Goal: Task Accomplishment & Management: Use online tool/utility

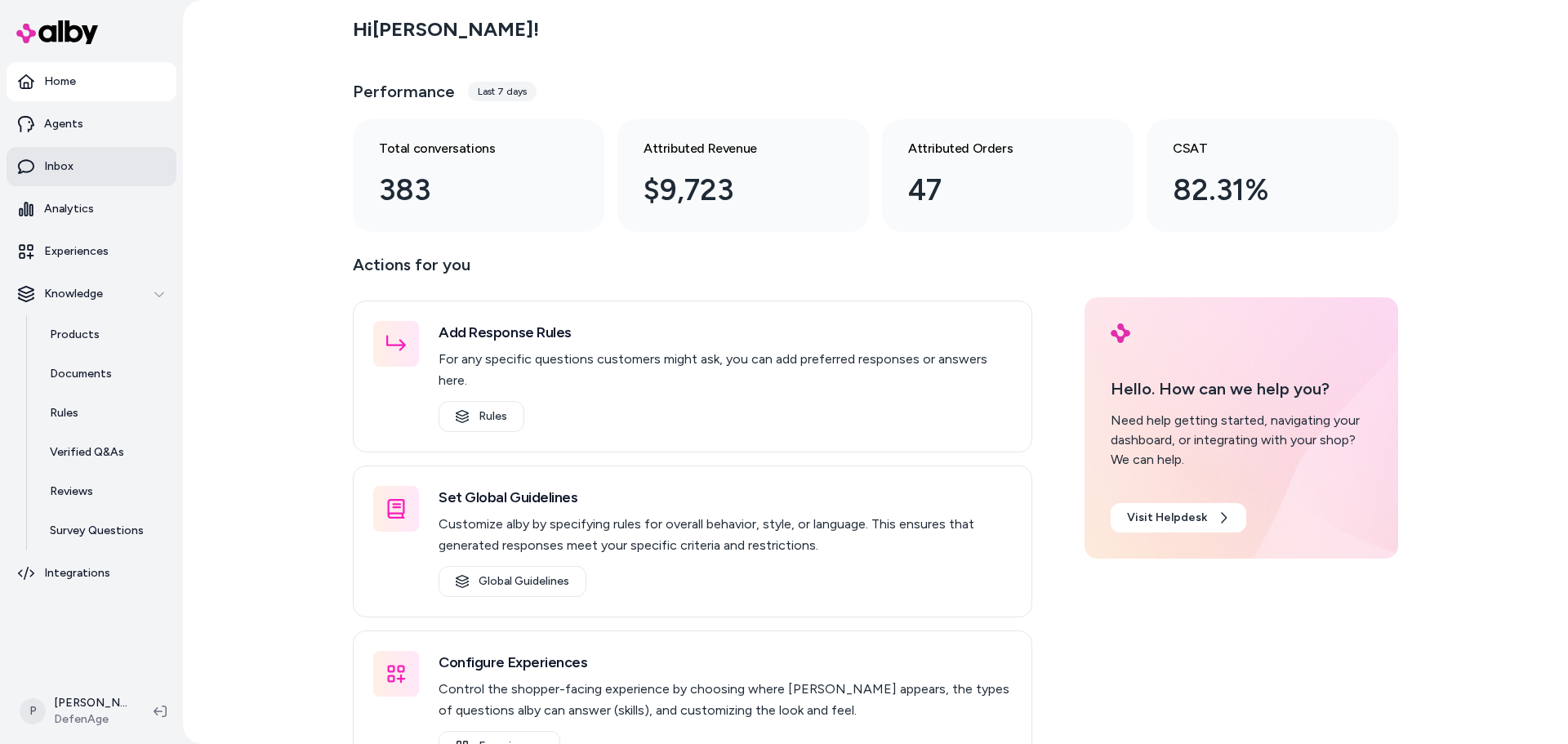
click at [102, 175] on link "Inbox" at bounding box center [91, 166] width 170 height 39
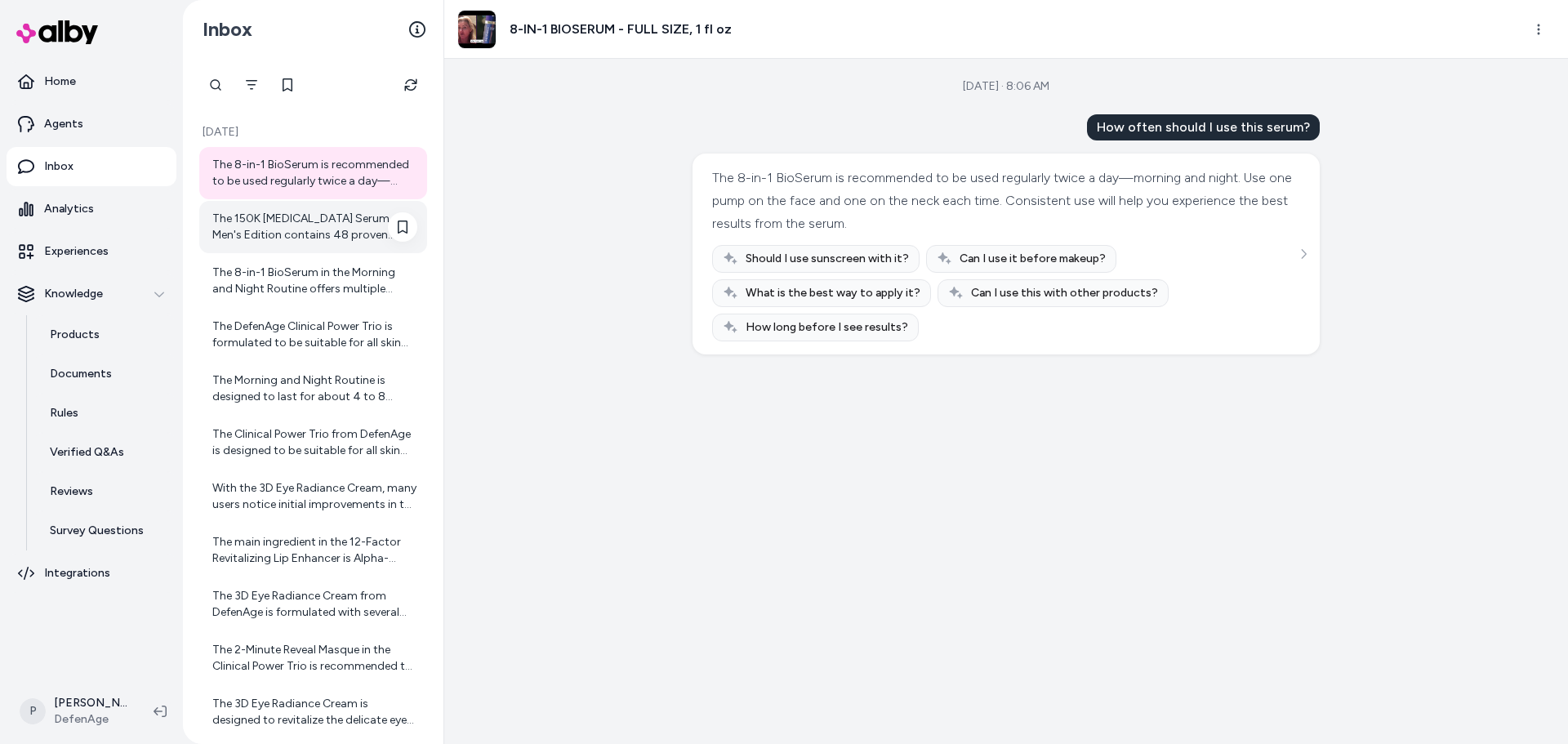
click at [346, 231] on div "The 150K [MEDICAL_DATA] Serum - Men's Edition contains 48 proven natural ingred…" at bounding box center [315, 227] width 205 height 33
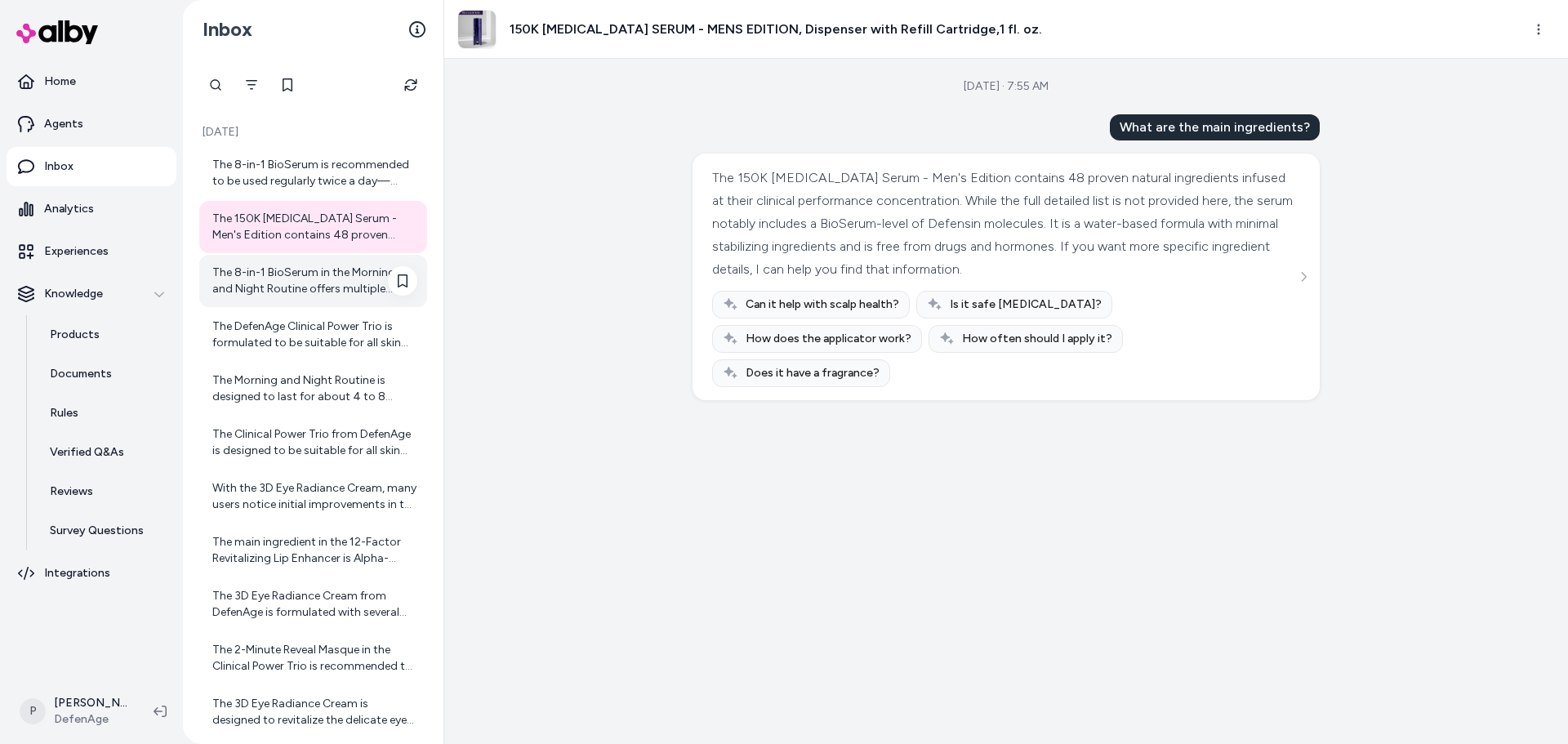
click at [320, 302] on div "The 8-in-1 BioSerum in the Morning and Night Routine offers multiple benefits. …" at bounding box center [313, 281] width 228 height 52
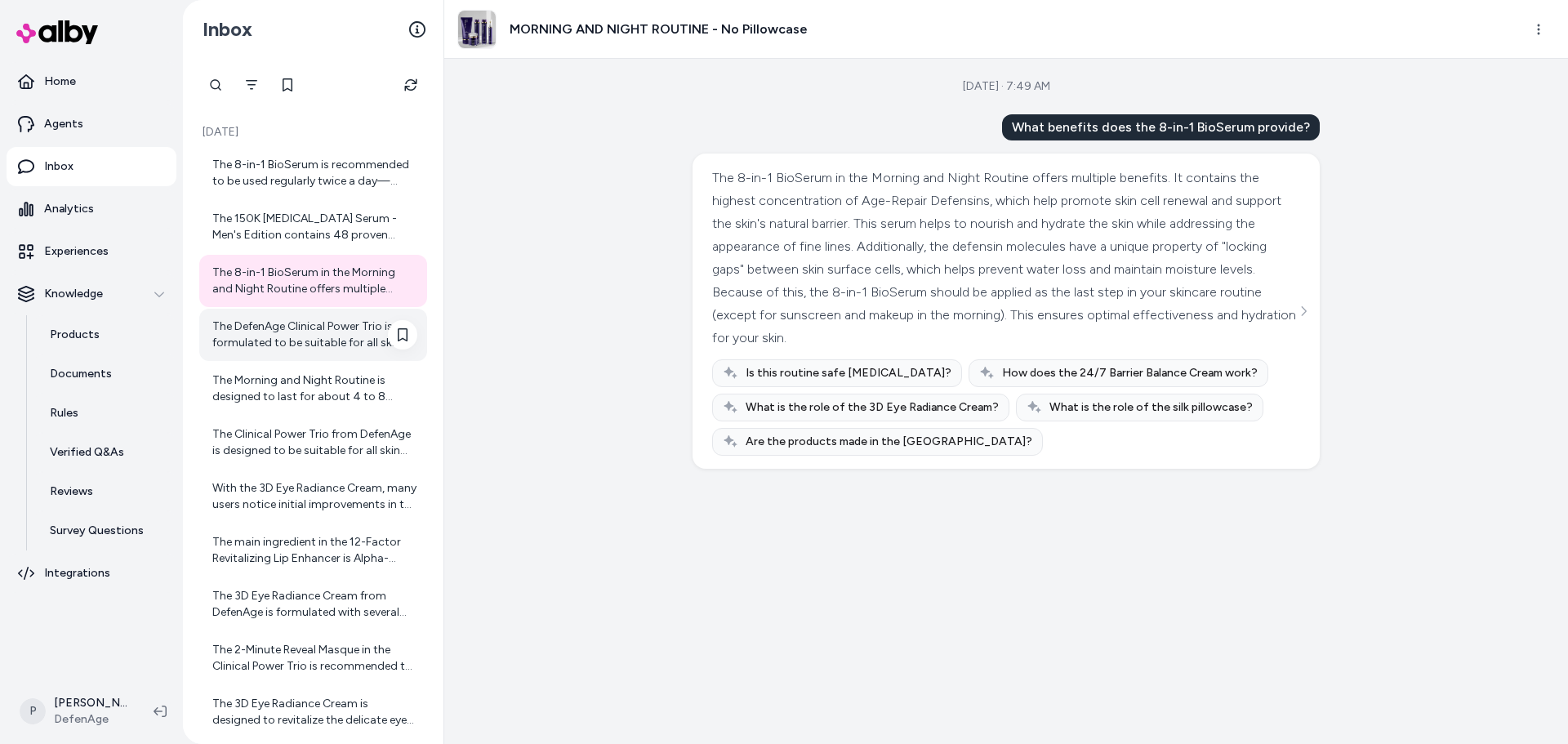
click at [372, 322] on div "The DefenAge Clinical Power Trio is formulated to be suitable for all skin type…" at bounding box center [315, 335] width 205 height 33
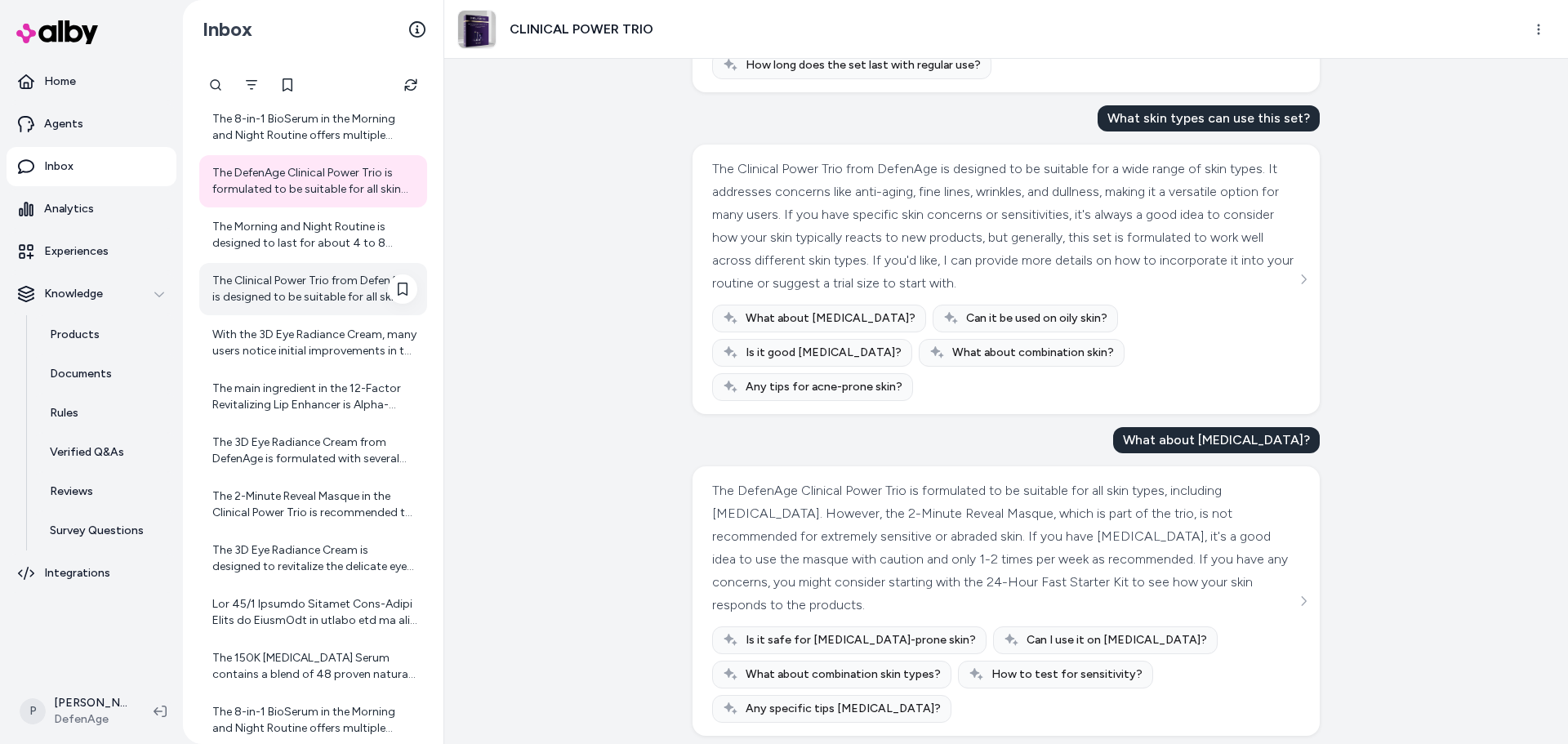
scroll to position [163, 0]
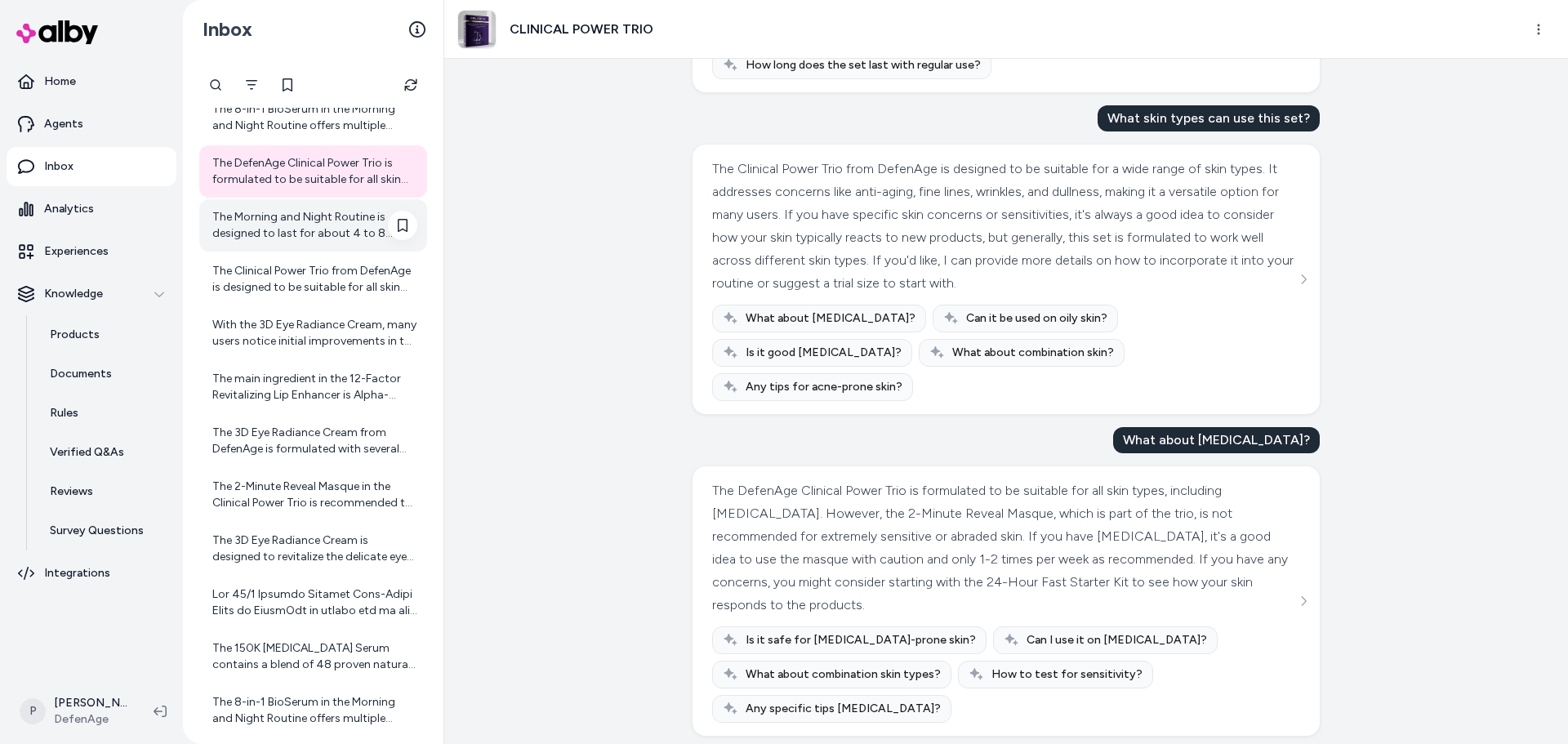
click at [320, 201] on div "The Morning and Night Routine is designed to last for about 4 to 8 weeks when u…" at bounding box center [313, 225] width 228 height 52
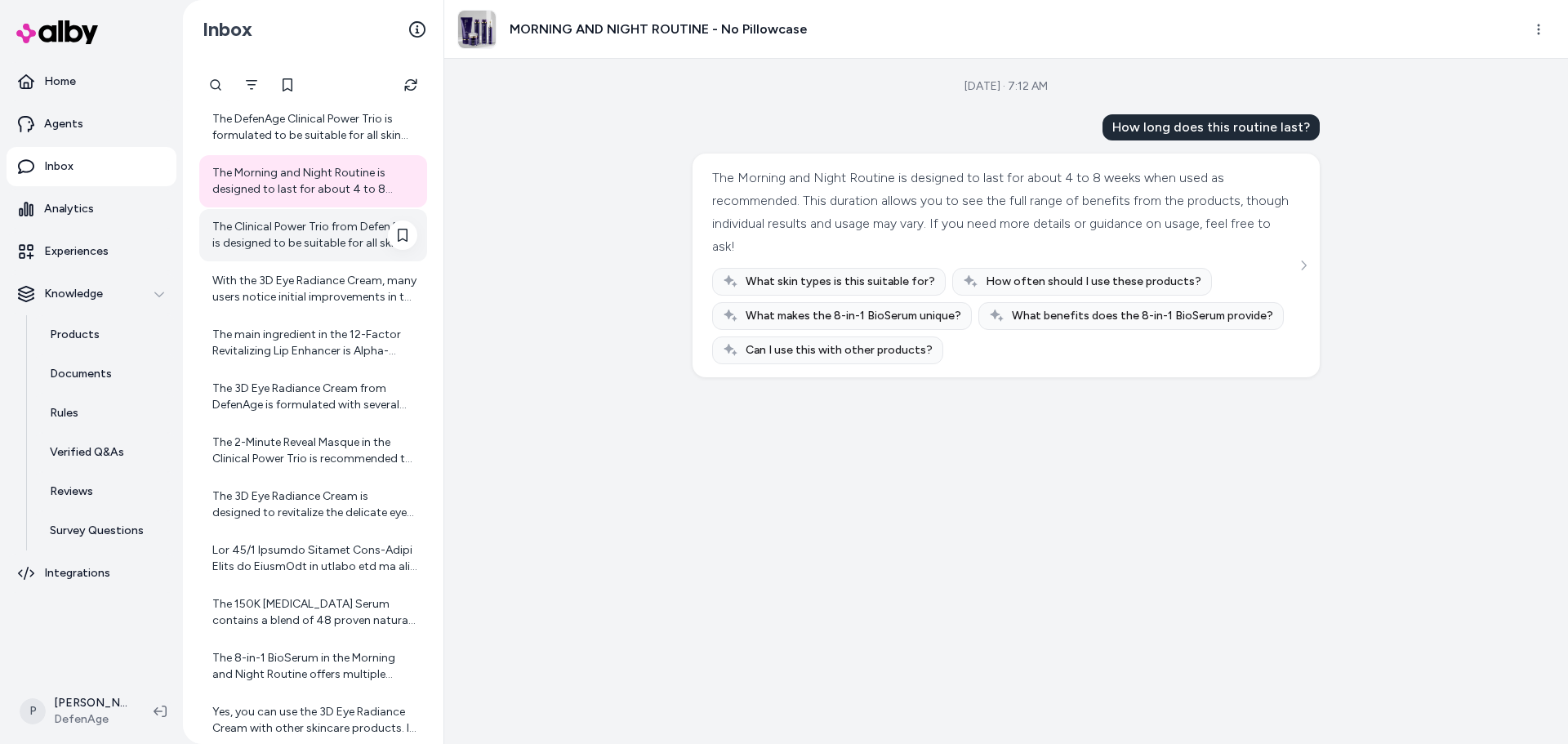
scroll to position [231, 0]
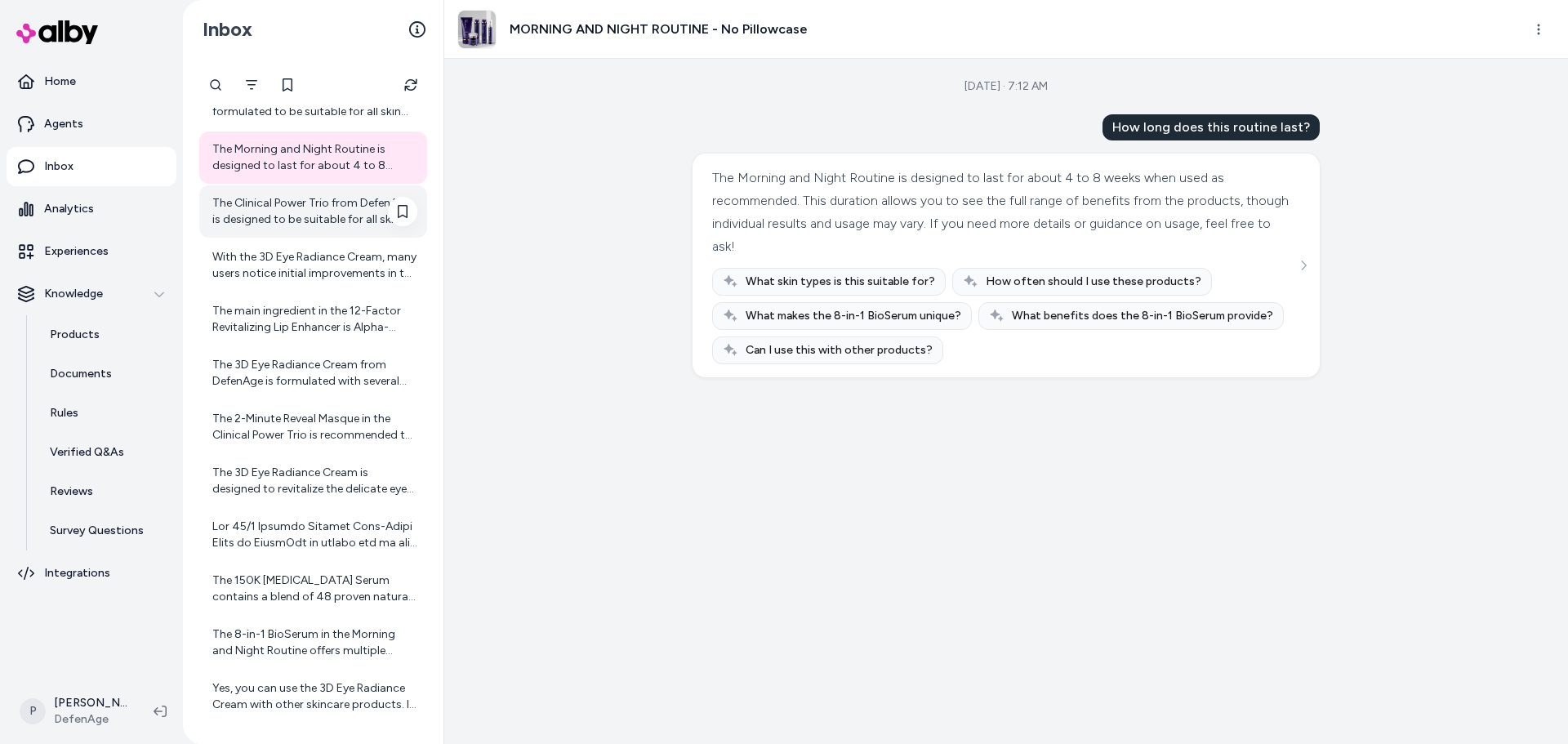
click at [302, 229] on div "The Clinical Power Trio from DefenAge is designed to be suitable for all skin t…" at bounding box center [313, 211] width 228 height 52
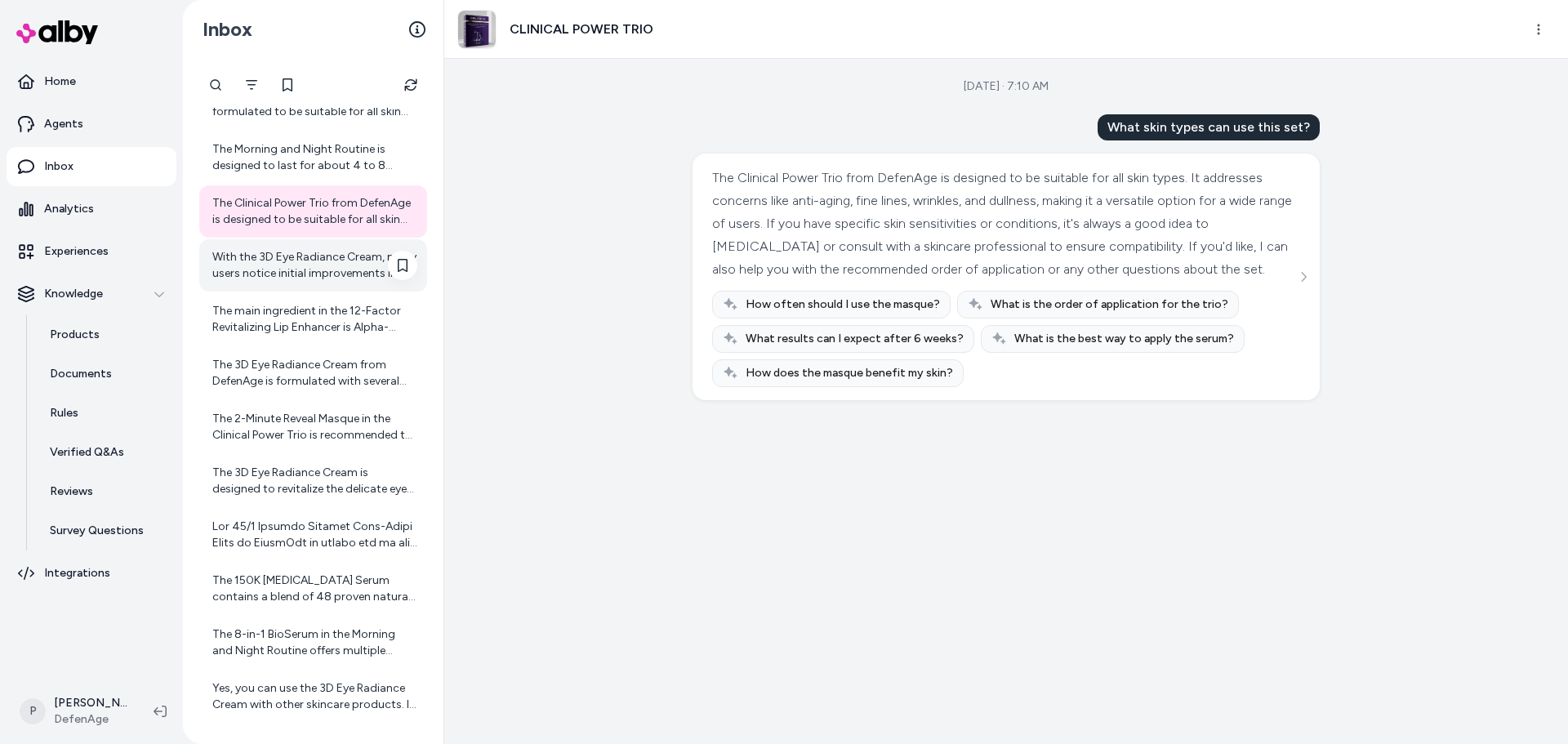
click at [295, 288] on div "With the 3D Eye Radiance Cream, many users notice initial improvements in the a…" at bounding box center [313, 265] width 228 height 52
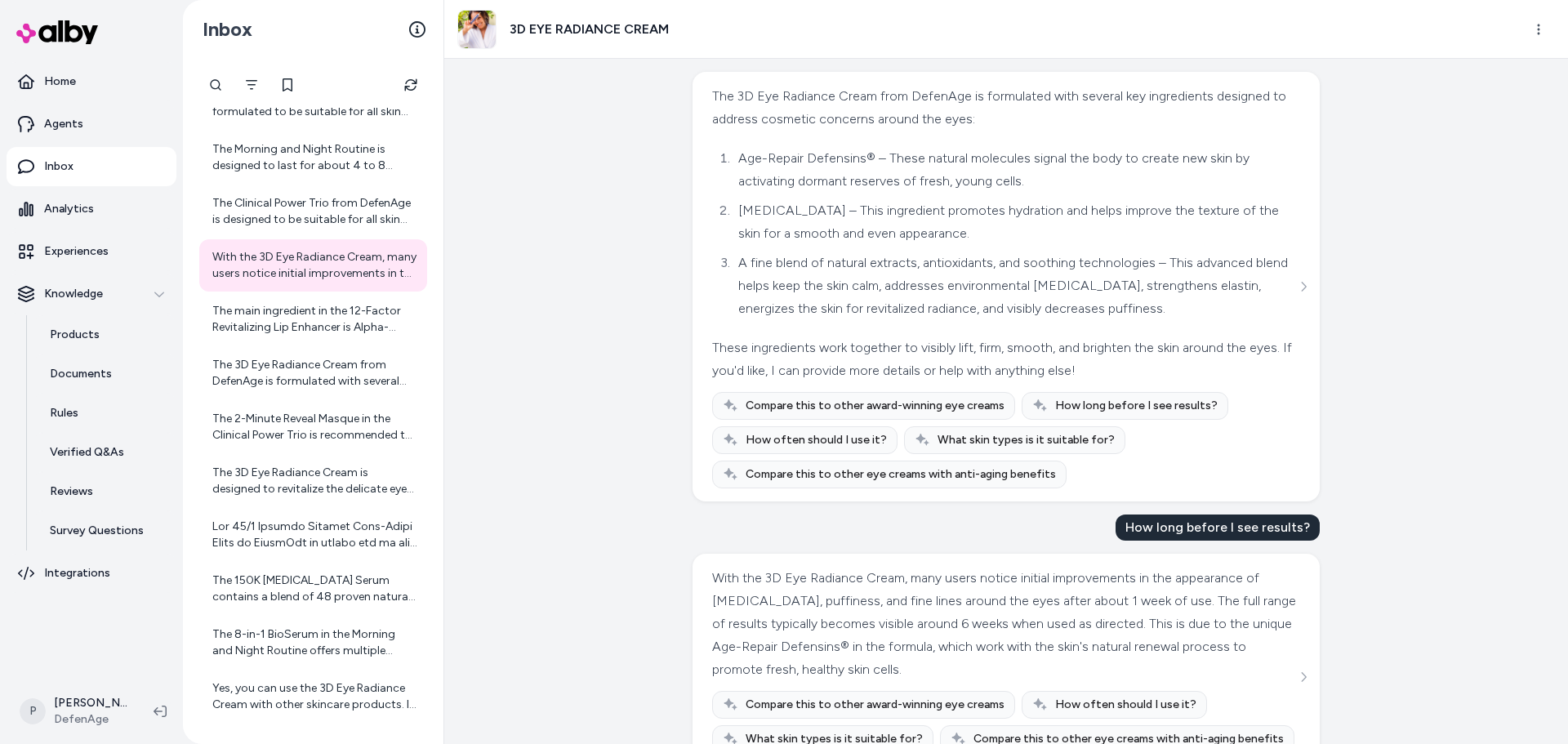
scroll to position [157, 0]
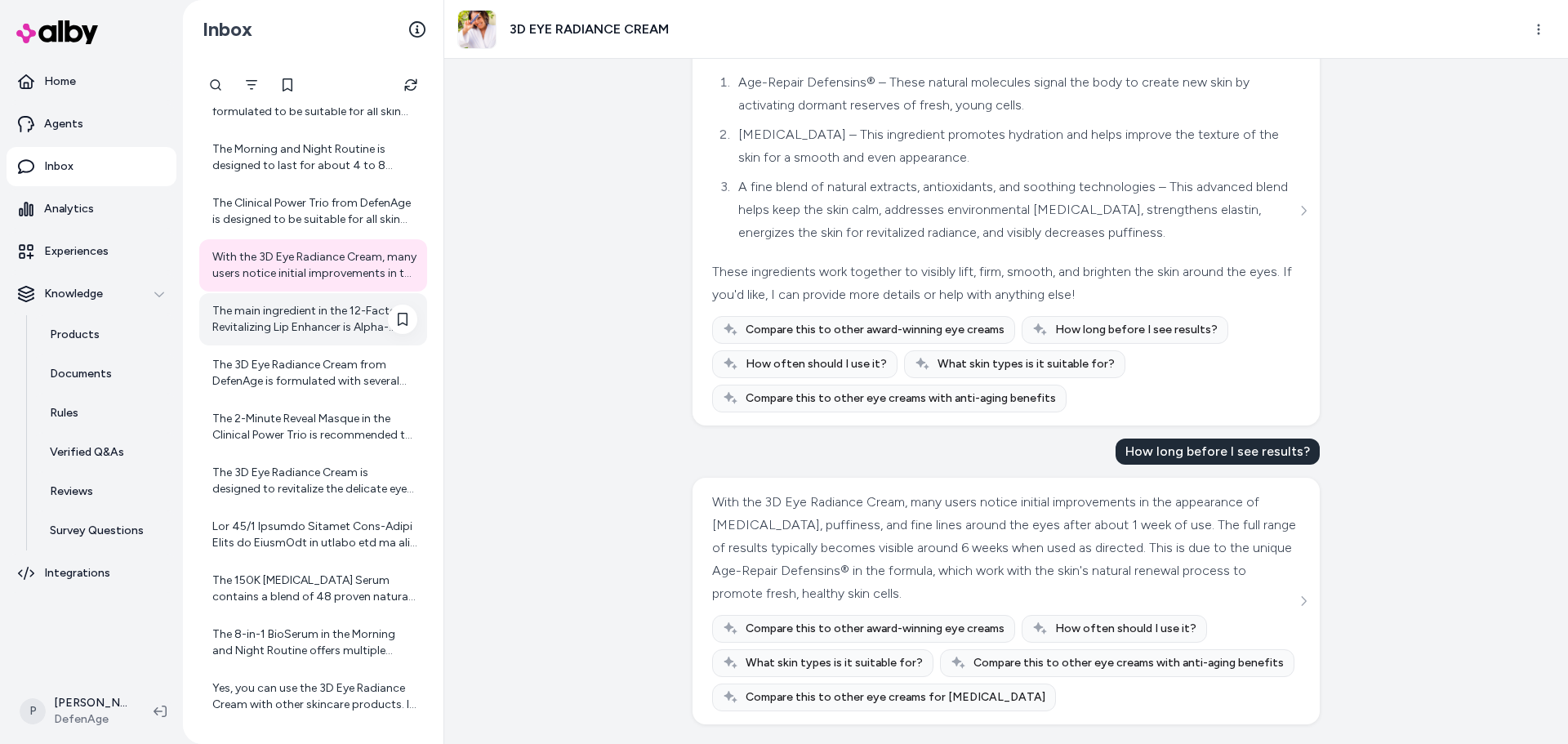
click at [288, 308] on div "The main ingredient in the 12-Factor Revitalizing Lip Enhancer is Alpha-Defensi…" at bounding box center [315, 320] width 205 height 33
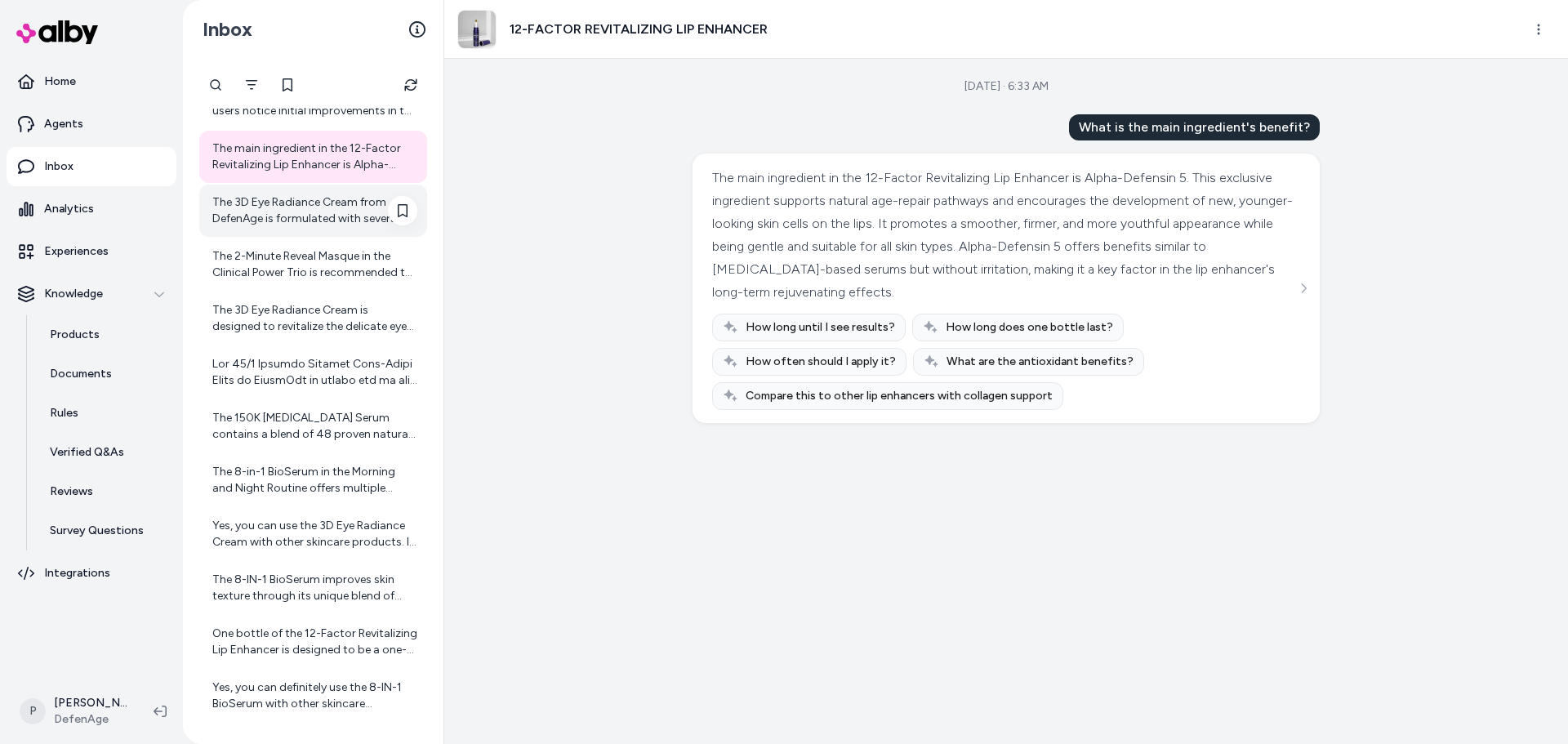
scroll to position [394, 0]
click at [292, 230] on div "The 3D Eye Radiance Cream from DefenAge is formulated with several key ingredie…" at bounding box center [313, 210] width 228 height 52
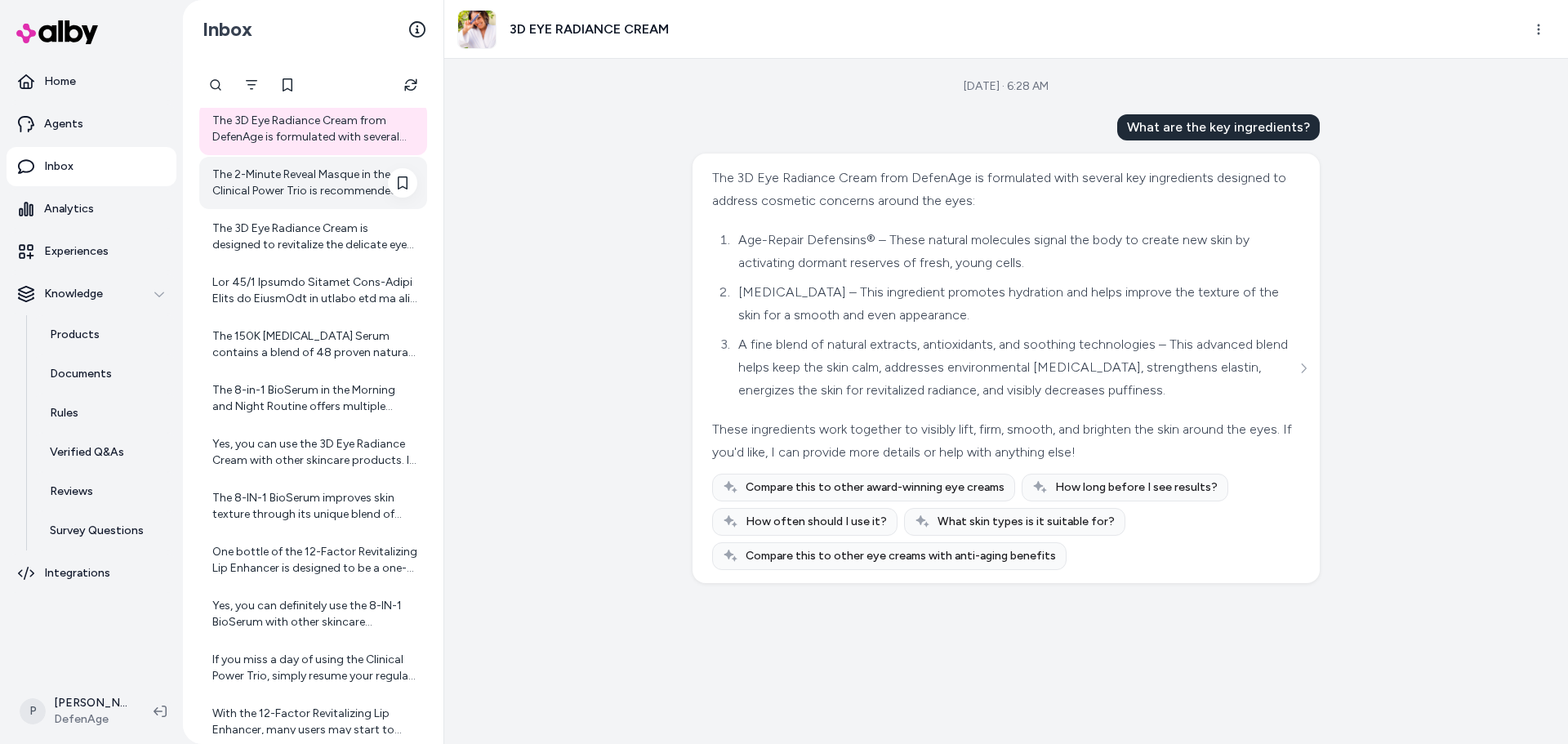
scroll to position [476, 0]
click at [306, 179] on div "The 2-Minute Reveal Masque in the Clinical Power Trio is recommended to be used…" at bounding box center [315, 182] width 205 height 33
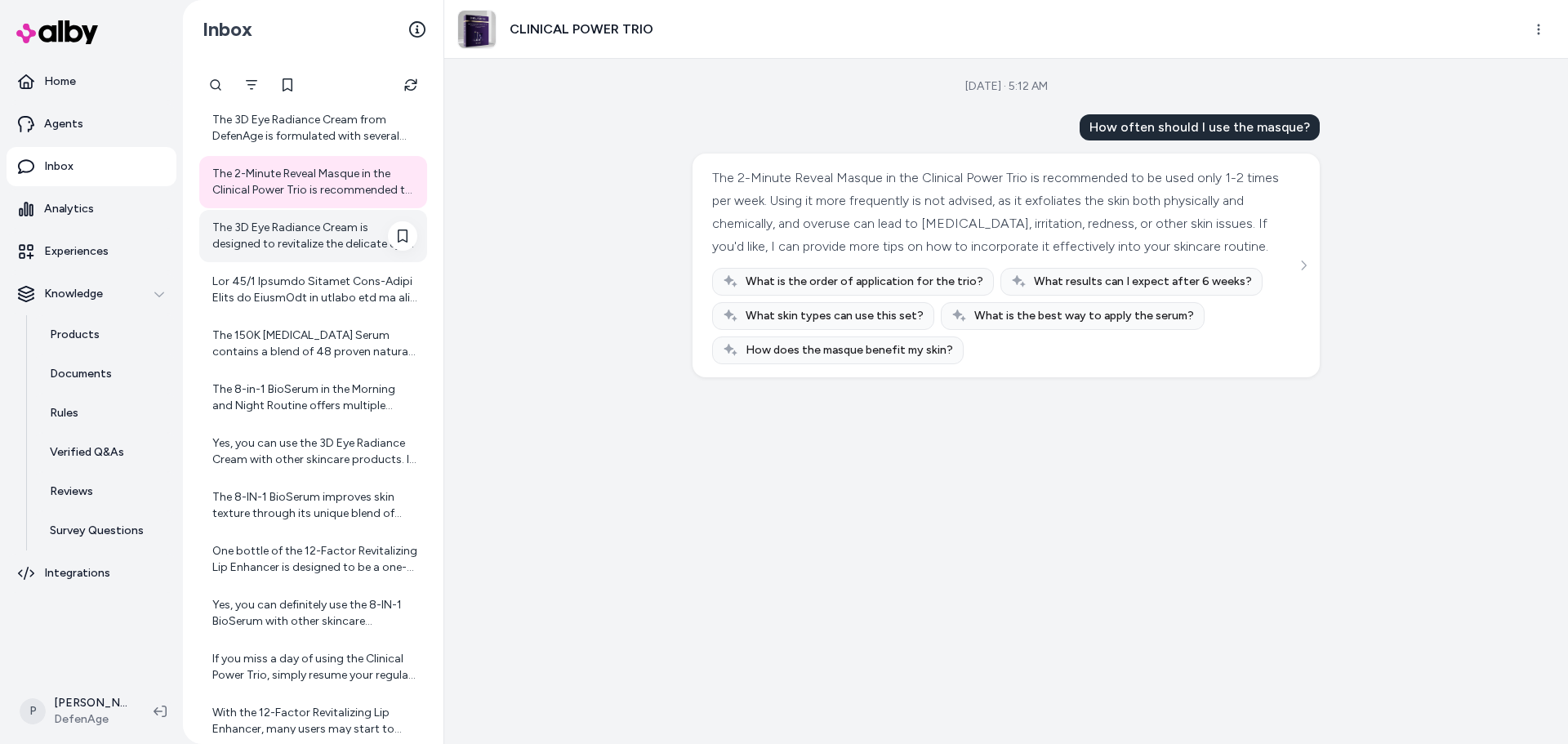
click at [299, 215] on div "The 3D Eye Radiance Cream is designed to revitalize the delicate eye area. It h…" at bounding box center [313, 236] width 228 height 52
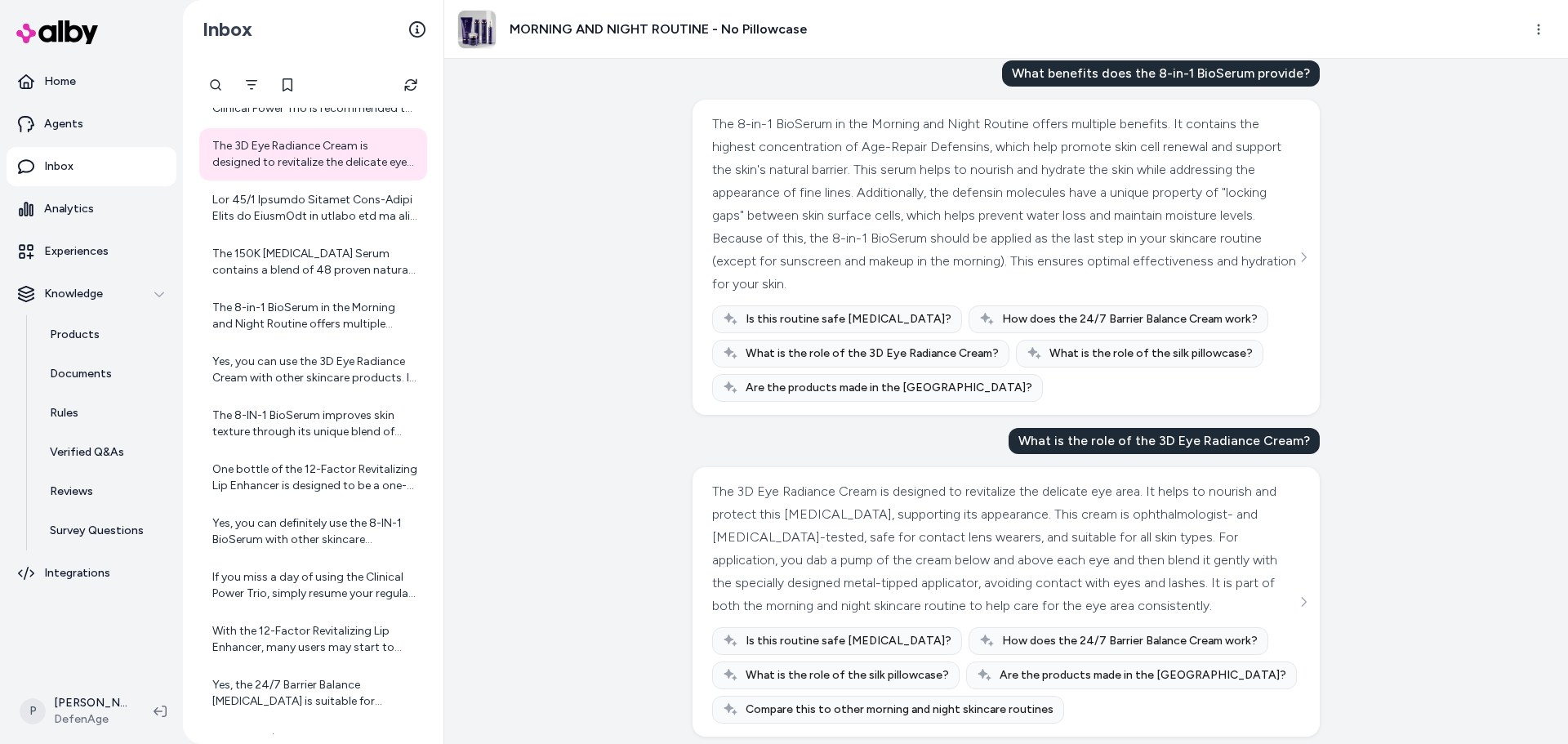
scroll to position [89, 0]
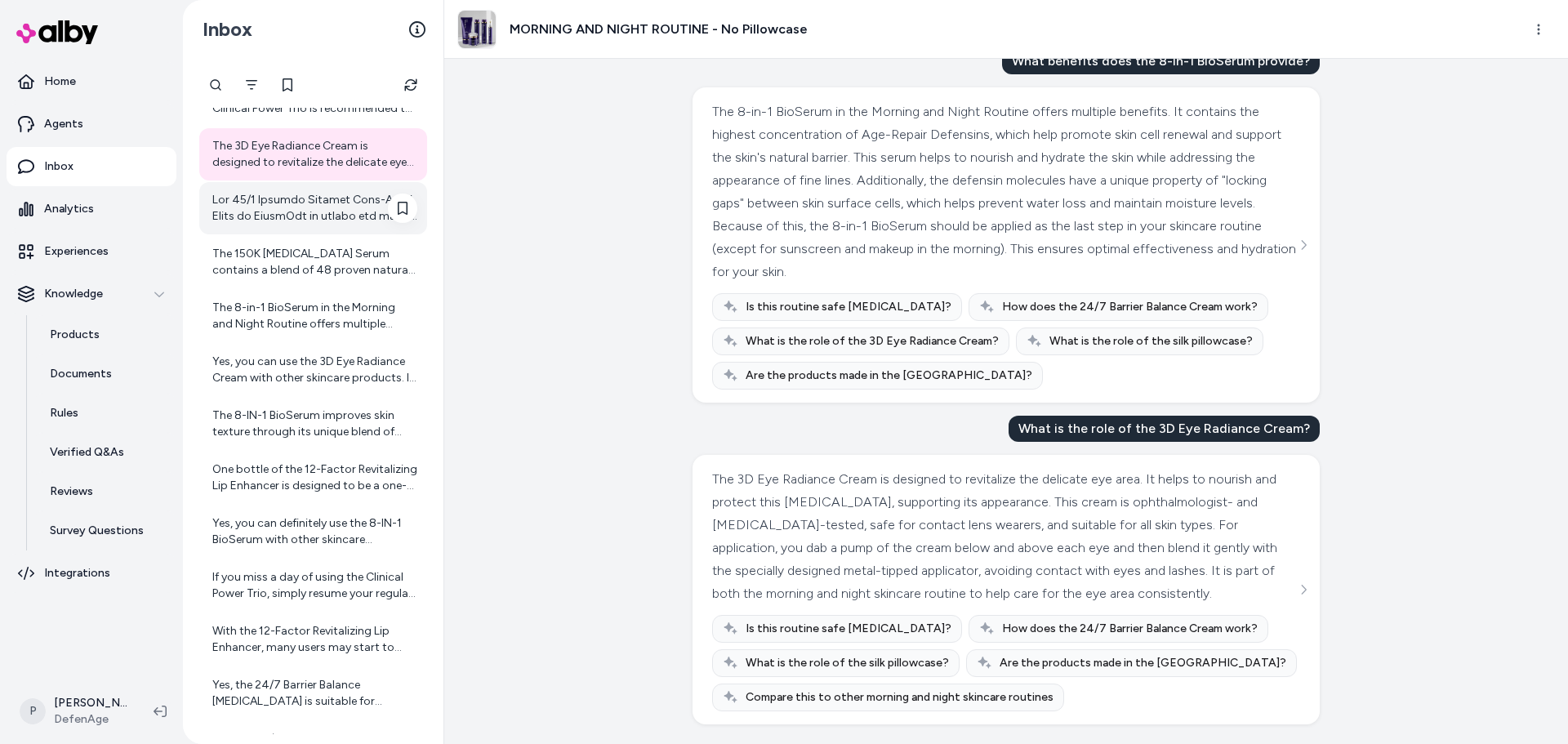
click at [246, 213] on div at bounding box center [315, 208] width 205 height 33
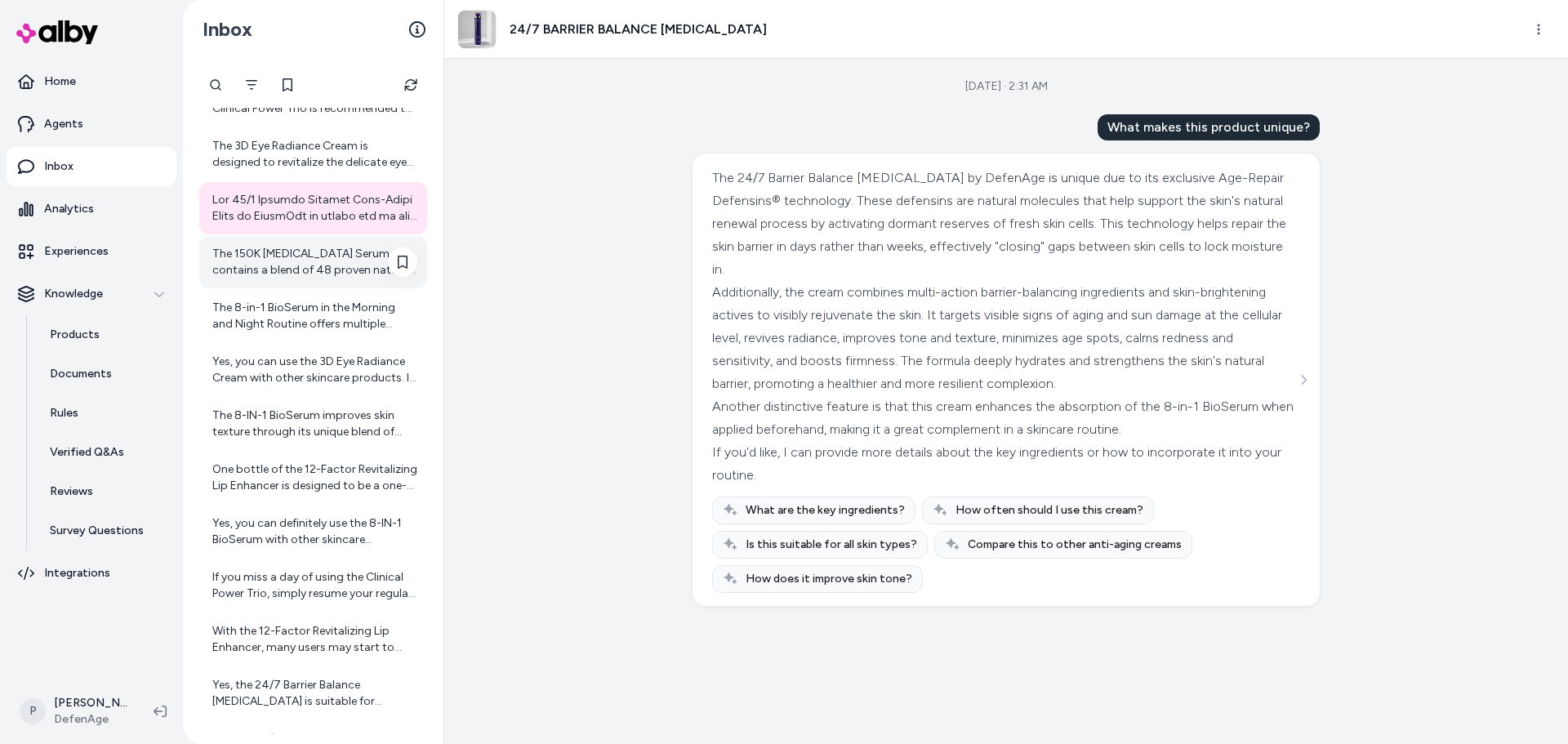
click at [248, 256] on div "The 150K [MEDICAL_DATA] Serum contains a blend of 48 proven natural ingredients…" at bounding box center [315, 262] width 205 height 33
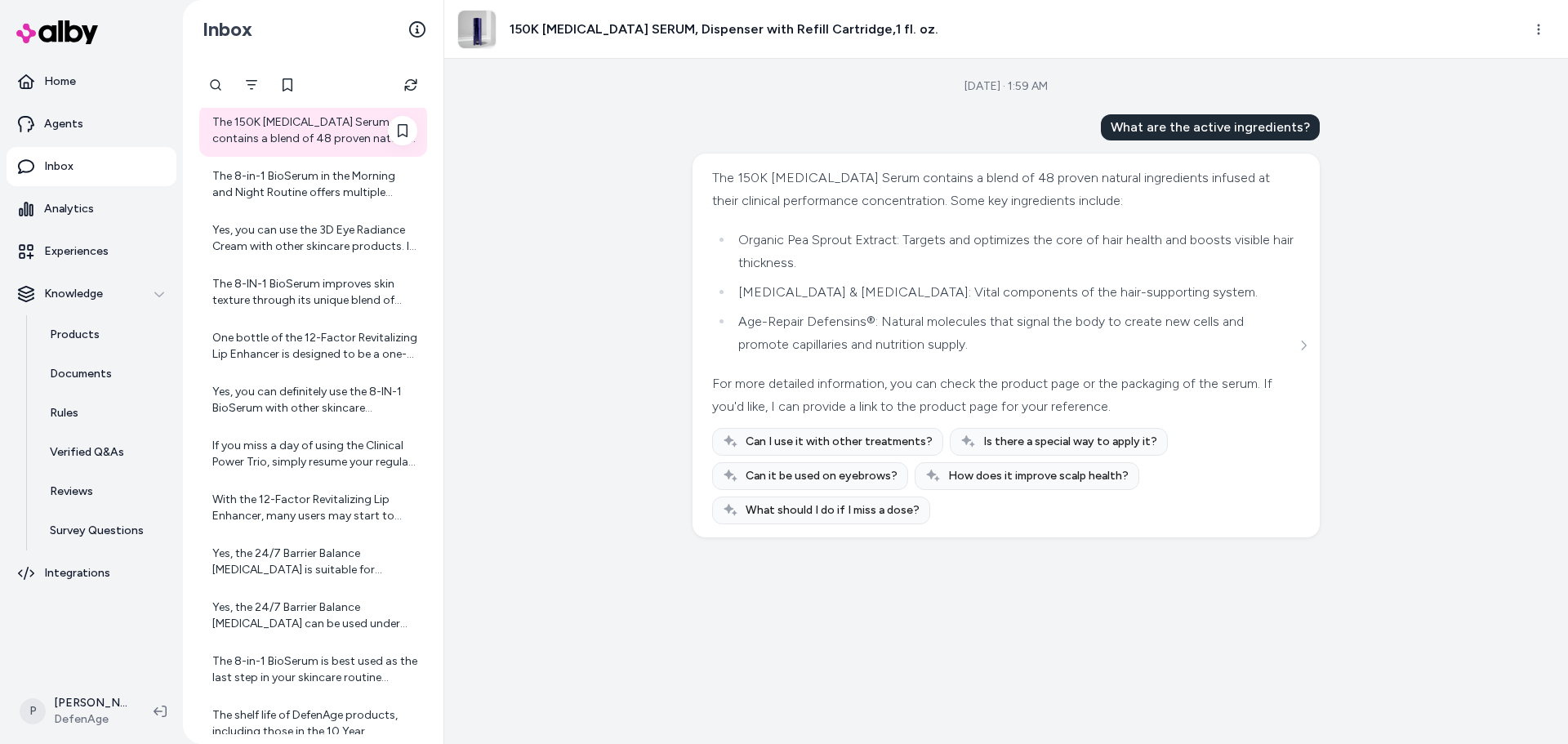
scroll to position [721, 0]
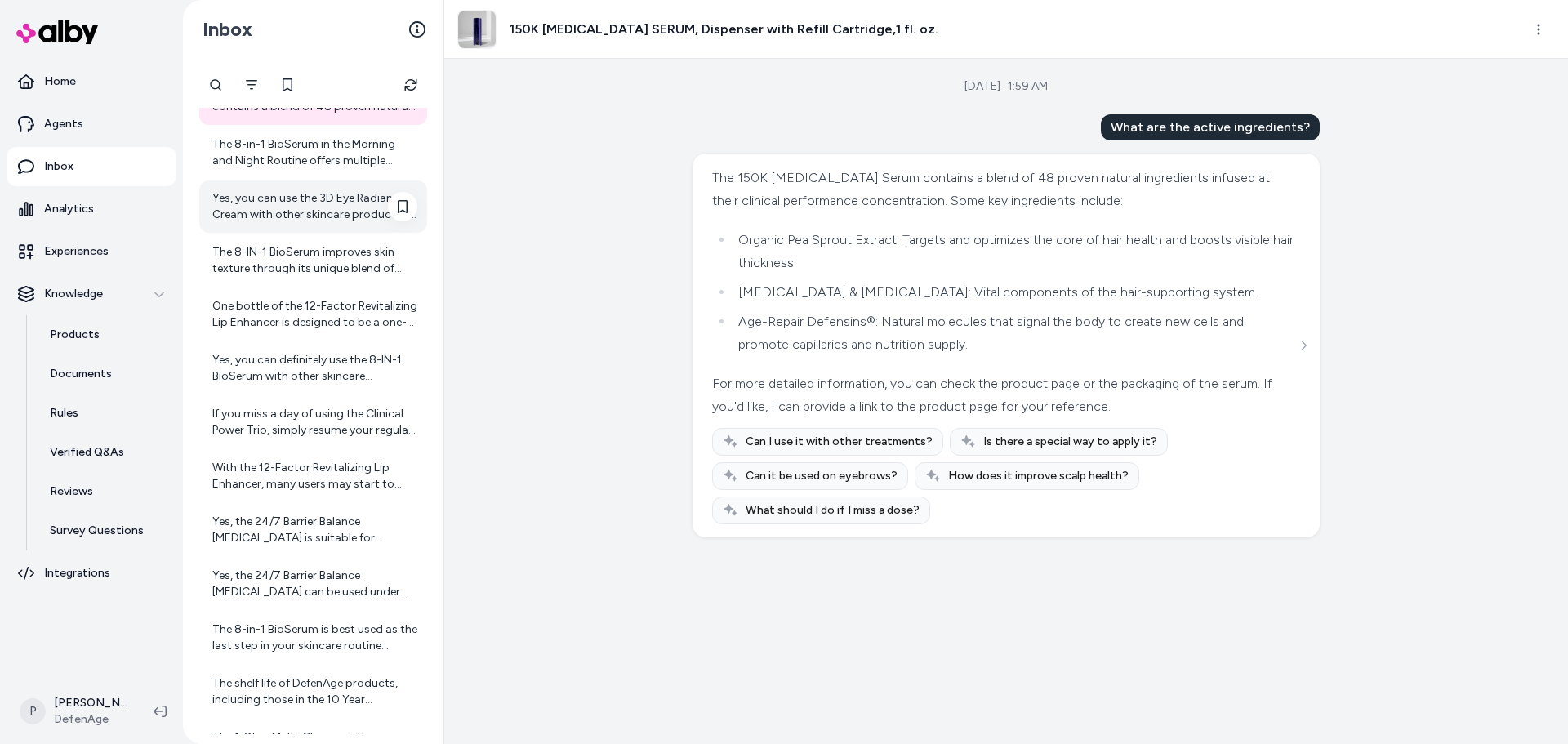
click at [263, 220] on div "Yes, you can use the 3D Eye Radiance Cream with other skincare products. It is …" at bounding box center [315, 206] width 205 height 33
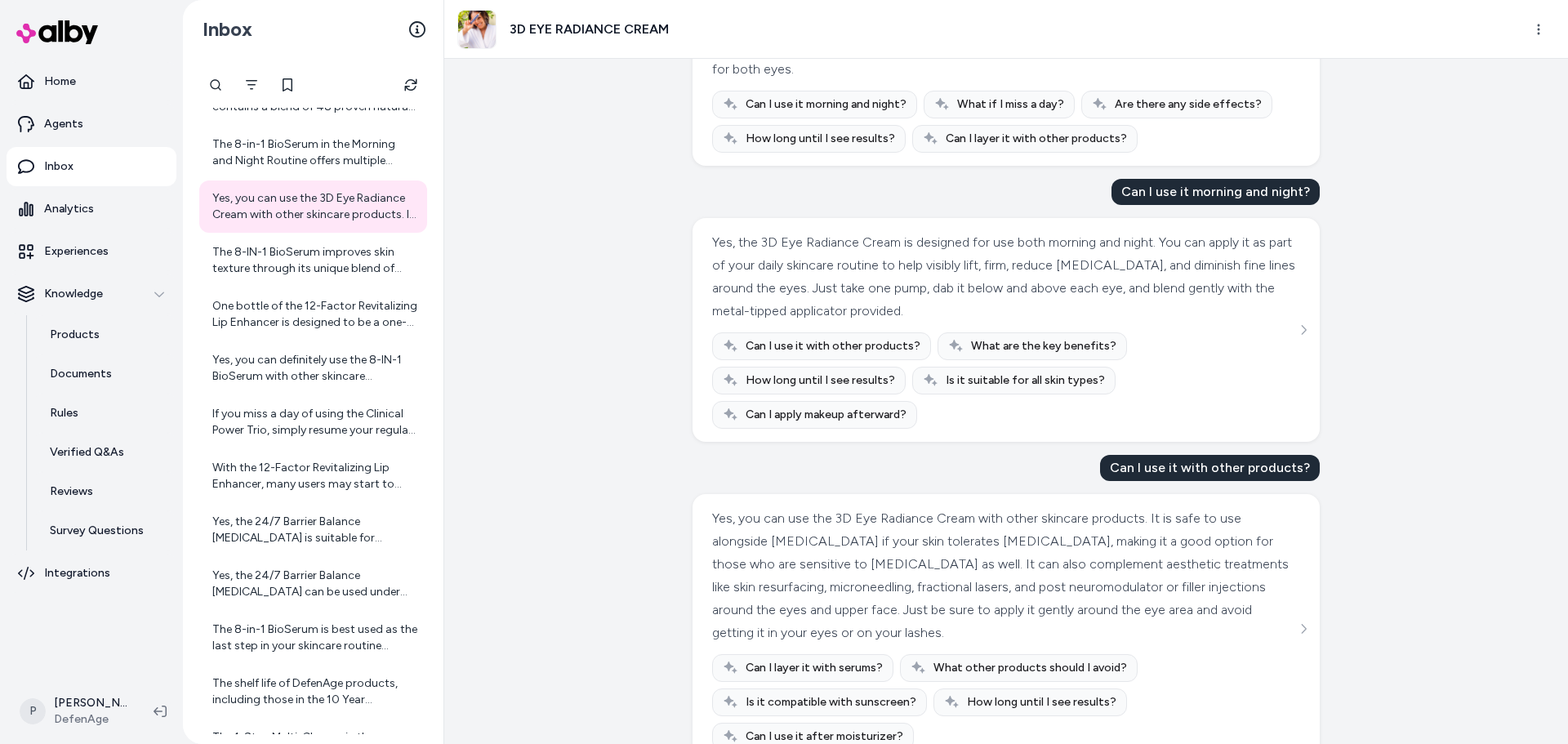
scroll to position [848, 0]
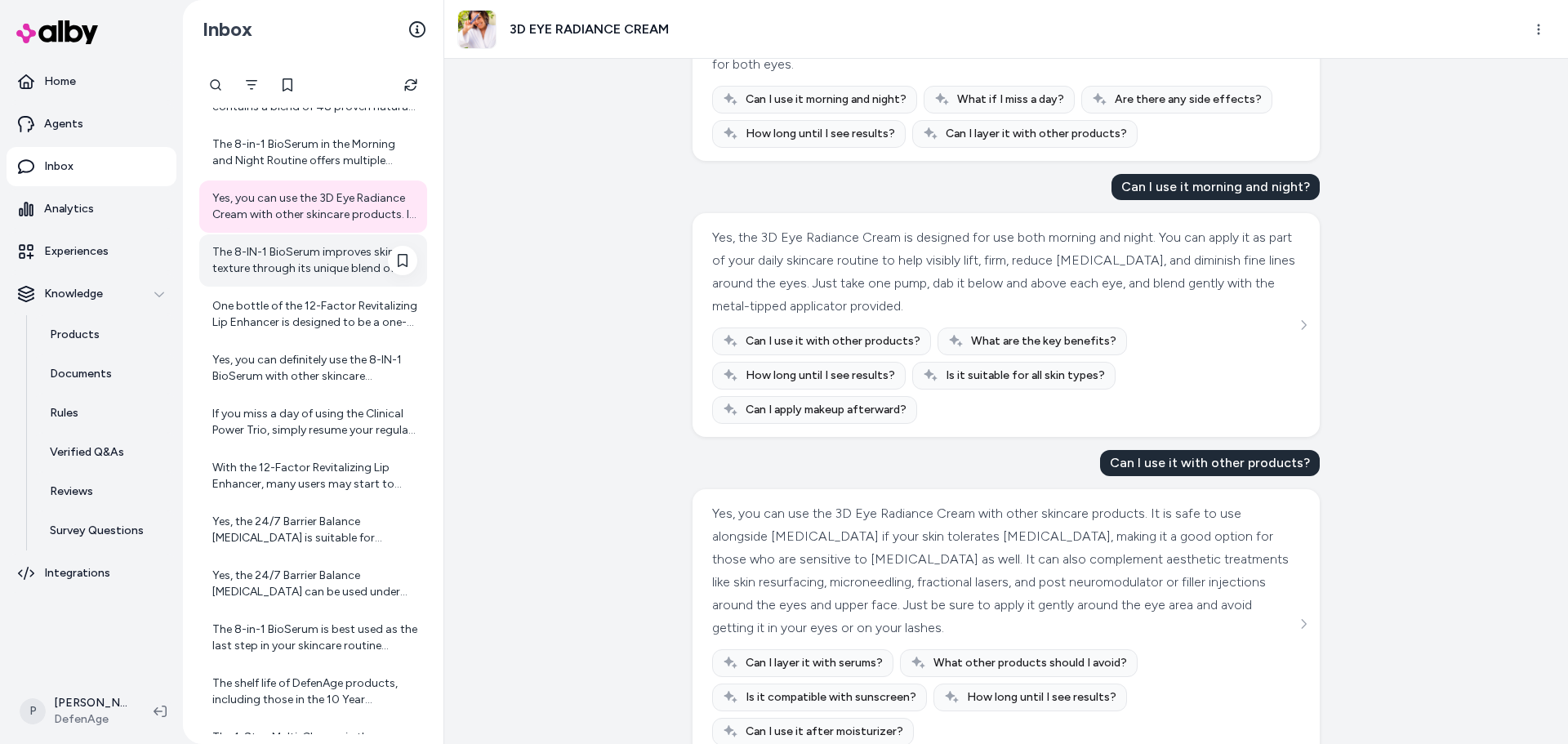
click at [273, 252] on div "The 8-IN-1 BioSerum improves skin texture through its unique blend of ingredien…" at bounding box center [315, 261] width 205 height 33
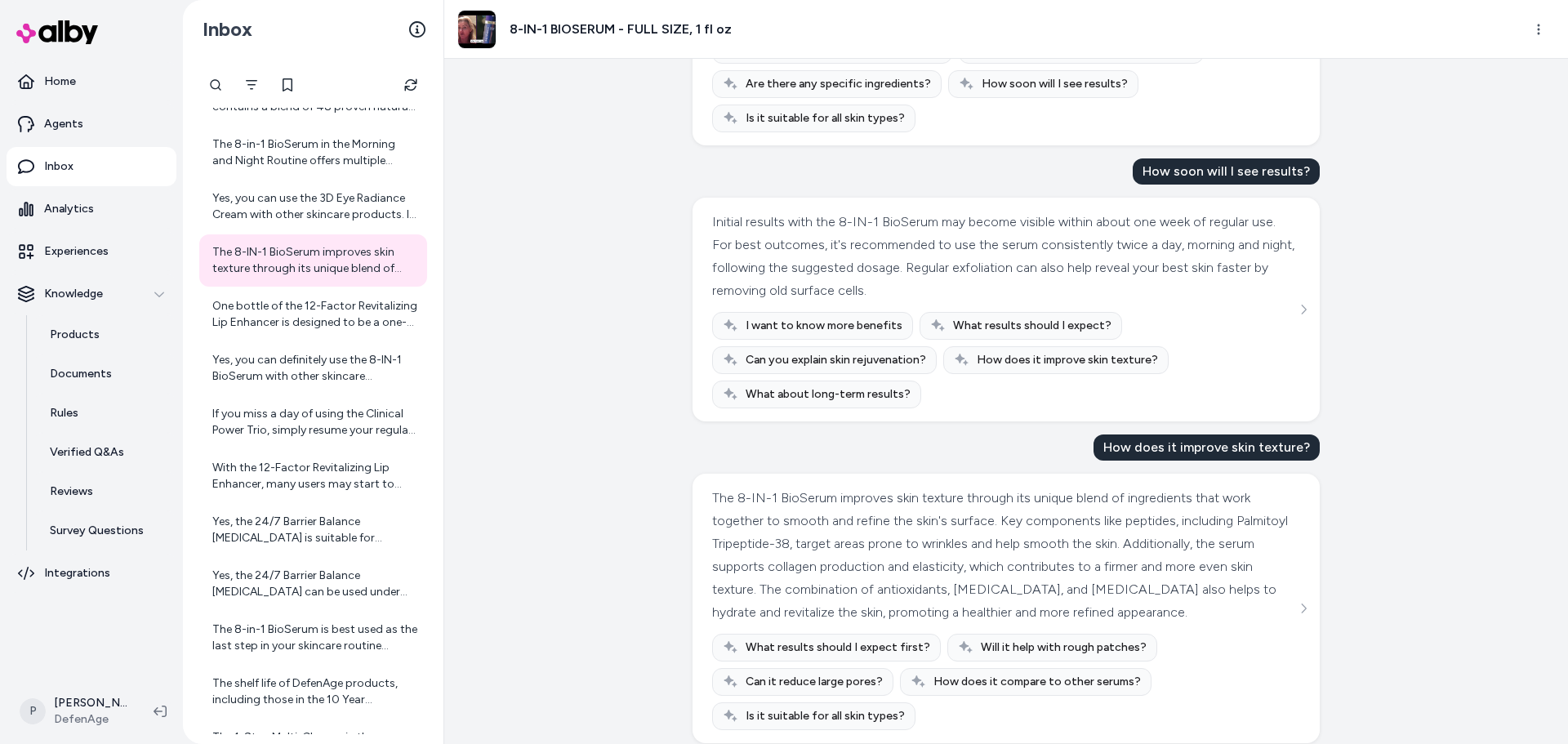
scroll to position [1644, 0]
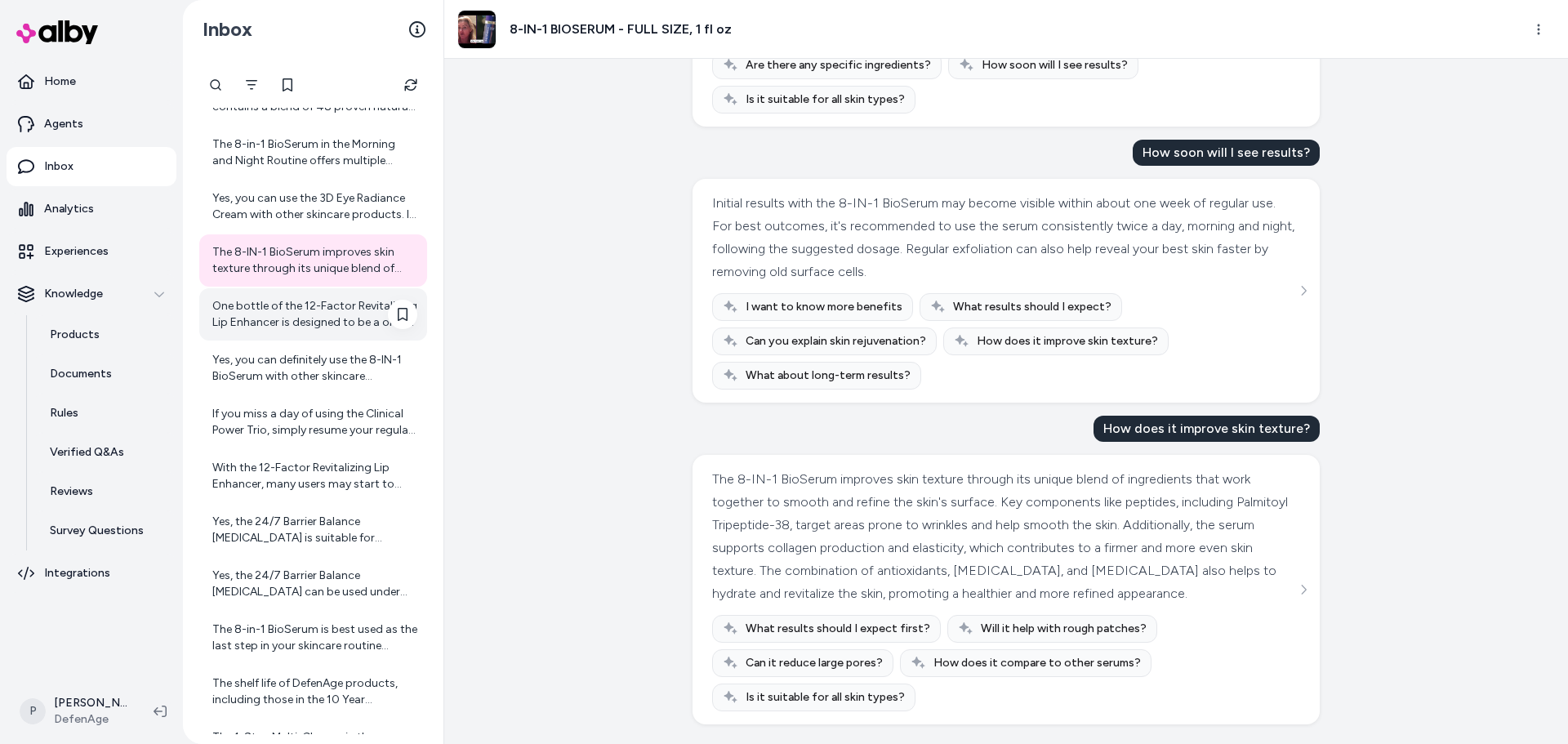
click at [328, 315] on div "One bottle of the 12-Factor Revitalizing Lip Enhancer is designed to be a one-m…" at bounding box center [315, 315] width 205 height 33
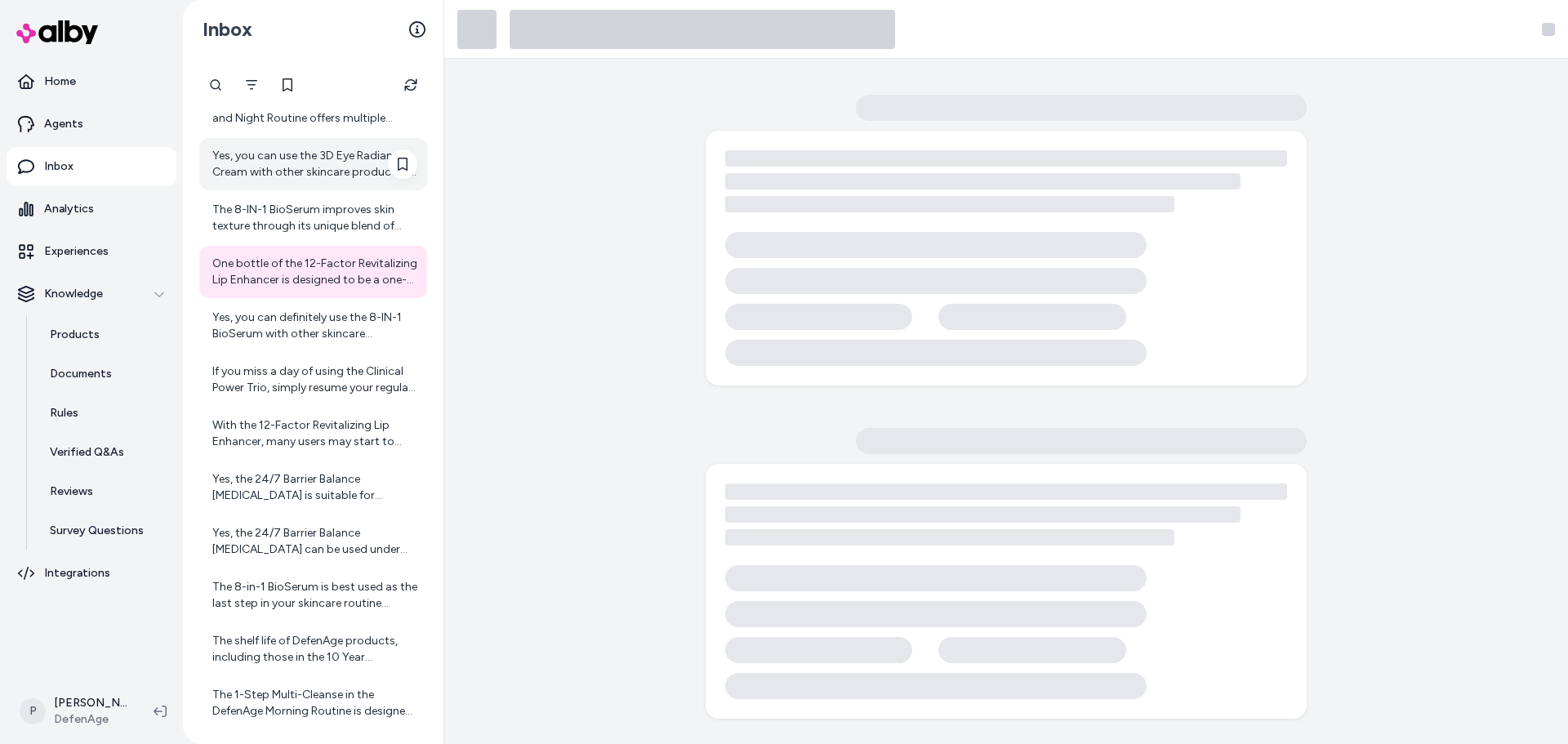
scroll to position [802, 0]
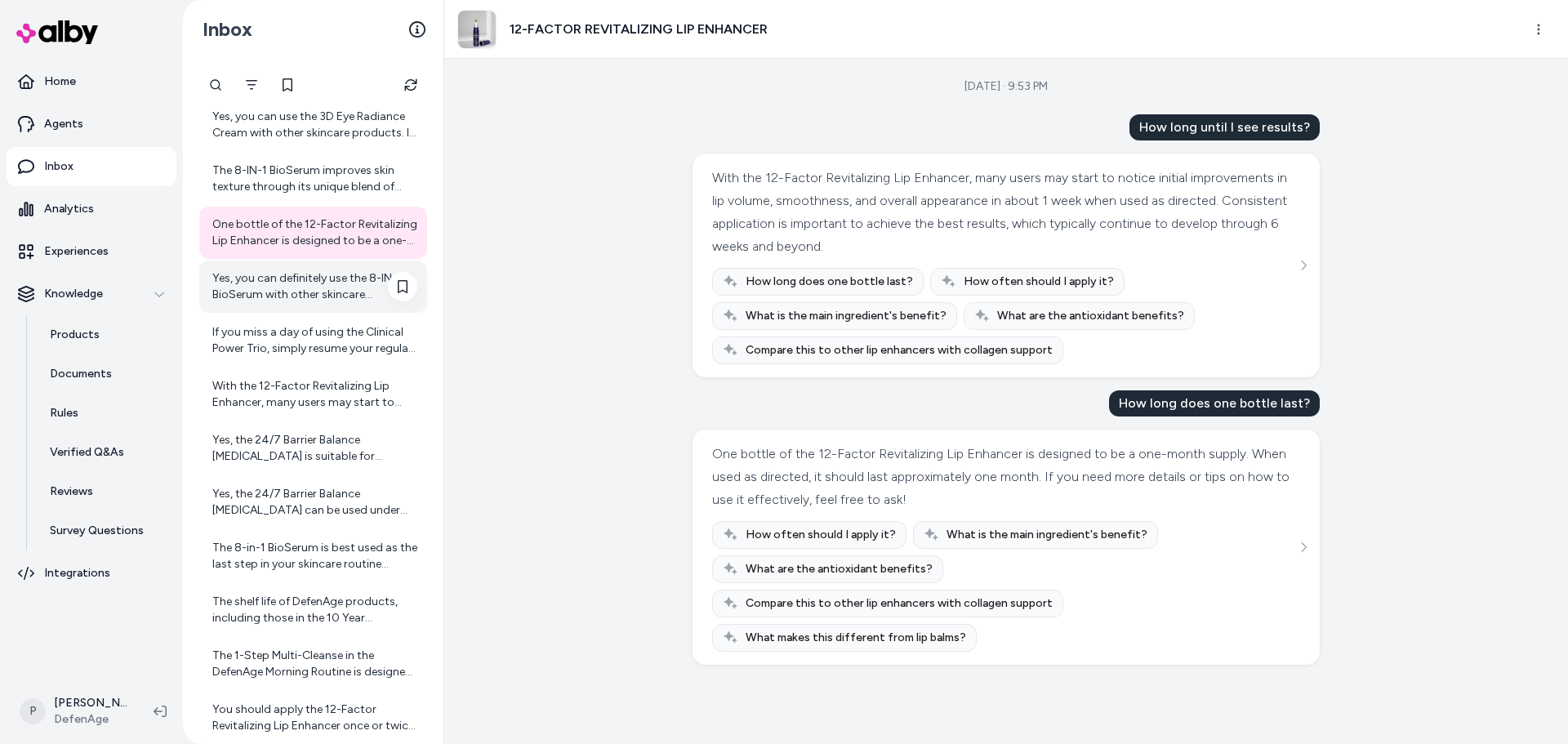
click at [304, 284] on div "Yes, you can definitely use the 8-IN-1 BioSerum with other skincare products. D…" at bounding box center [315, 287] width 205 height 33
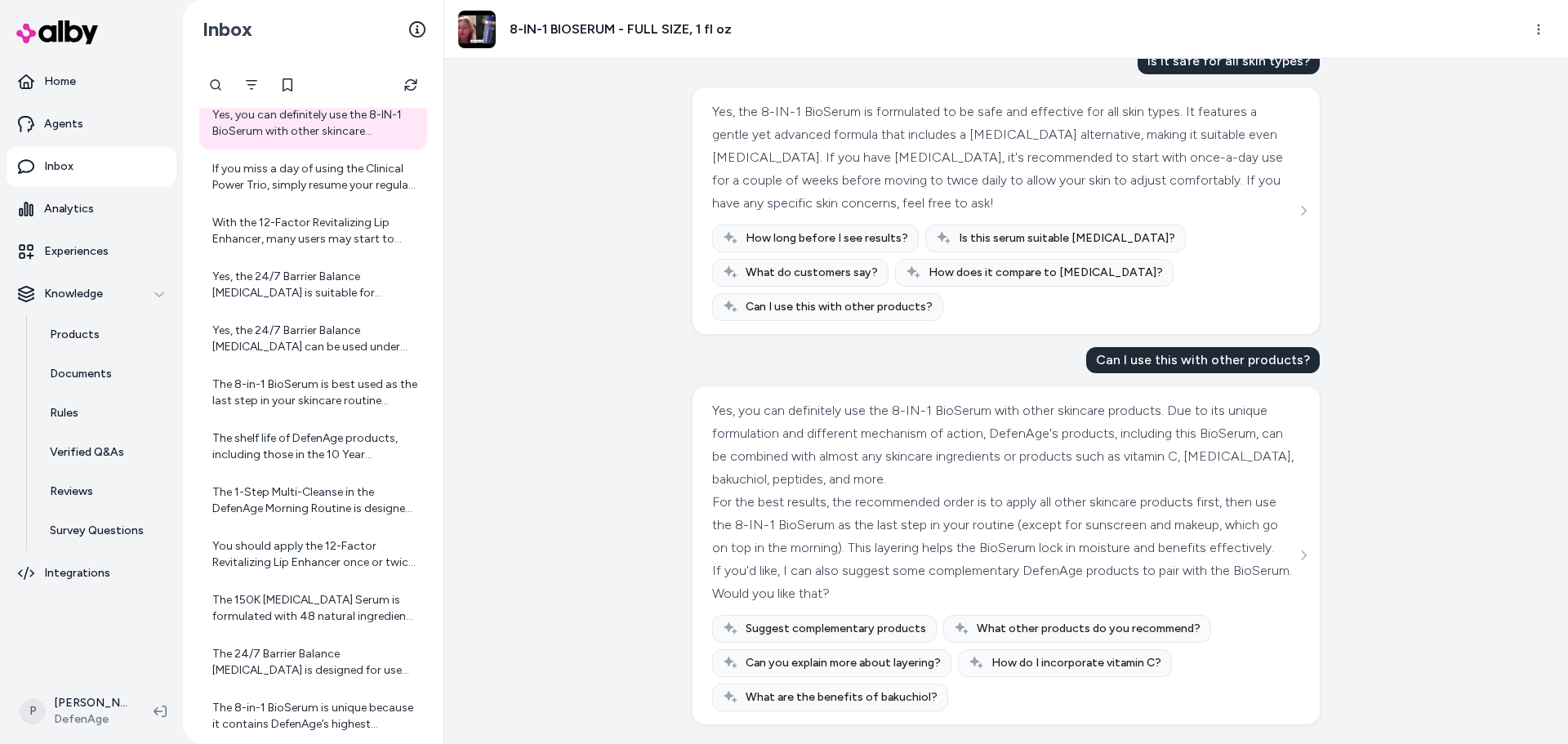
scroll to position [353, 0]
click at [337, 175] on div "If you miss a day of using the Clinical Power Trio, simply resume your regular …" at bounding box center [315, 177] width 205 height 33
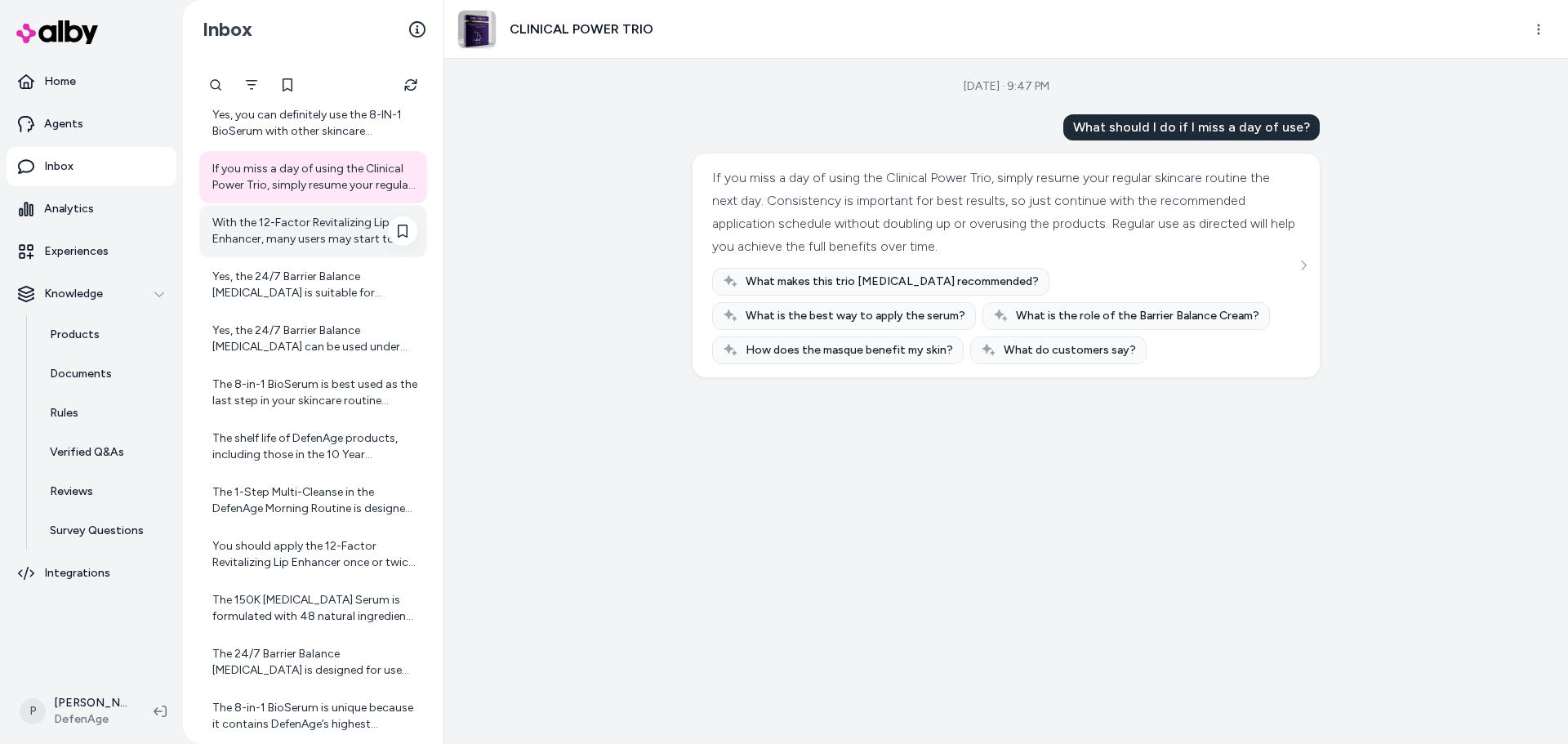
click at [310, 218] on div "With the 12-Factor Revitalizing Lip Enhancer, many users may start to notice in…" at bounding box center [315, 231] width 205 height 33
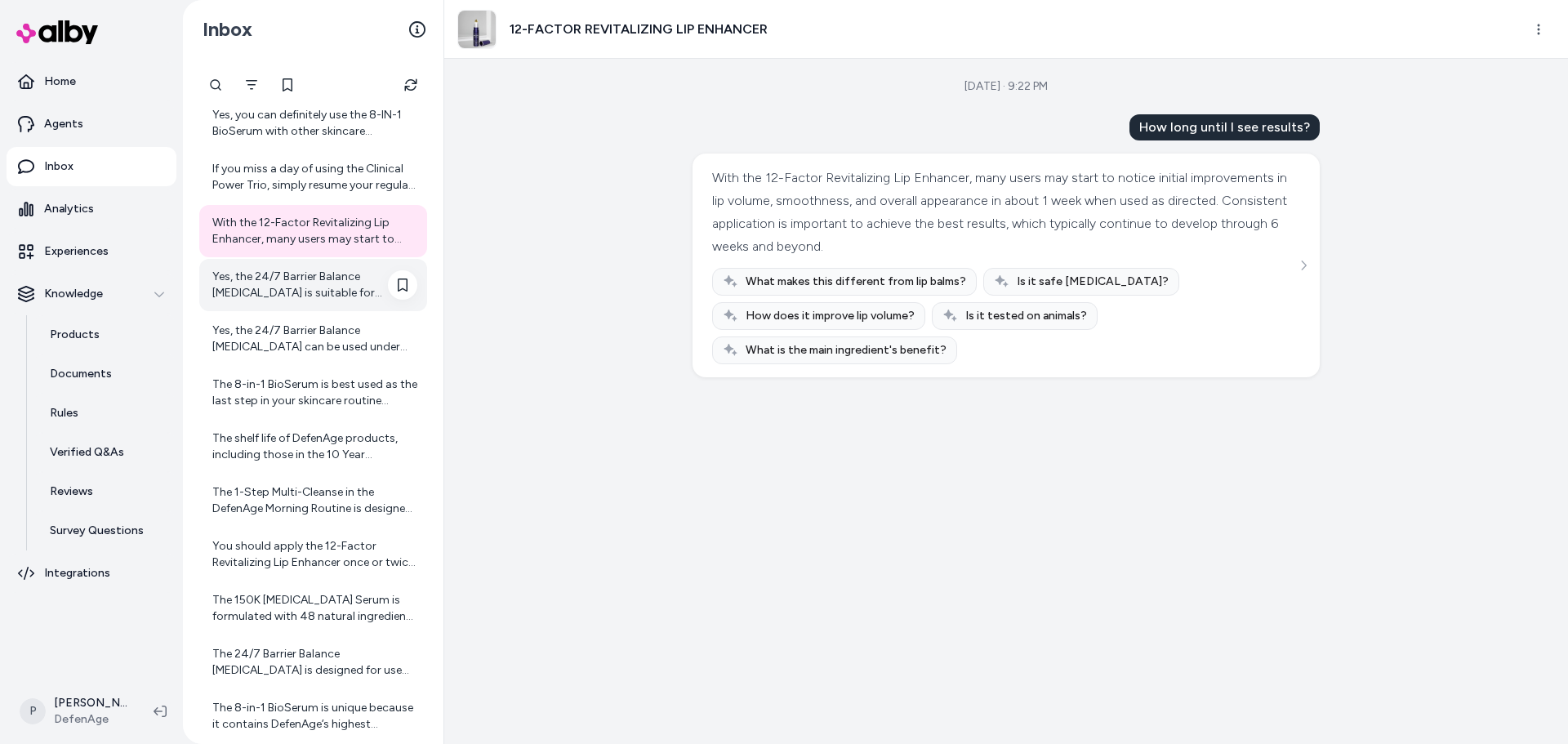
click at [335, 291] on div "Yes, the 24/7 Barrier Balance Anti-Aging Cream is suitable for daytime use. It …" at bounding box center [315, 285] width 205 height 33
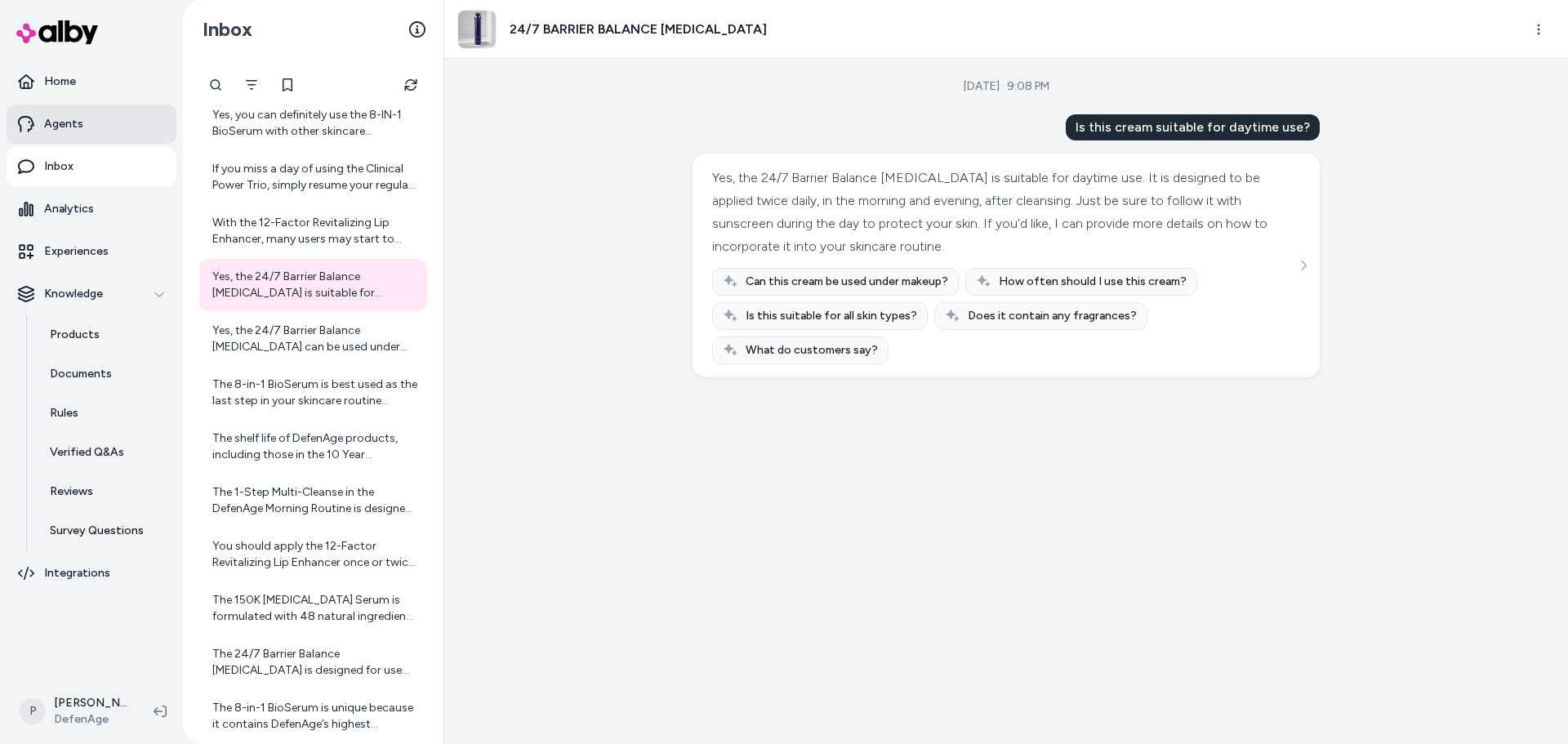
click at [94, 129] on link "Agents" at bounding box center [91, 125] width 170 height 39
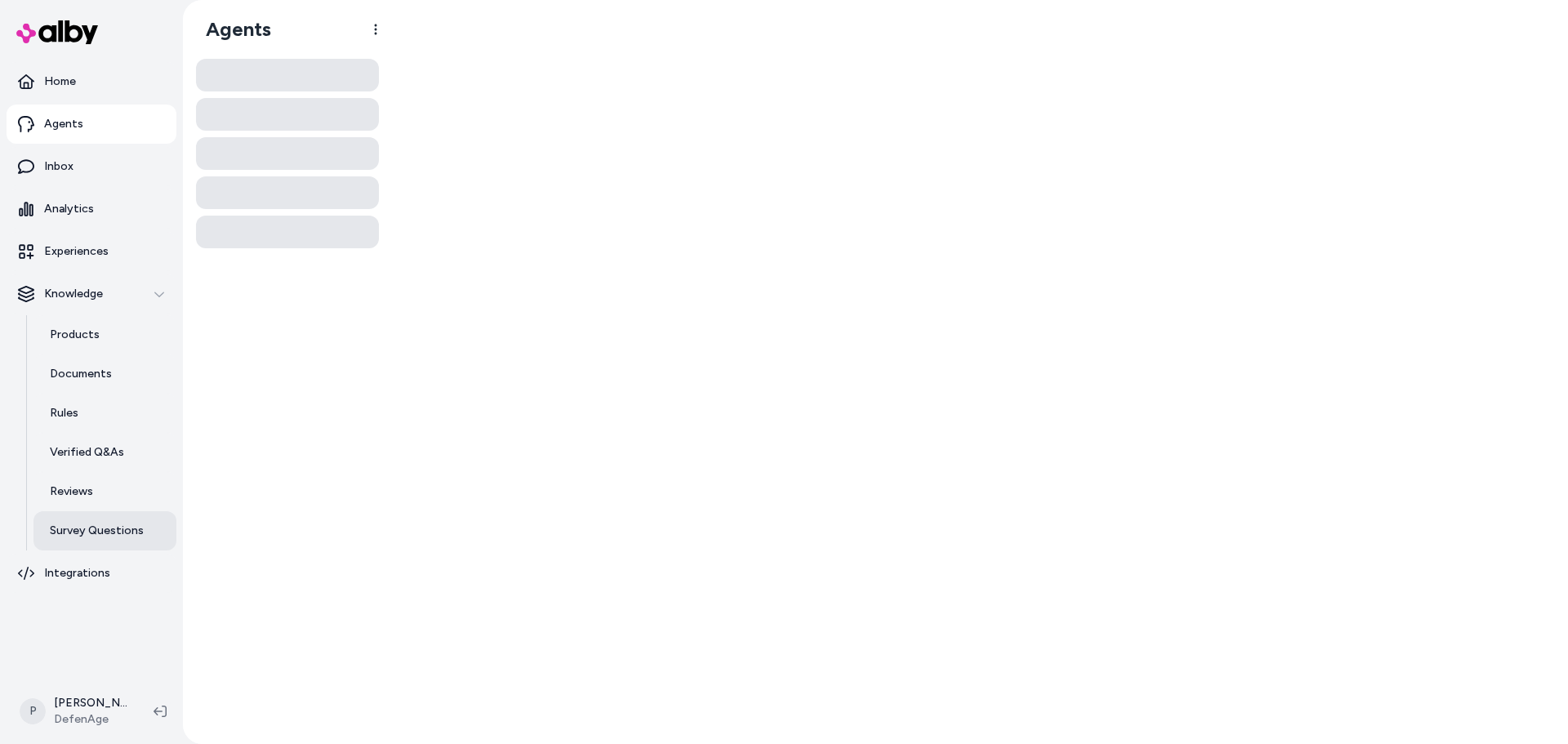
click at [105, 528] on p "Survey Questions" at bounding box center [97, 531] width 94 height 16
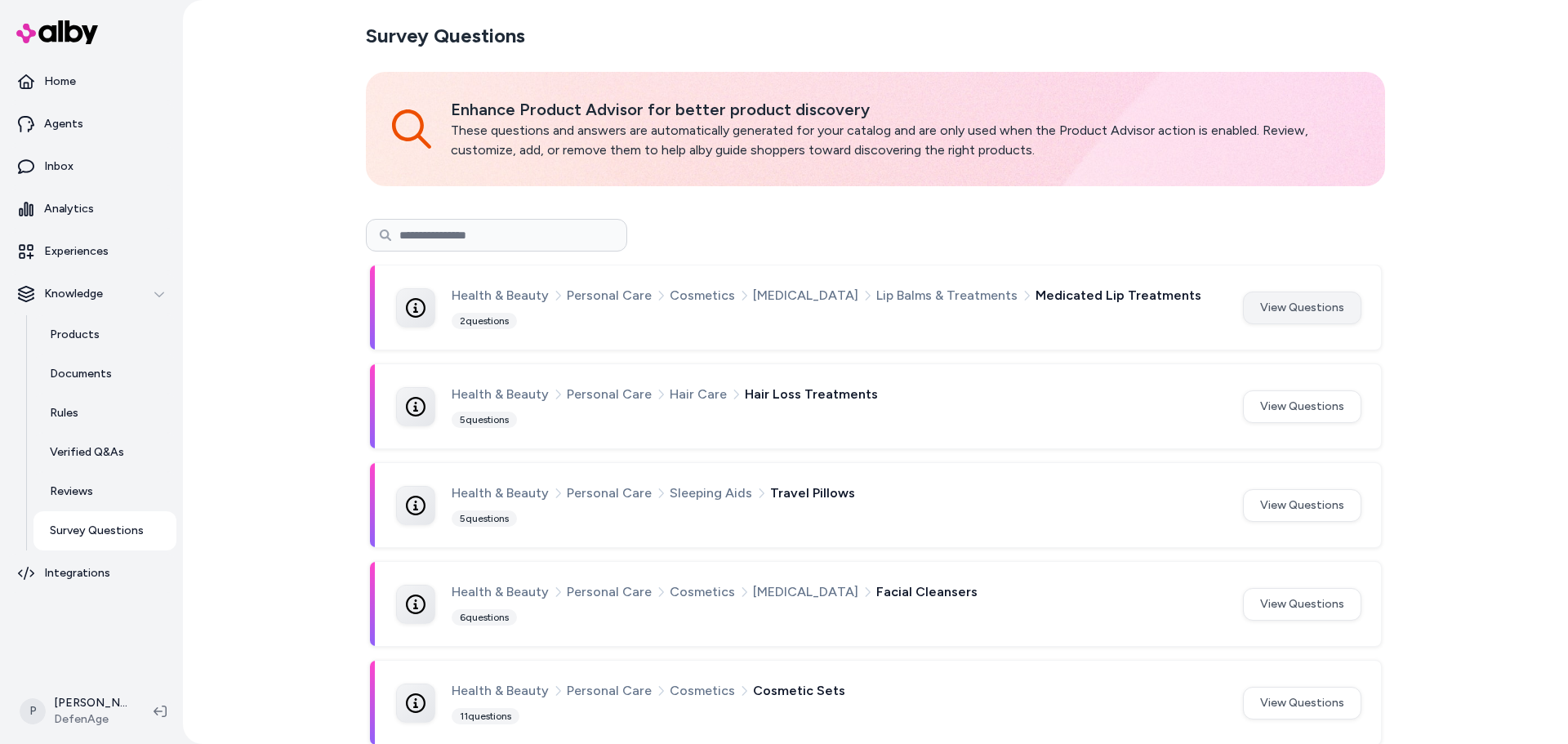
click at [1294, 320] on button "View Questions" at bounding box center [1302, 308] width 118 height 33
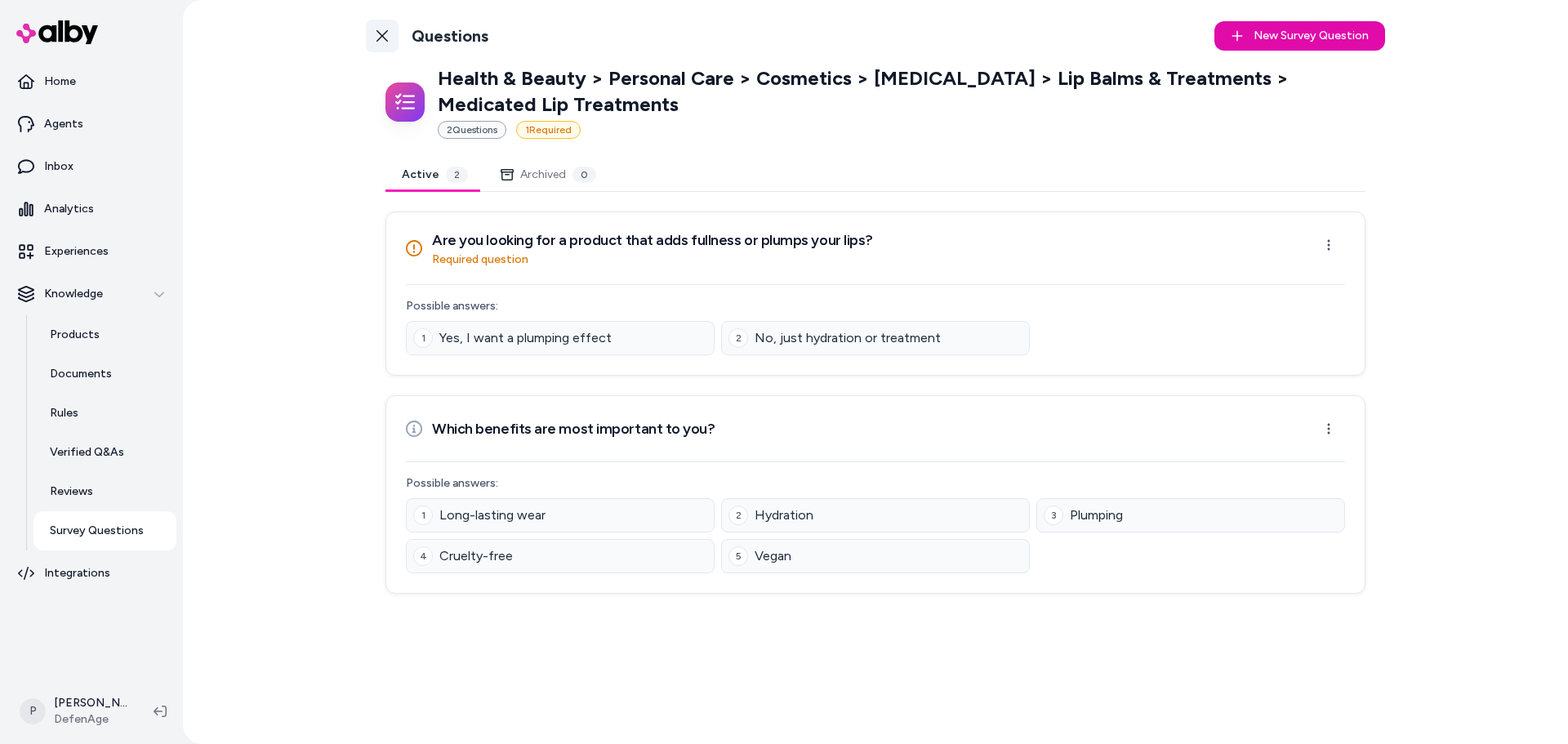
click at [381, 43] on link "Back to Categories" at bounding box center [382, 36] width 33 height 33
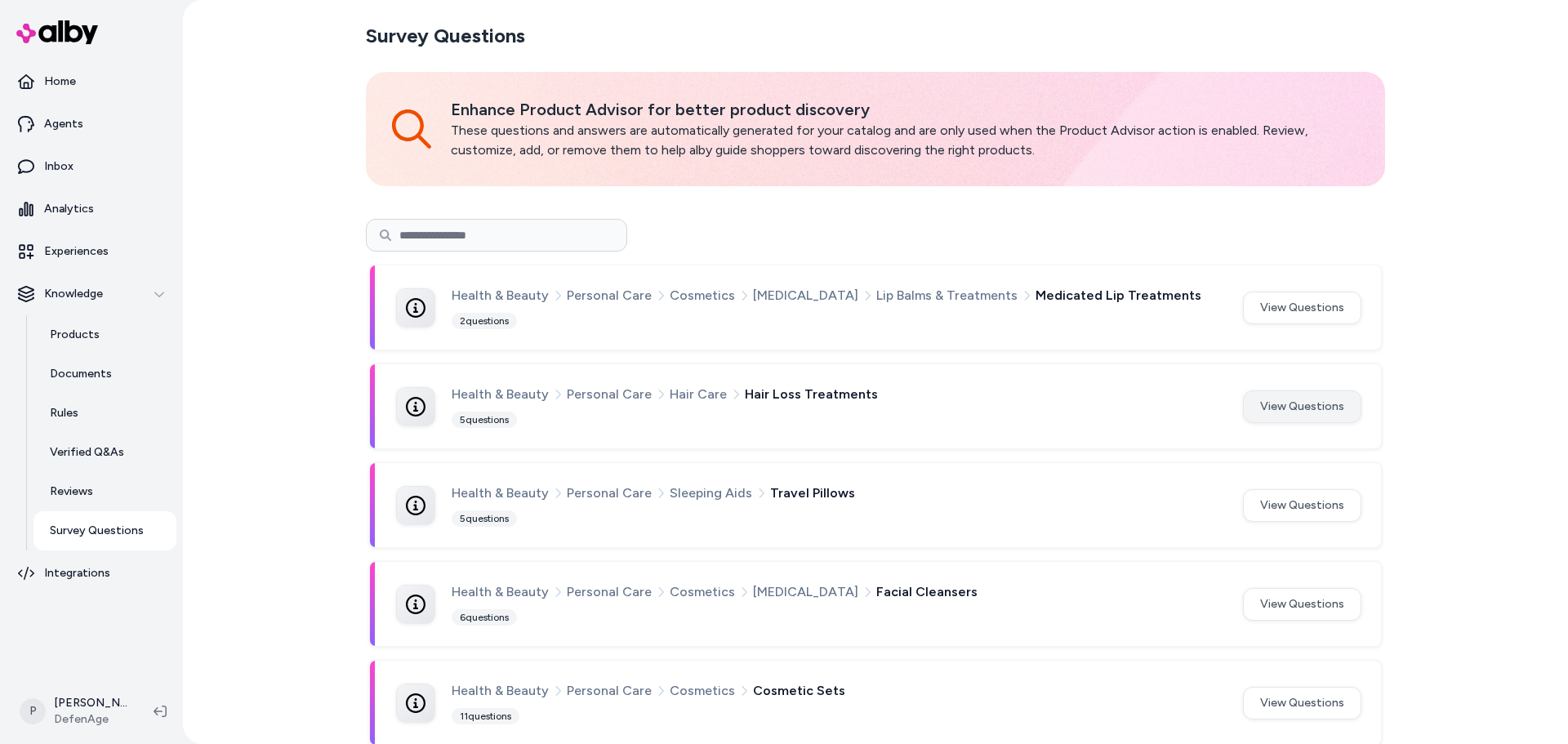
click at [1290, 413] on button "View Questions" at bounding box center [1302, 406] width 118 height 33
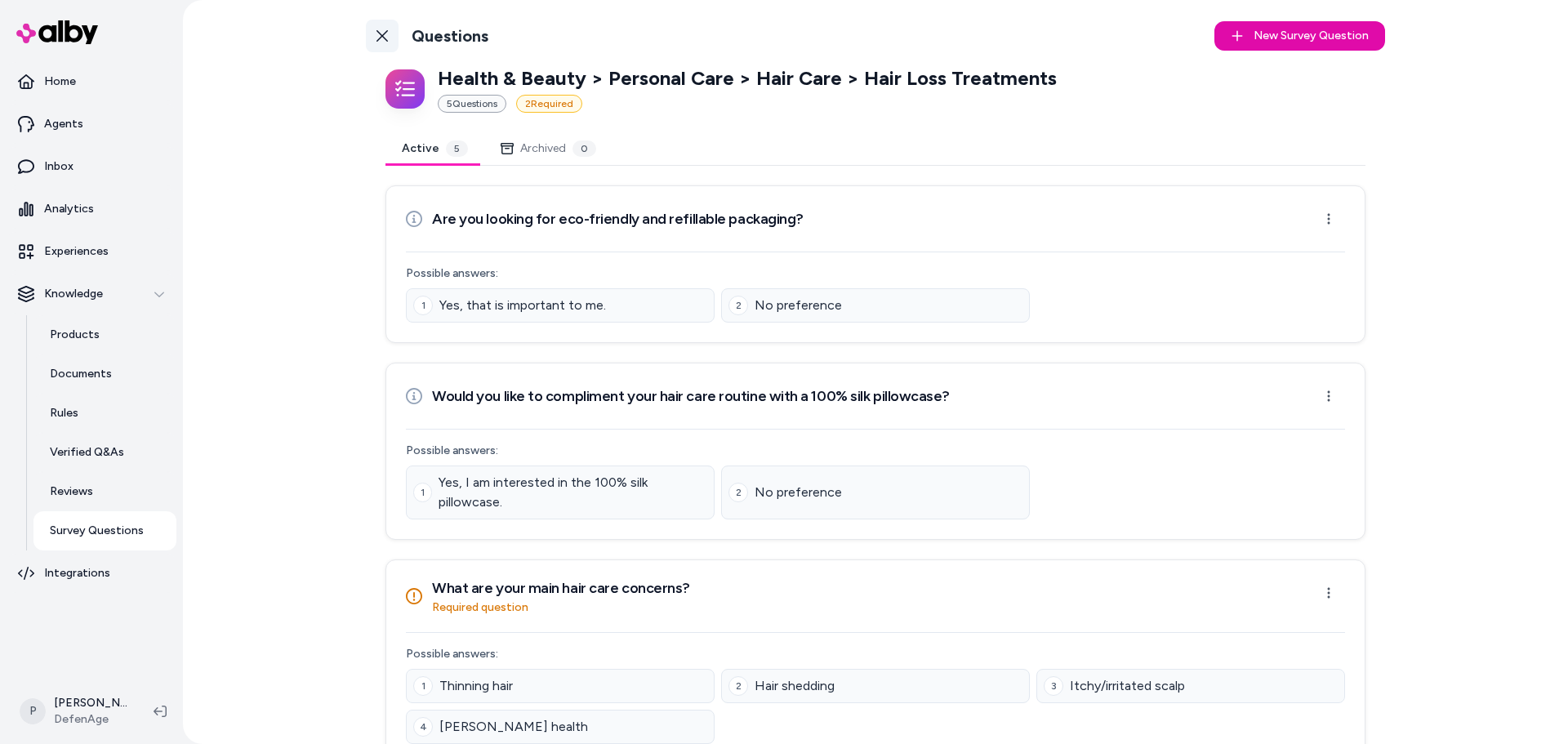
click at [366, 39] on link "Back to Categories" at bounding box center [382, 36] width 33 height 33
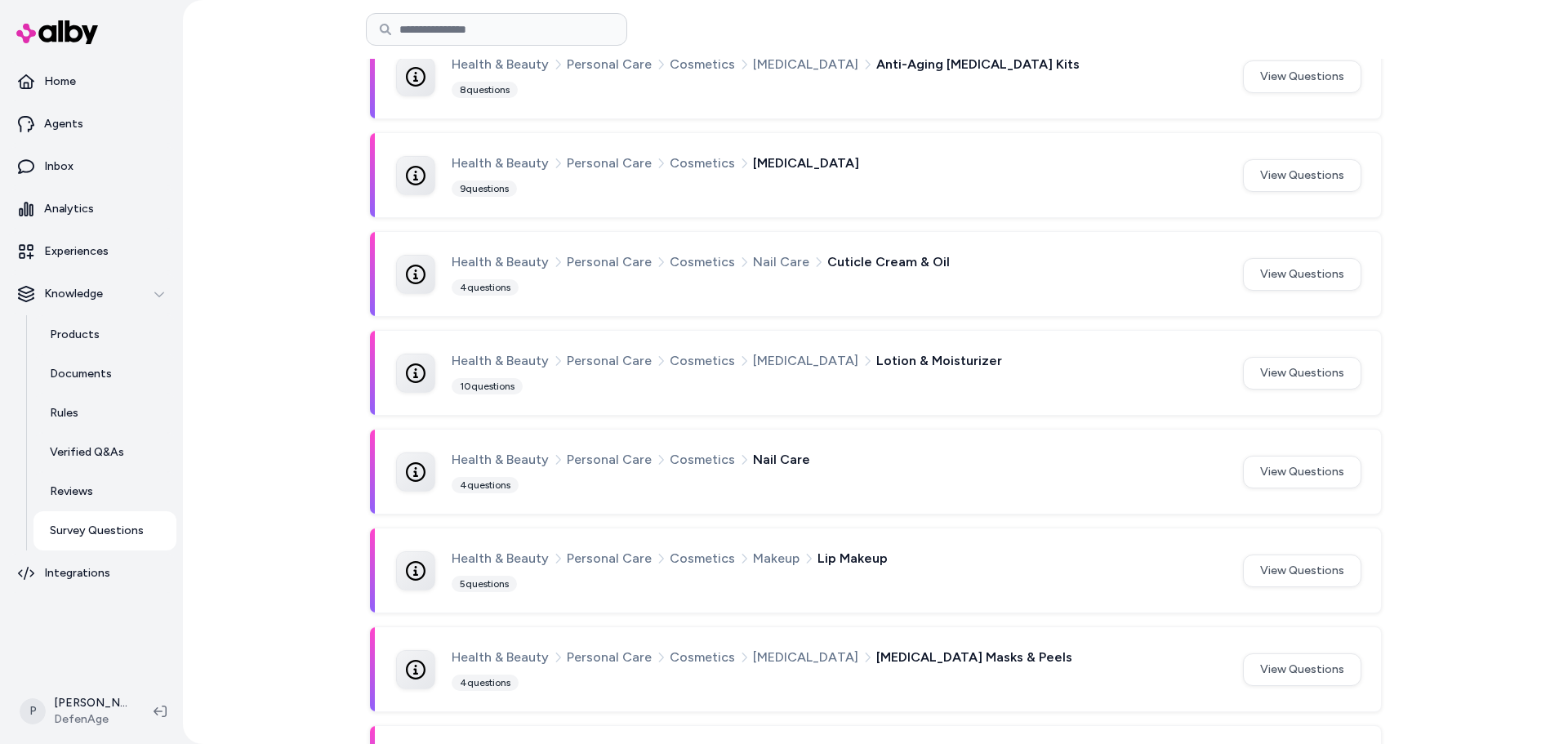
scroll to position [904, 0]
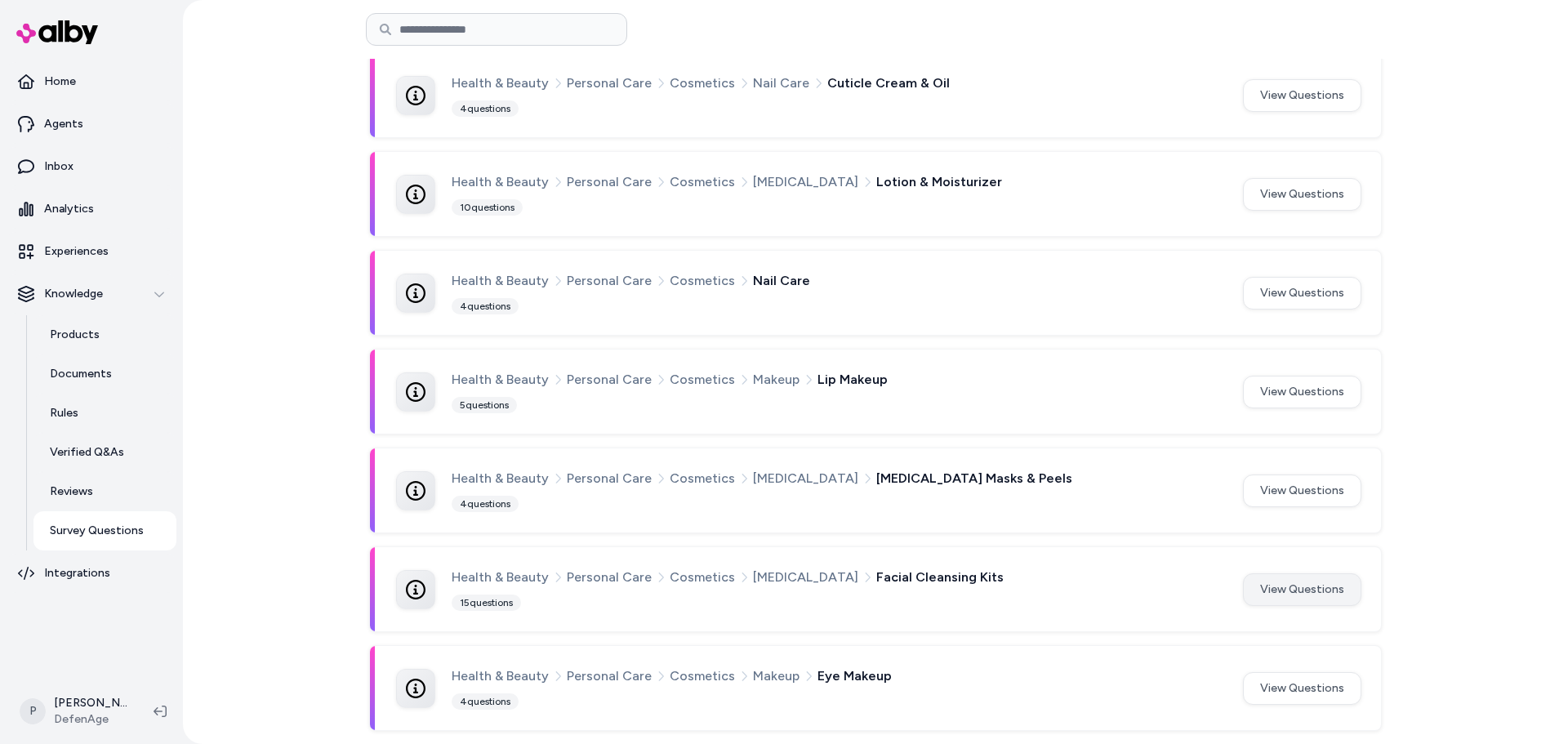
click at [1337, 597] on button "View Questions" at bounding box center [1302, 589] width 118 height 33
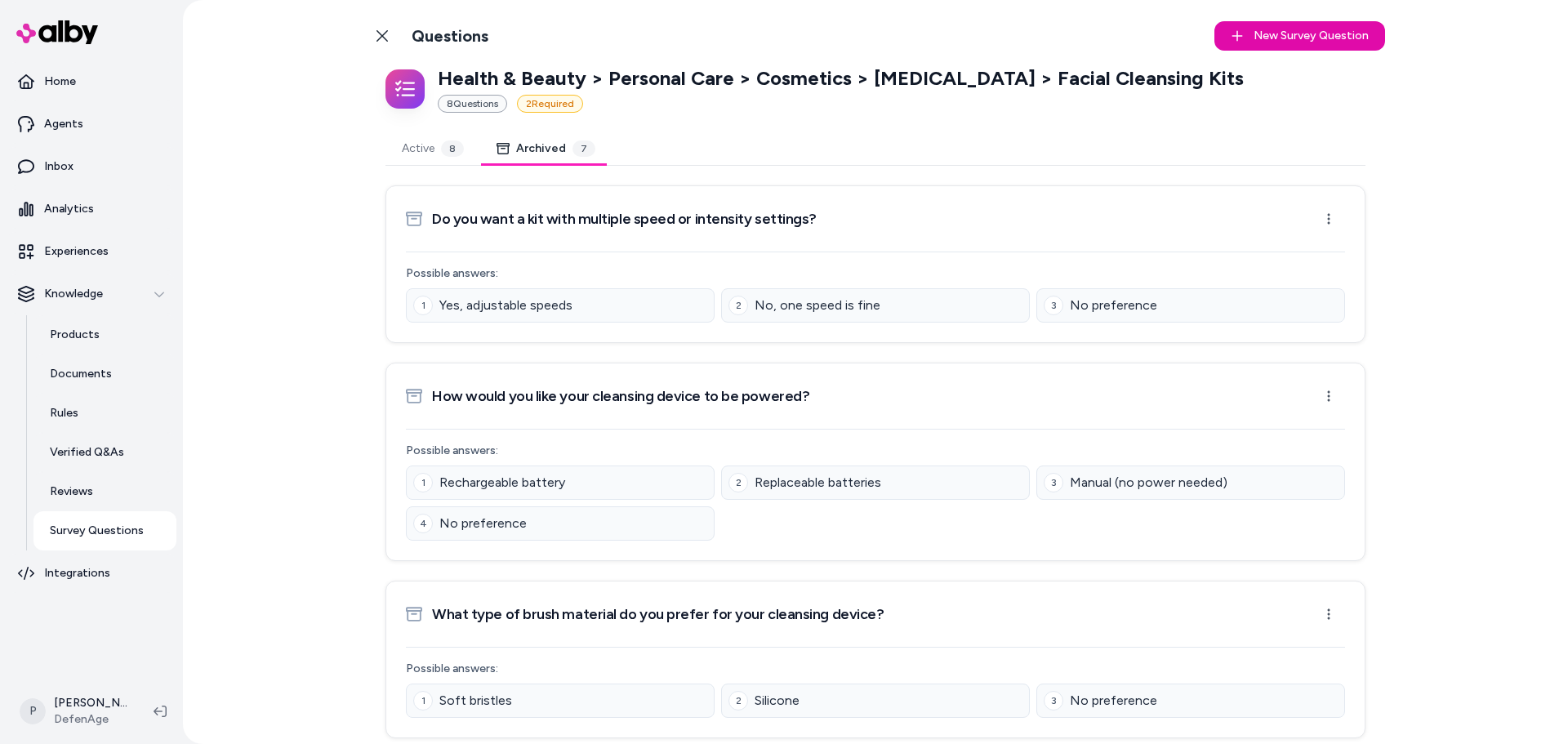
click at [559, 151] on button "Archived 7" at bounding box center [546, 148] width 131 height 33
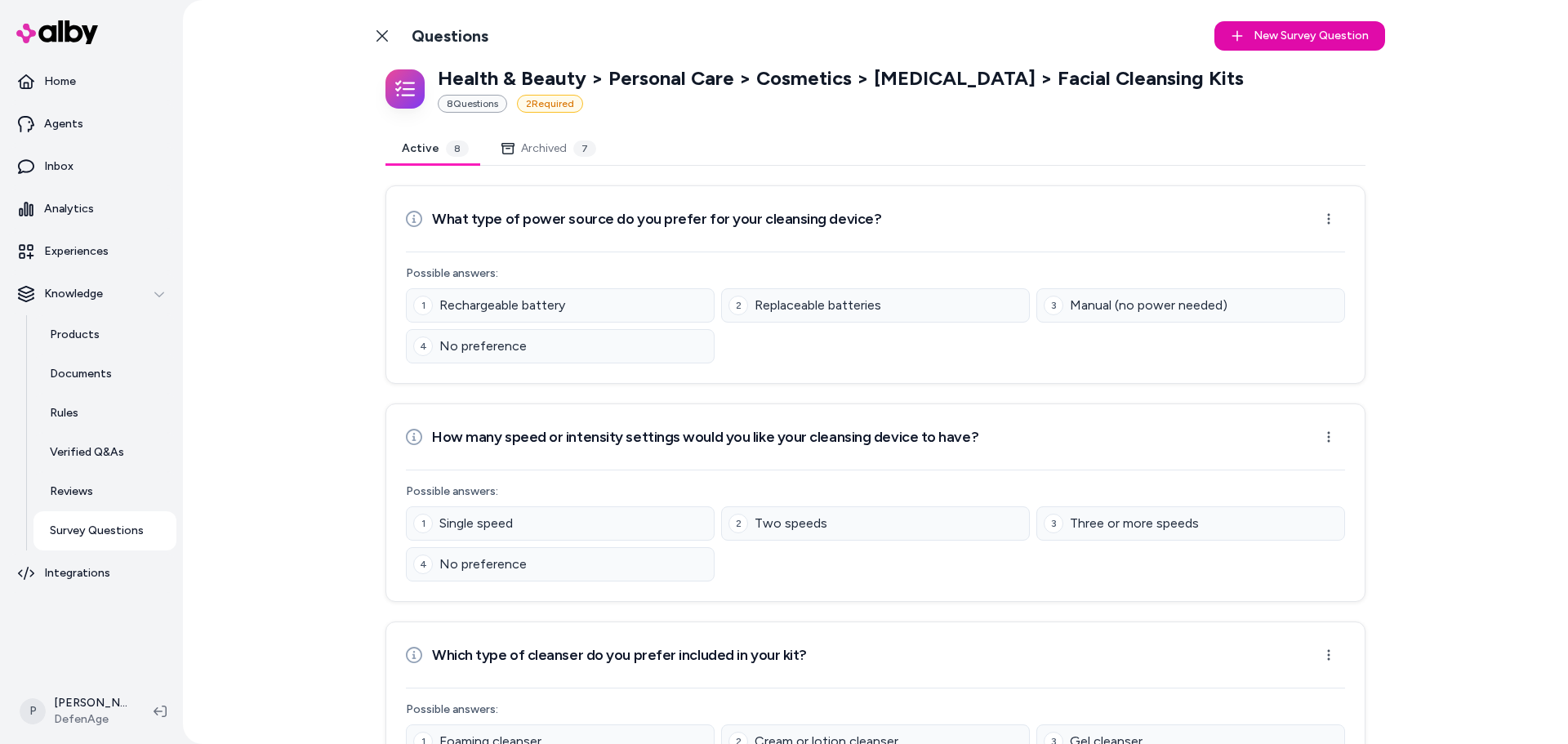
click at [421, 152] on button "Active 8" at bounding box center [435, 148] width 100 height 33
click at [539, 153] on button "Archived 7" at bounding box center [548, 148] width 127 height 33
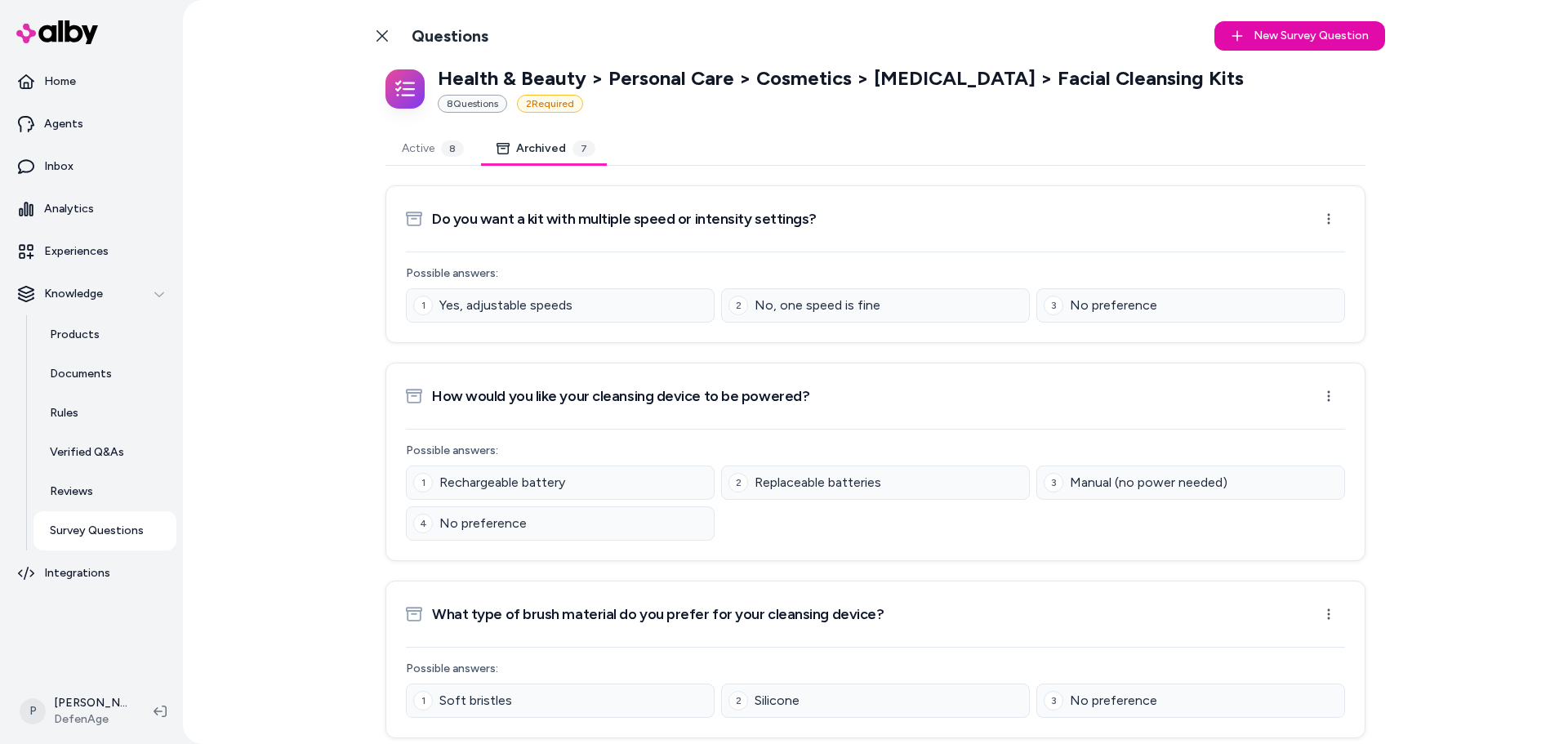
click at [422, 147] on button "Active 8" at bounding box center [433, 148] width 95 height 33
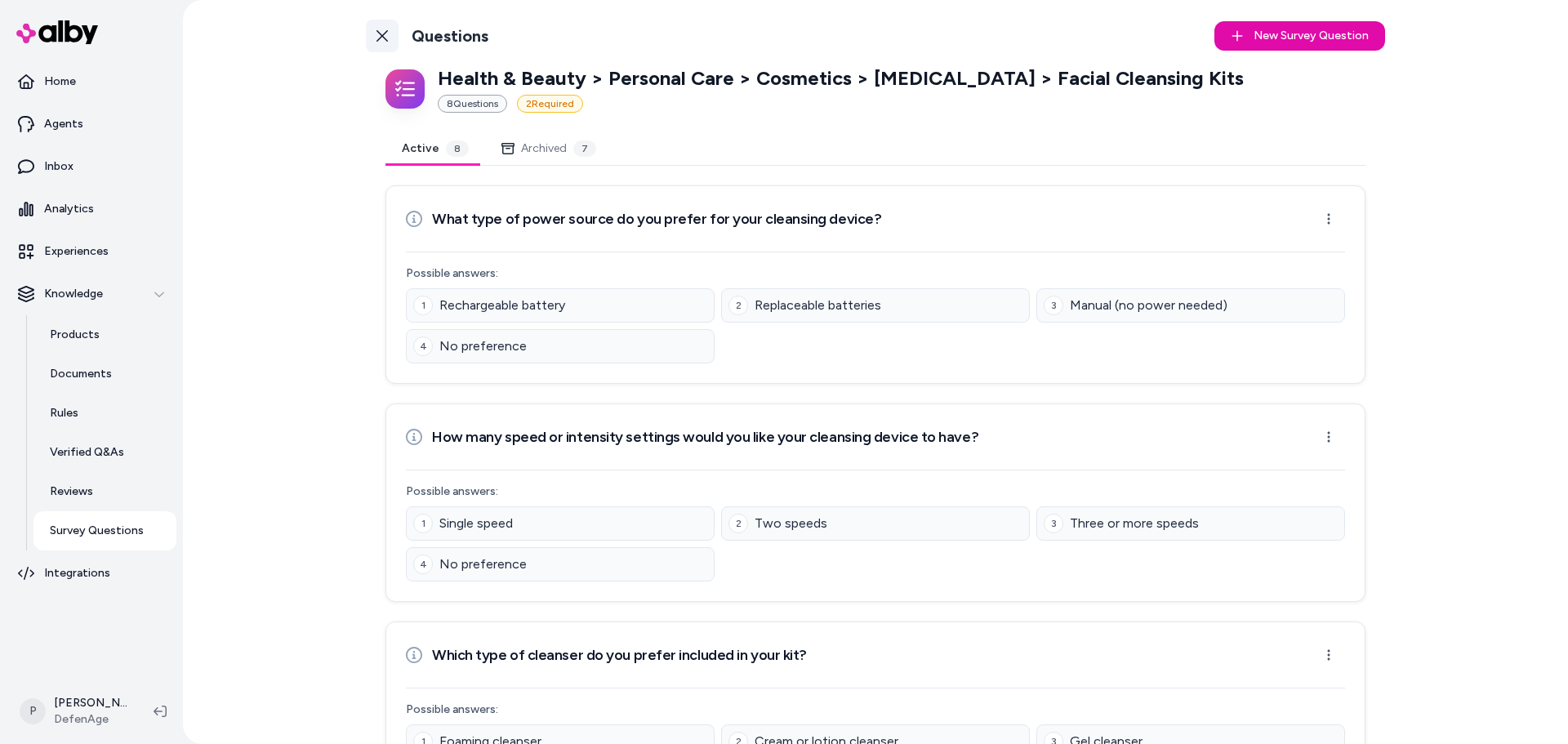
click at [380, 33] on icon at bounding box center [382, 36] width 13 height 13
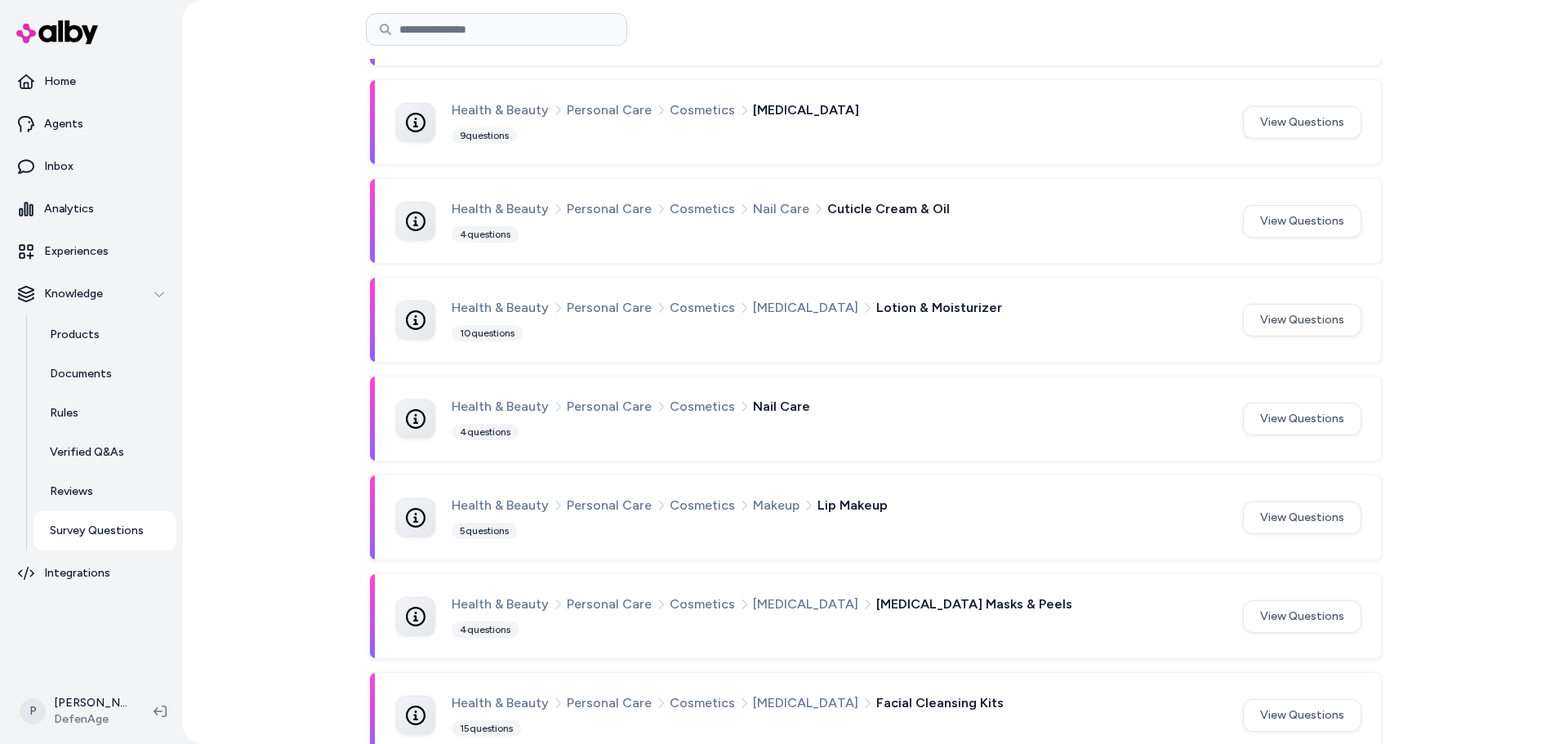
scroll to position [741, 0]
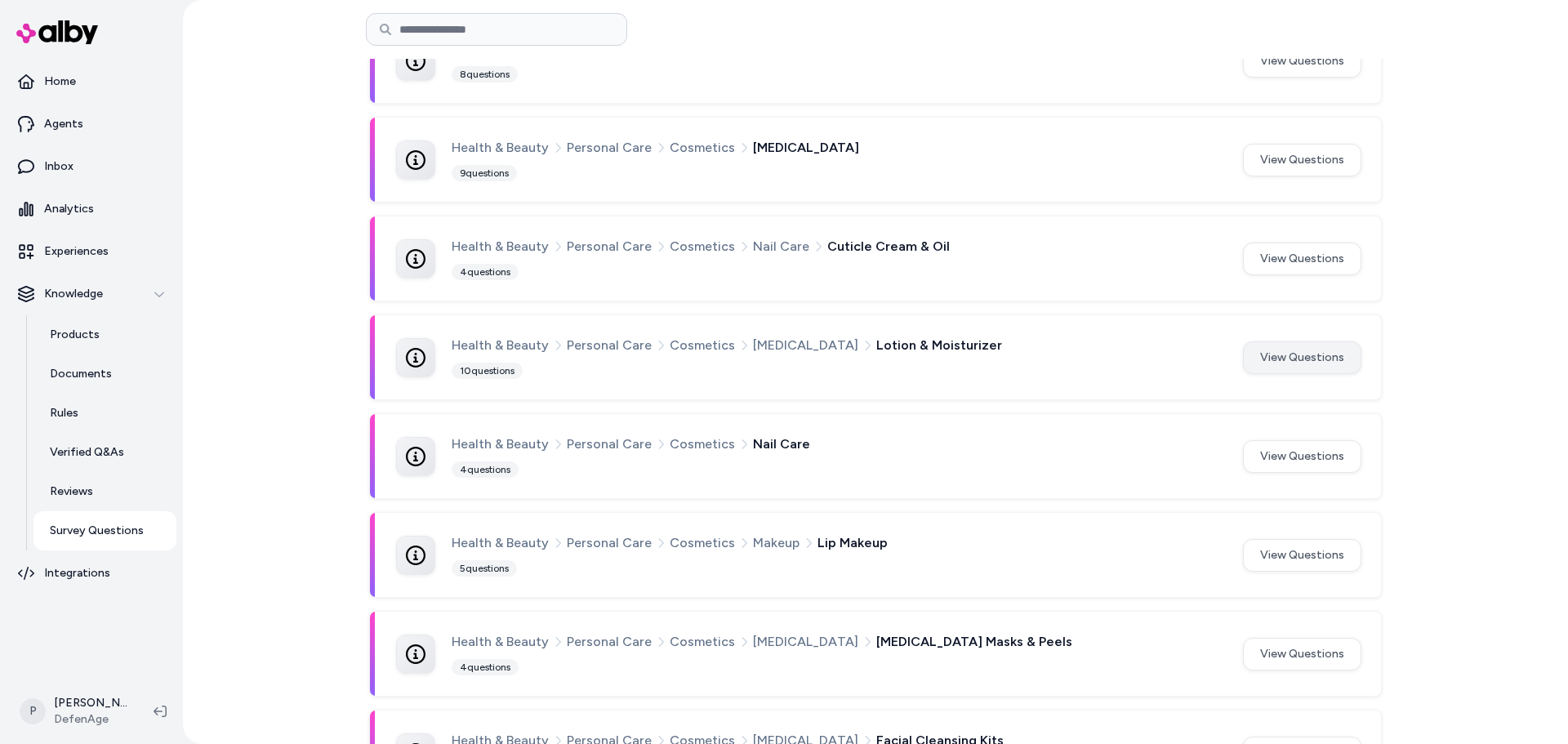
click at [1280, 367] on button "View Questions" at bounding box center [1302, 357] width 118 height 33
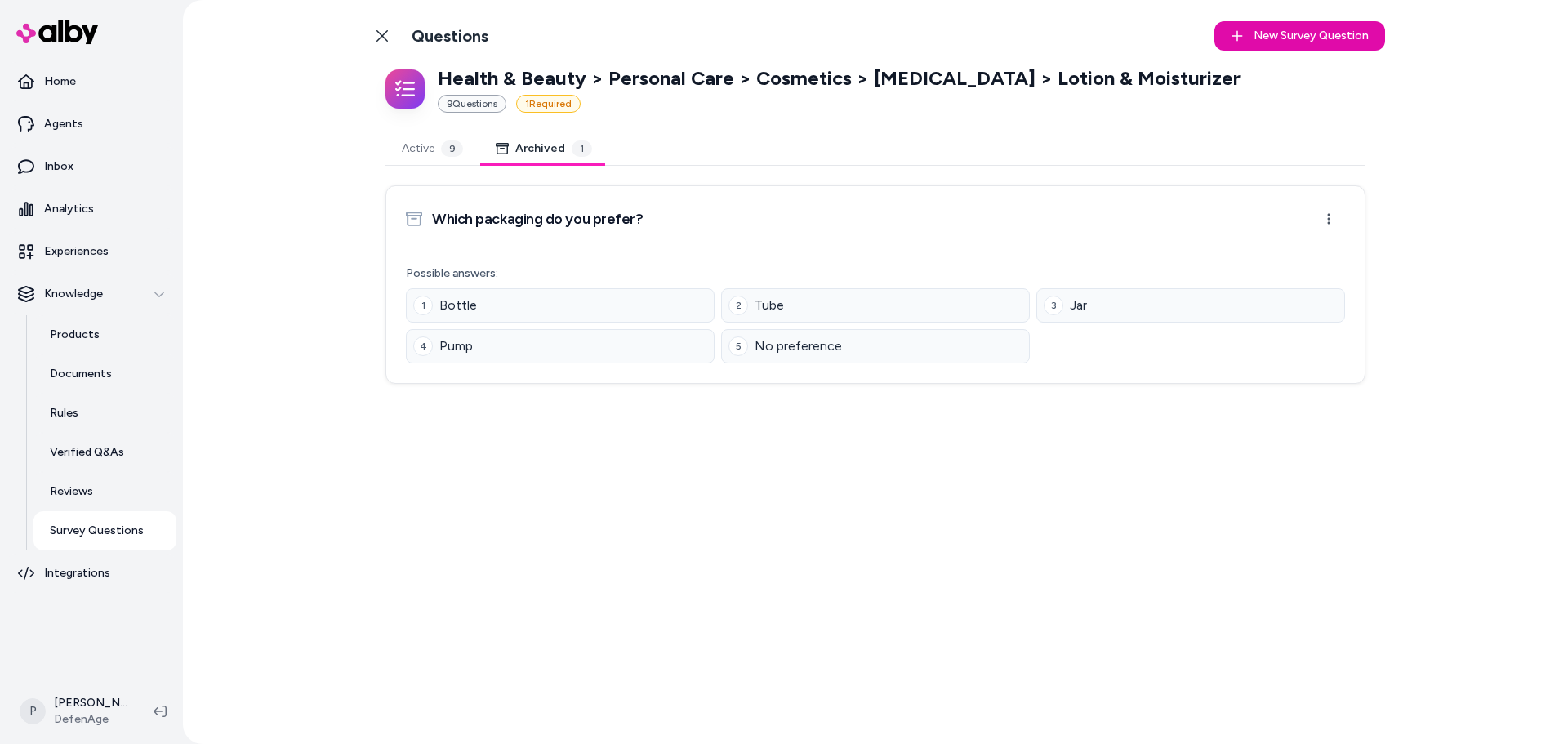
click at [551, 142] on button "Archived 1" at bounding box center [543, 148] width 129 height 33
click at [429, 144] on button "Active 9" at bounding box center [432, 148] width 94 height 33
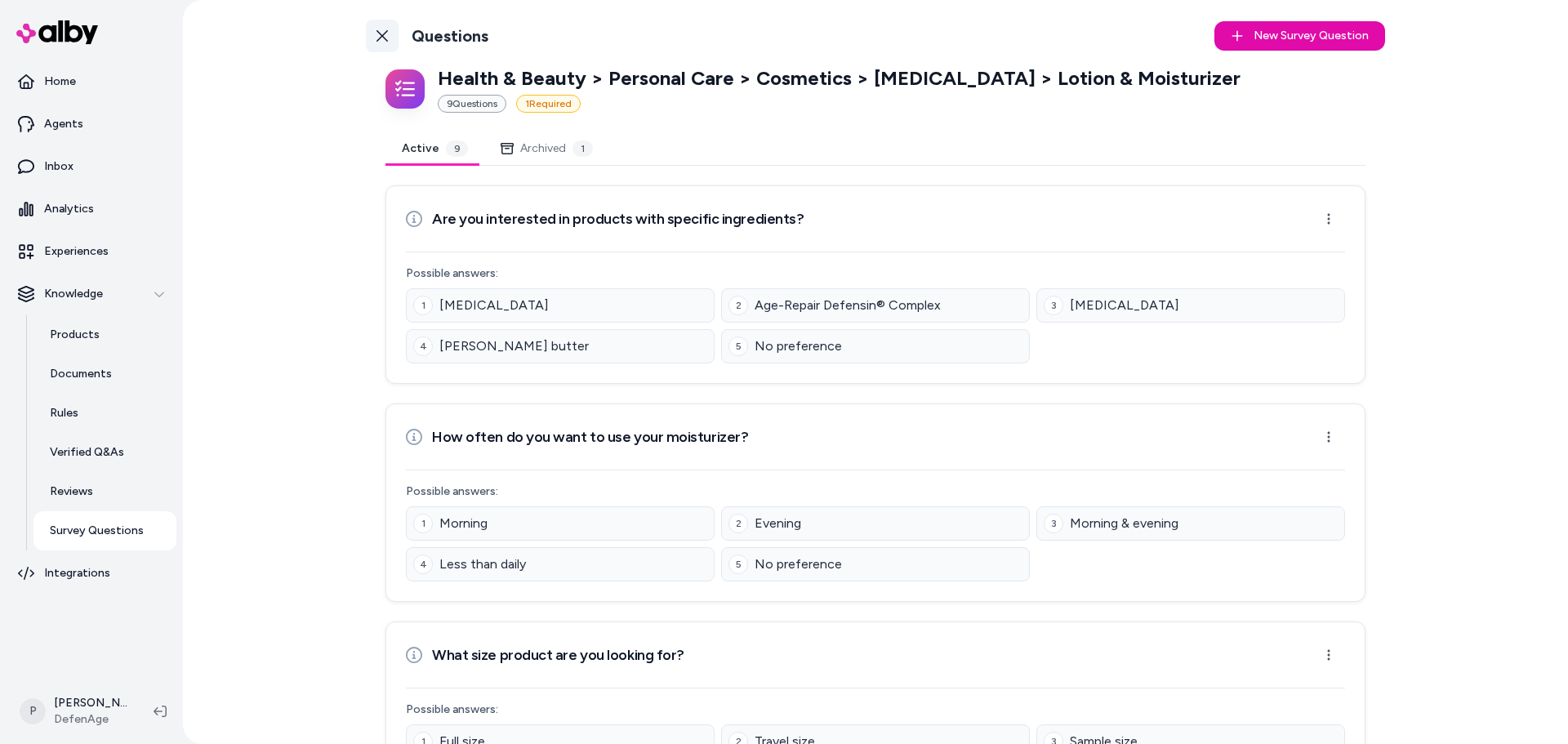
click at [370, 41] on link "Back to Categories" at bounding box center [382, 36] width 33 height 33
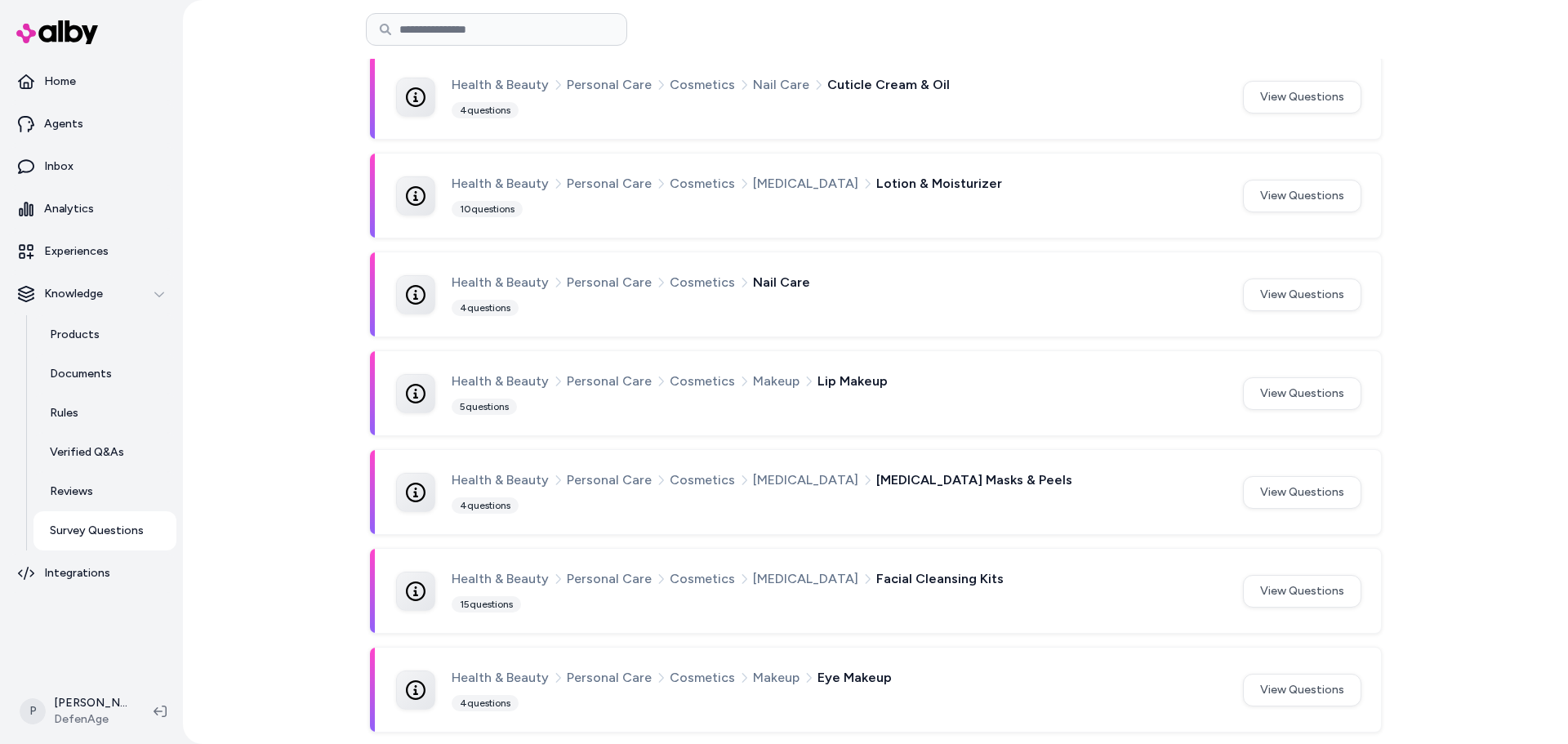
scroll to position [904, 0]
click at [1308, 578] on button "View Questions" at bounding box center [1302, 589] width 118 height 33
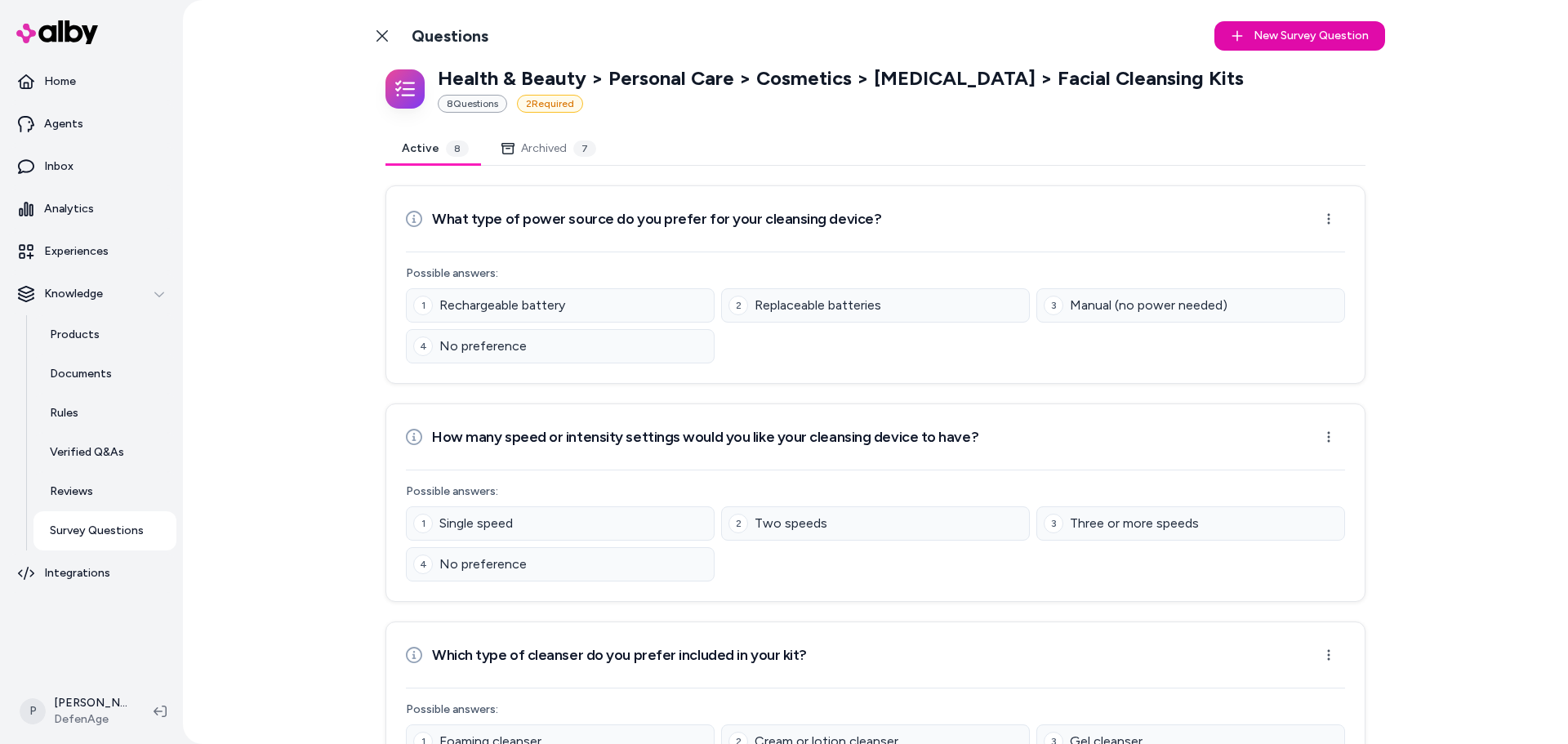
click at [539, 150] on button "Archived 7" at bounding box center [548, 148] width 127 height 33
click at [411, 156] on button "Active 8" at bounding box center [435, 148] width 100 height 33
click at [539, 161] on button "Archived 7" at bounding box center [548, 148] width 127 height 33
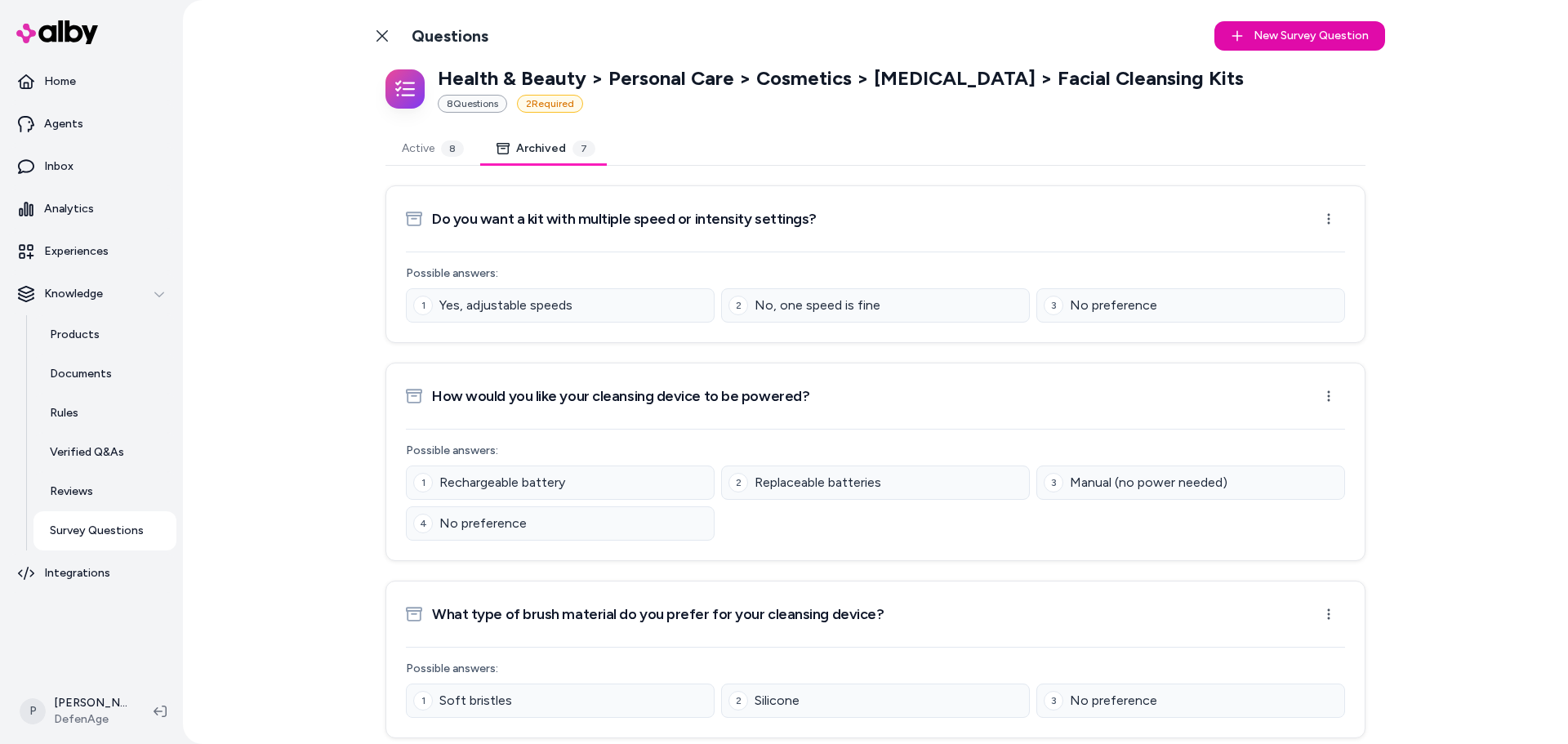
click at [388, 161] on button "Active 8" at bounding box center [433, 148] width 95 height 33
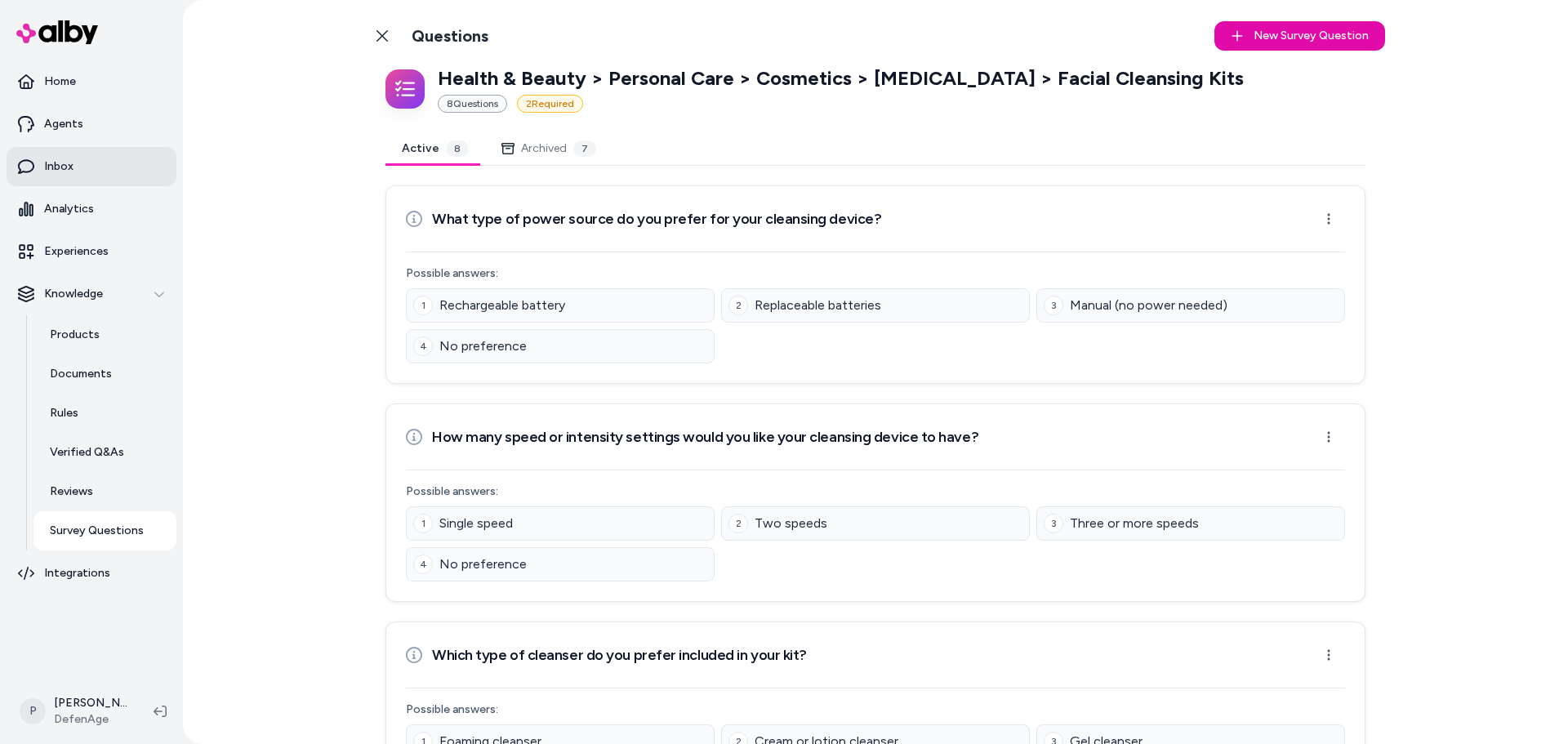
click at [66, 159] on p "Inbox" at bounding box center [59, 166] width 30 height 16
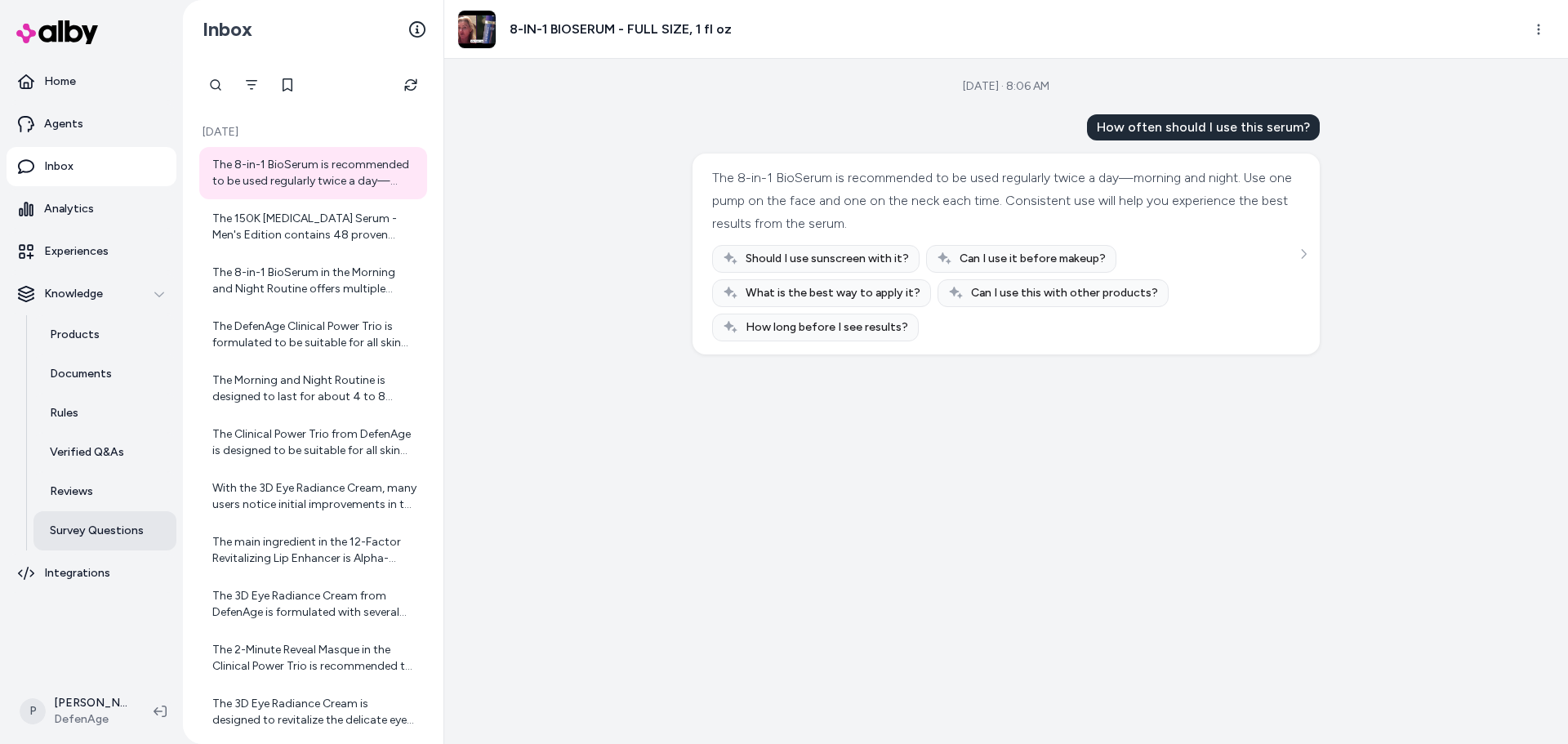
click at [121, 529] on p "Survey Questions" at bounding box center [97, 531] width 94 height 16
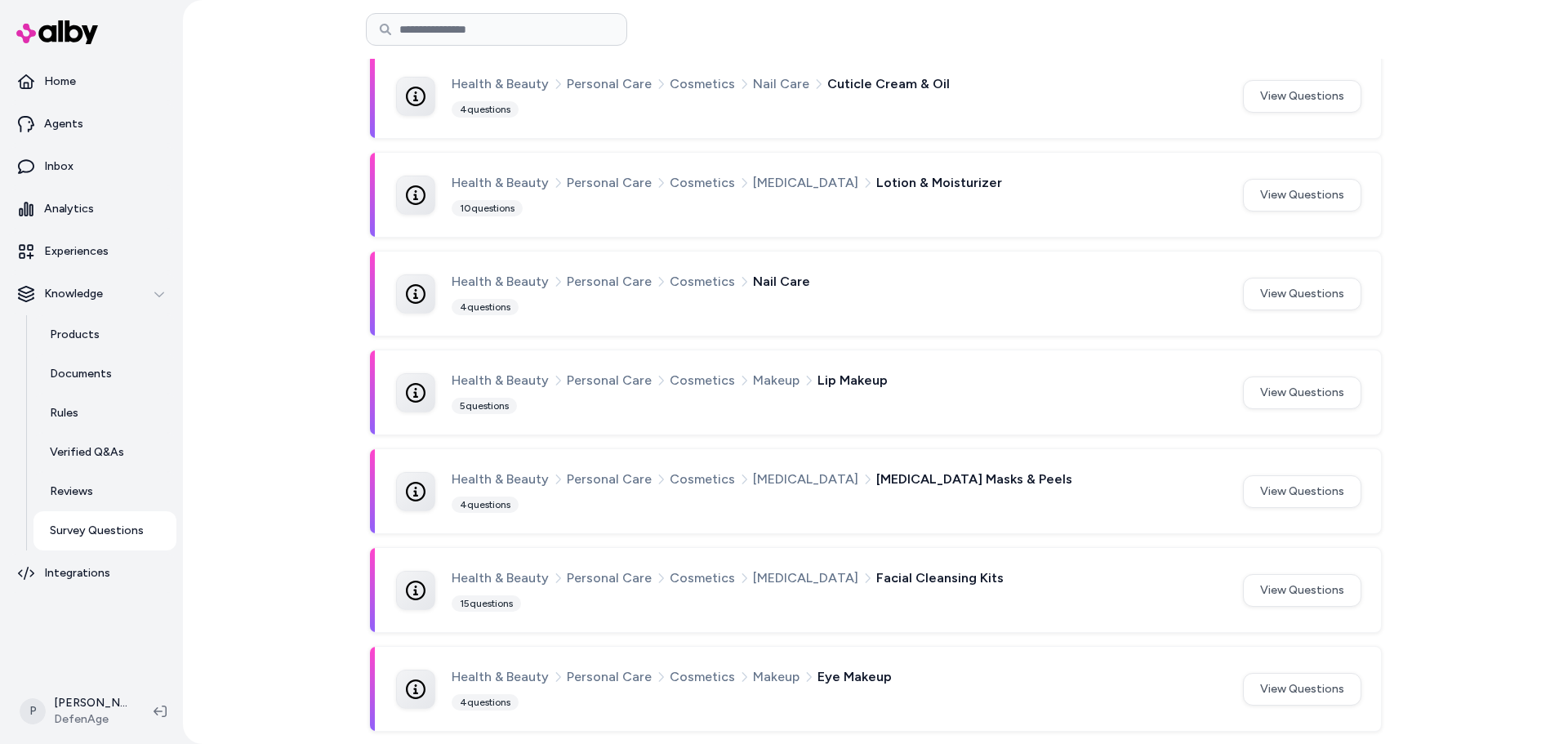
scroll to position [904, 0]
click at [1293, 591] on button "View Questions" at bounding box center [1302, 589] width 118 height 33
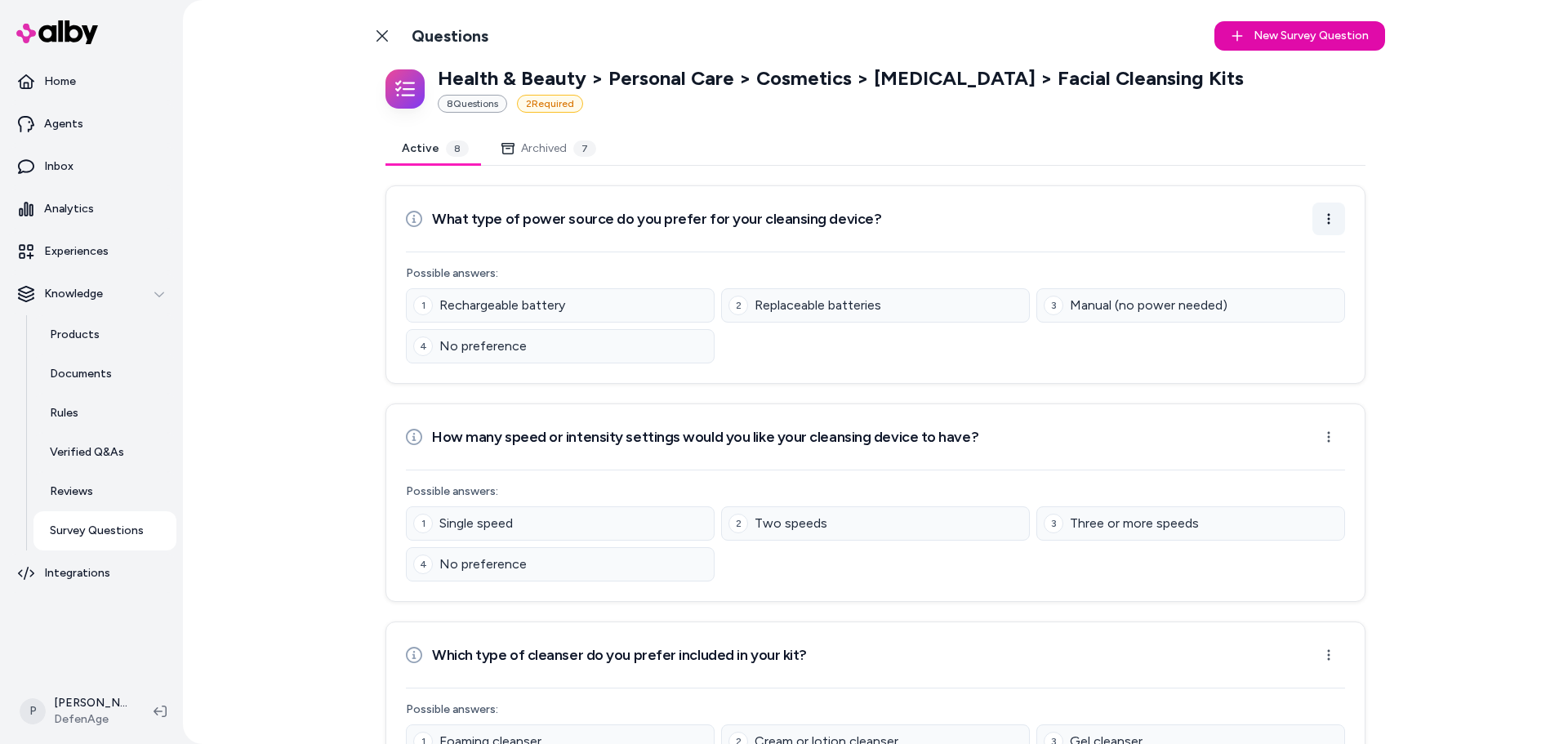
click at [1332, 216] on html "Home Agents Inbox Analytics Experiences Knowledge Products Documents Rules Veri…" at bounding box center [784, 372] width 1568 height 744
click at [1289, 279] on div "Archive Question" at bounding box center [1274, 282] width 134 height 26
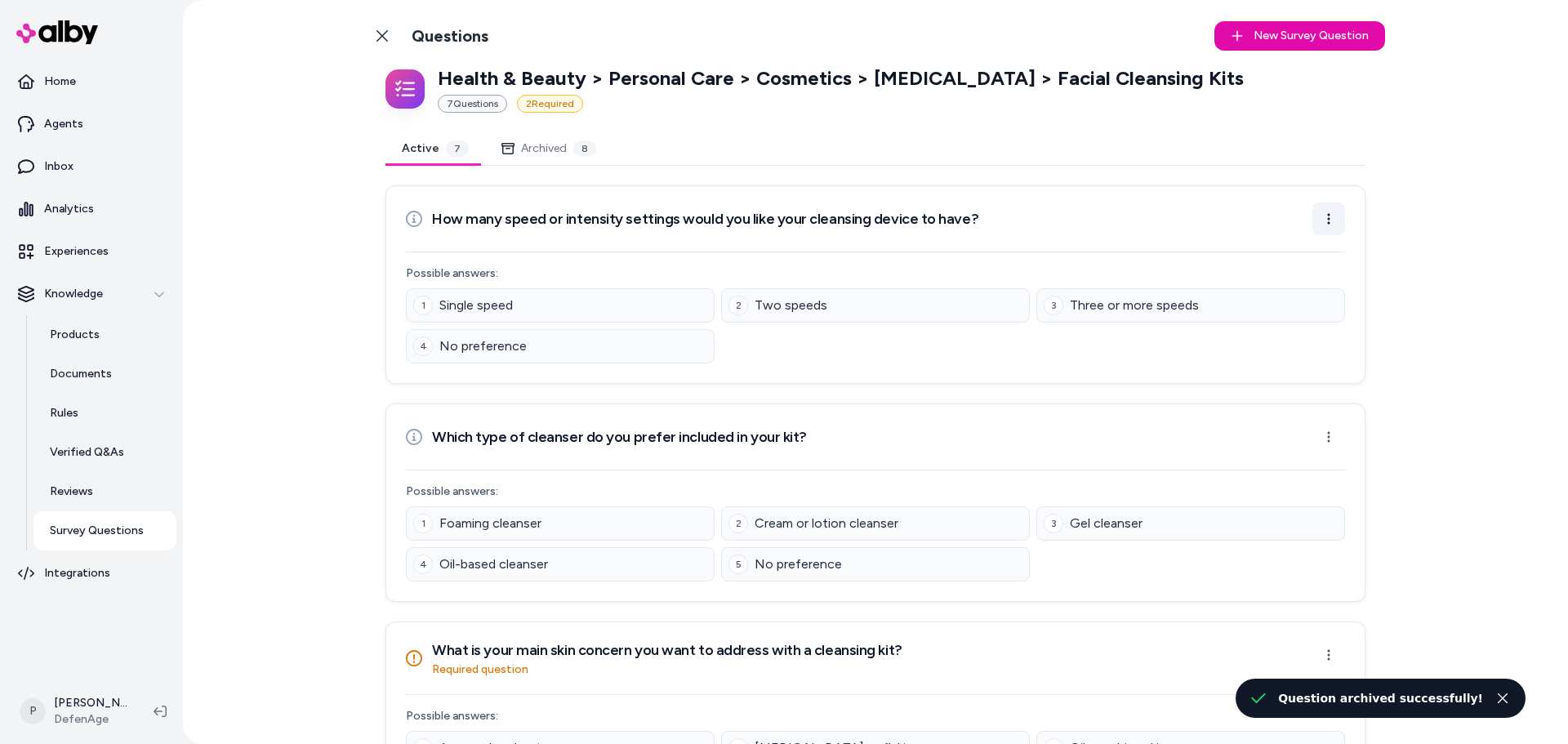
click at [1322, 221] on html "Home Agents Inbox Analytics Experiences Knowledge Products Documents Rules Veri…" at bounding box center [784, 372] width 1568 height 744
click at [1302, 284] on div "Archive Question" at bounding box center [1274, 282] width 134 height 26
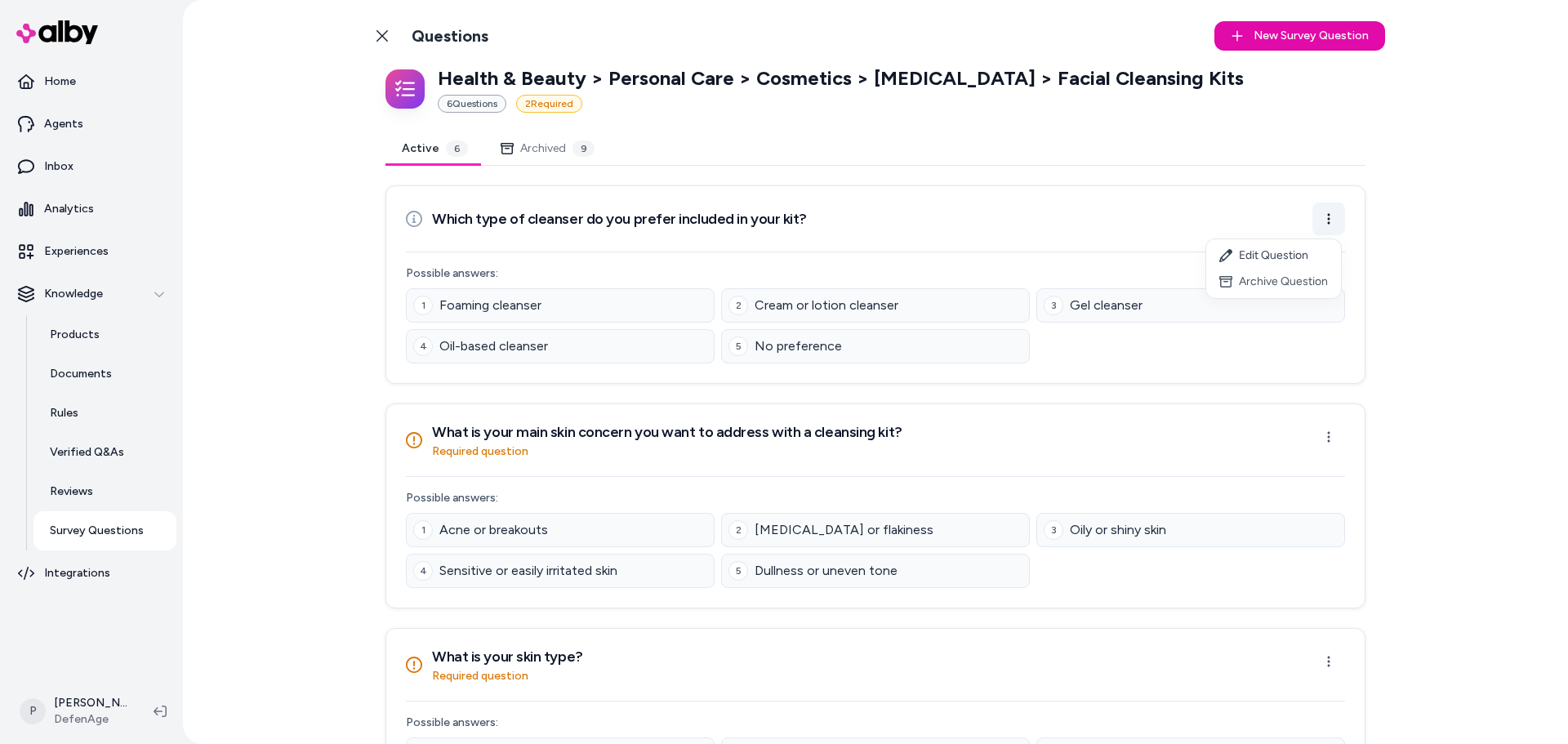
click at [1320, 223] on html "Home Agents Inbox Analytics Experiences Knowledge Products Documents Rules Veri…" at bounding box center [784, 372] width 1568 height 744
click at [1308, 281] on div "Archive Question" at bounding box center [1274, 282] width 134 height 26
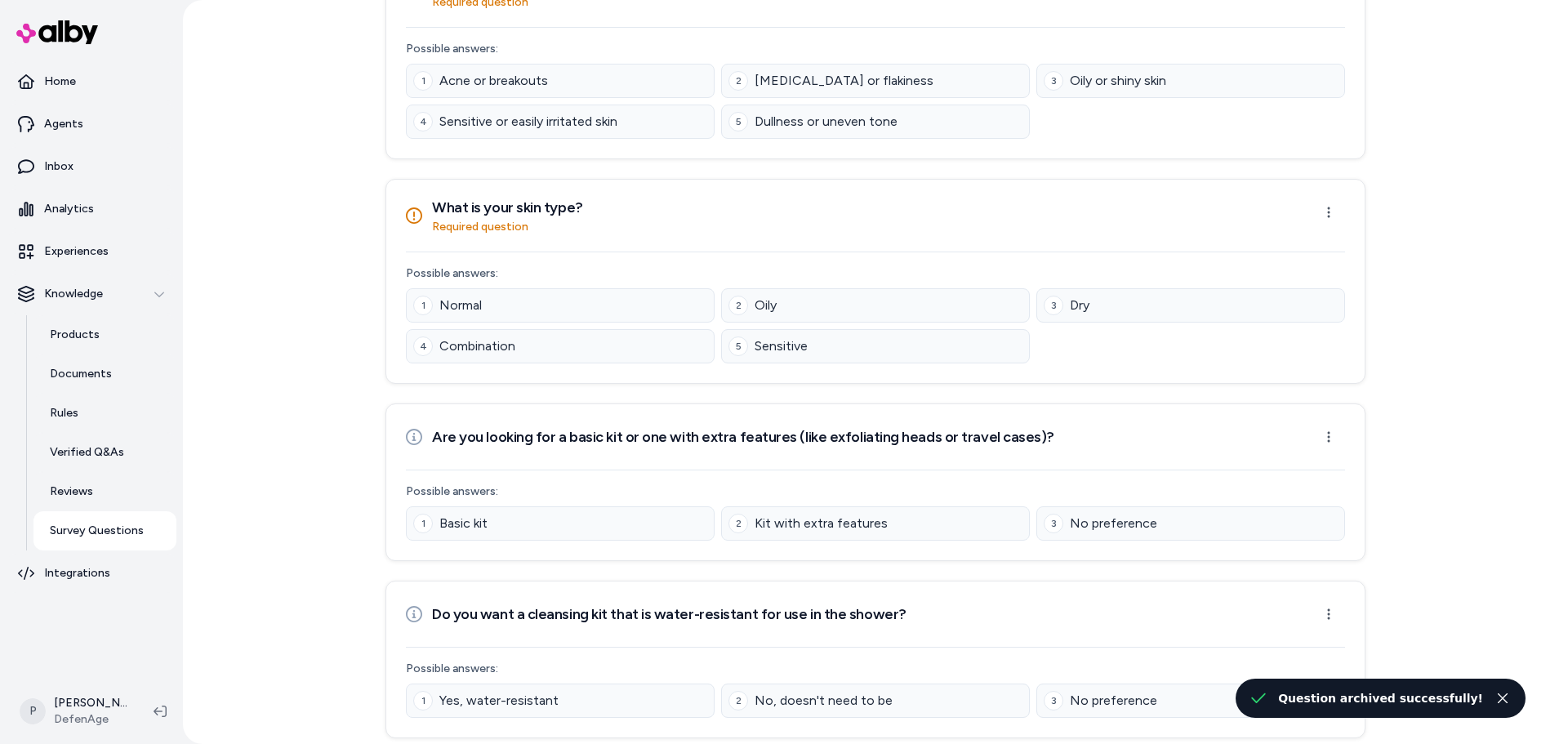
scroll to position [456, 0]
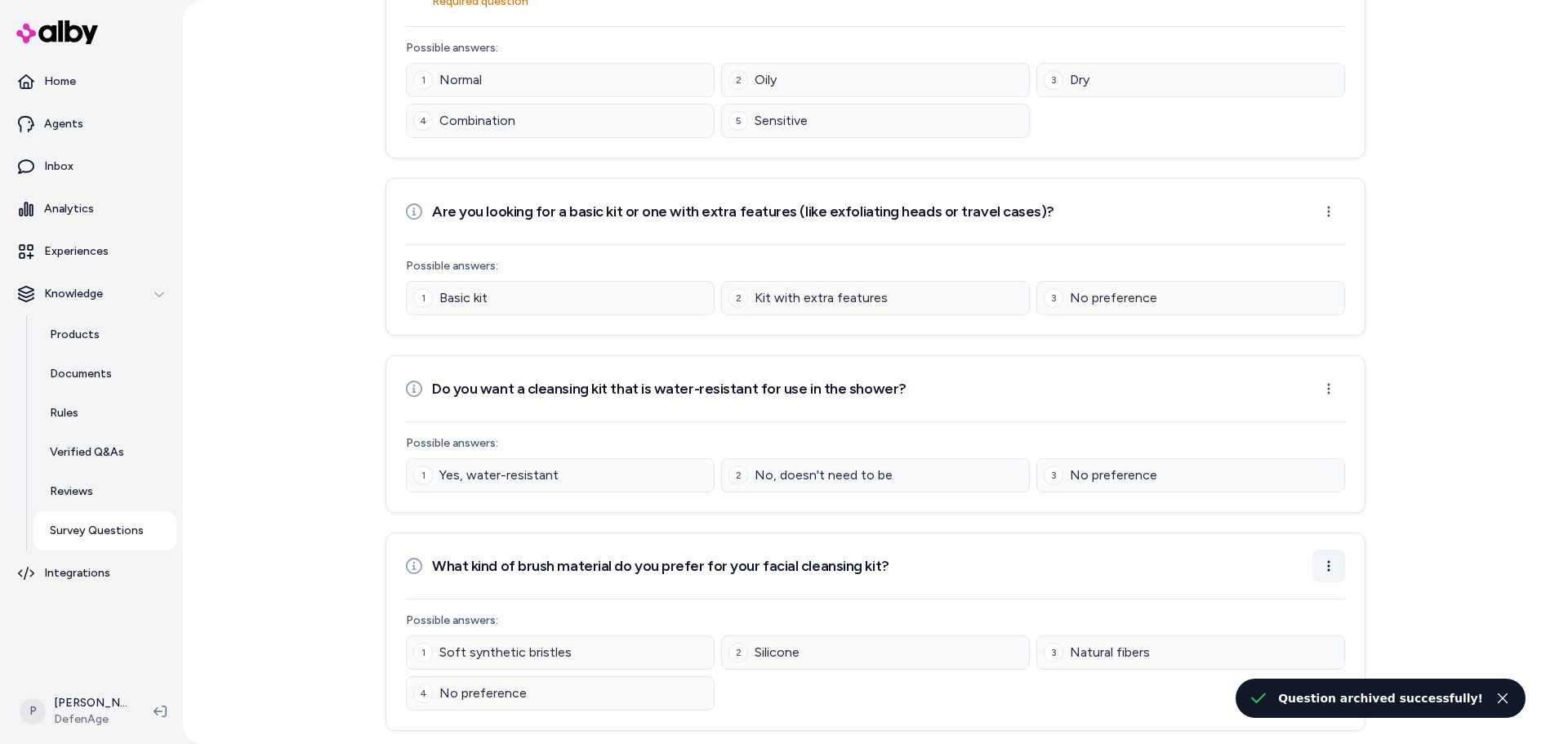
click at [1315, 566] on html "Home Agents Inbox Analytics Experiences Knowledge Products Documents Rules Veri…" at bounding box center [784, 372] width 1568 height 744
click at [1278, 628] on div "Archive Question" at bounding box center [1274, 628] width 134 height 26
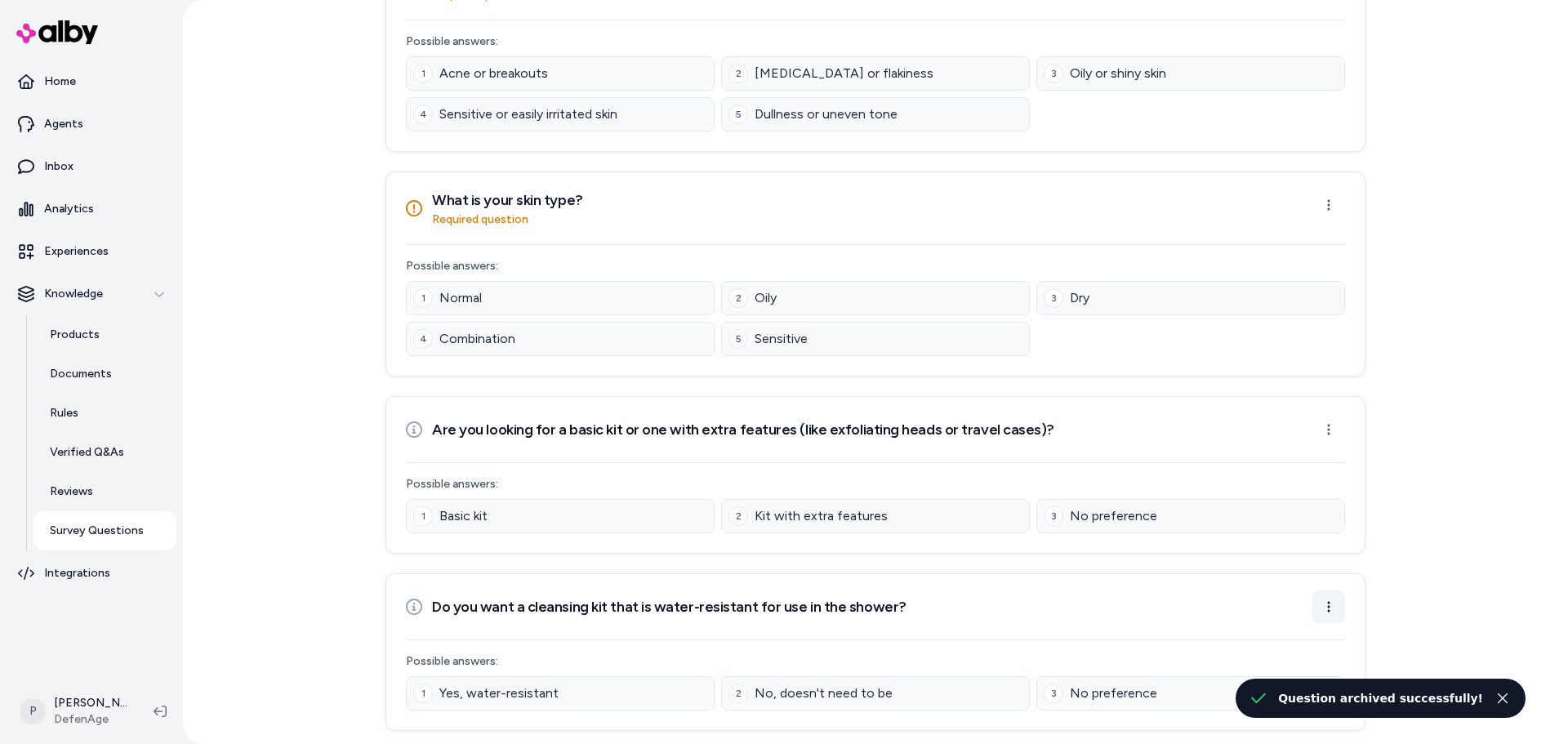
click at [1329, 610] on html "Home Agents Inbox Analytics Experiences Knowledge Products Documents Rules Veri…" at bounding box center [784, 372] width 1568 height 744
click at [1249, 669] on div "Archive Question" at bounding box center [1274, 669] width 134 height 26
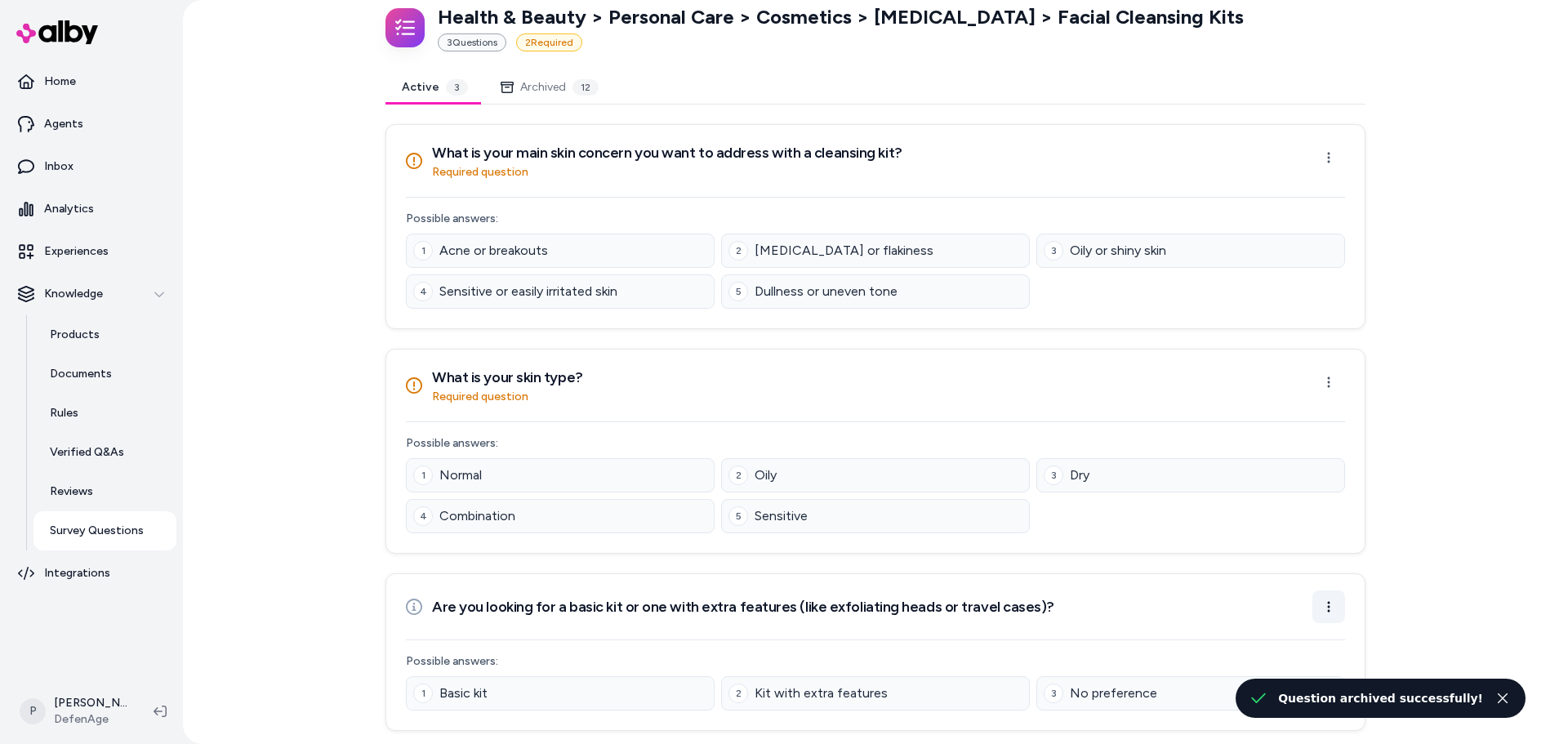
click at [1327, 614] on html "Home Agents Inbox Analytics Experiences Knowledge Products Documents Rules Veri…" at bounding box center [784, 372] width 1568 height 744
click at [1257, 665] on div "Archive Question" at bounding box center [1274, 669] width 134 height 26
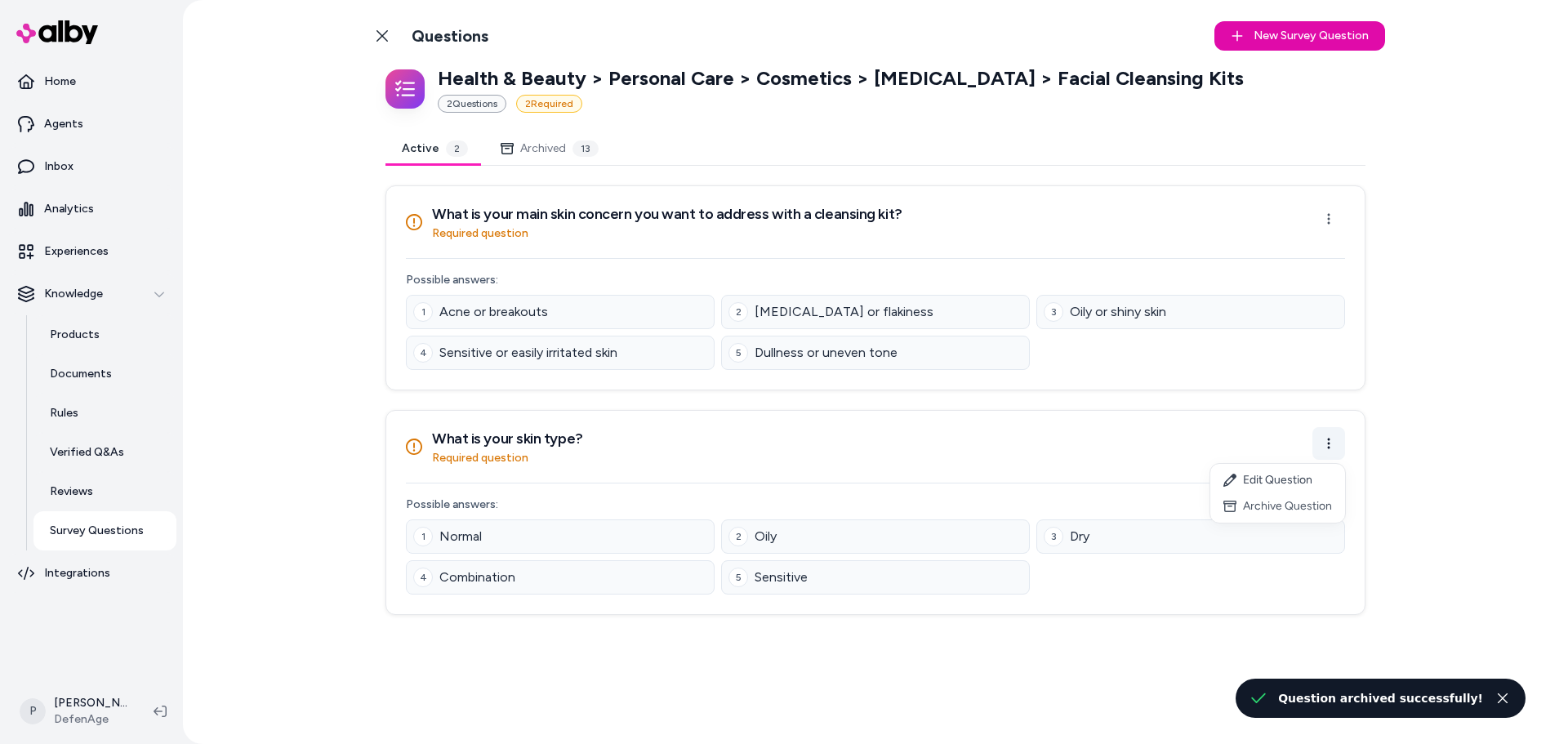
click at [1334, 456] on html "Home Agents Inbox Analytics Experiences Knowledge Products Documents Rules Veri…" at bounding box center [784, 372] width 1568 height 744
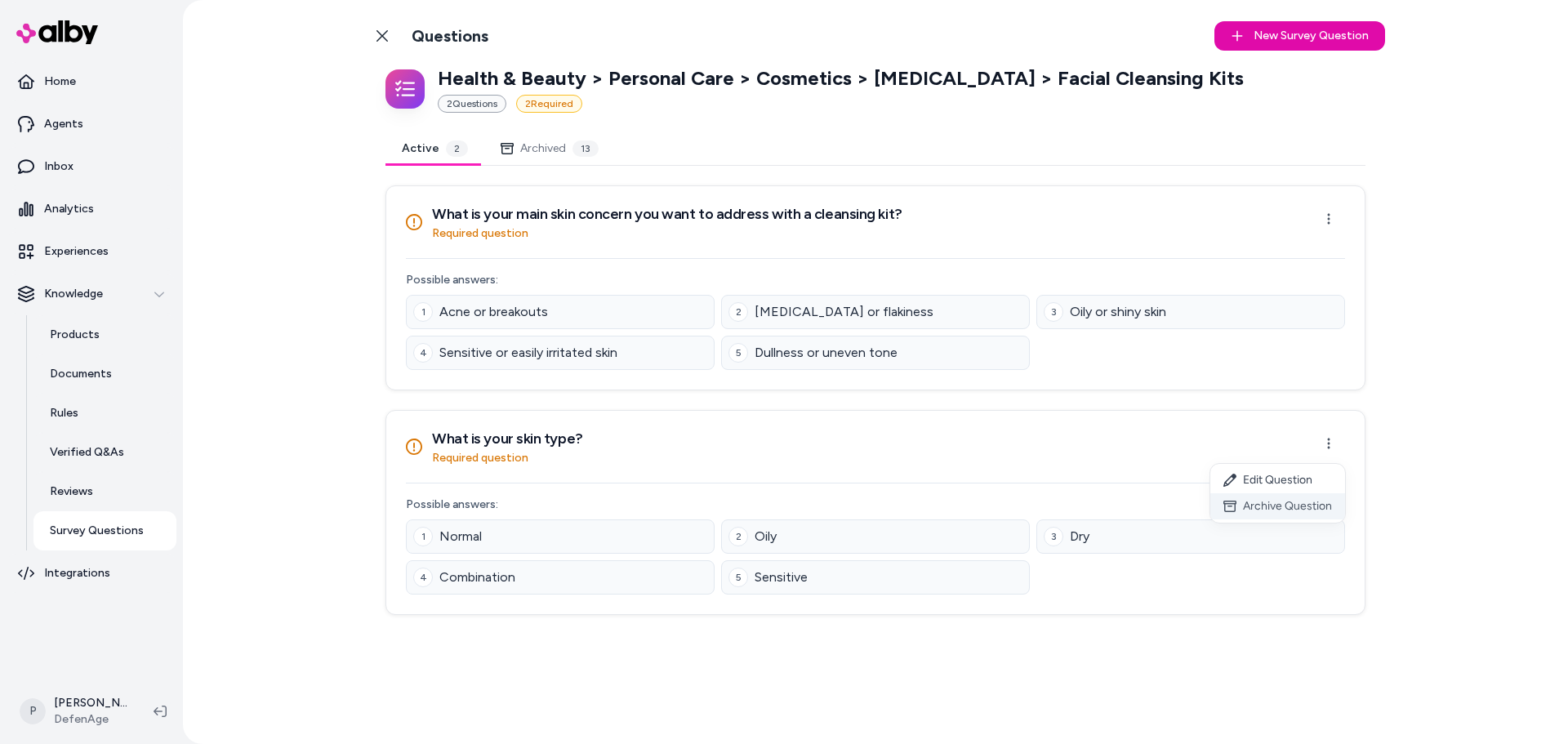
click at [1284, 506] on div "Archive Question" at bounding box center [1278, 506] width 134 height 26
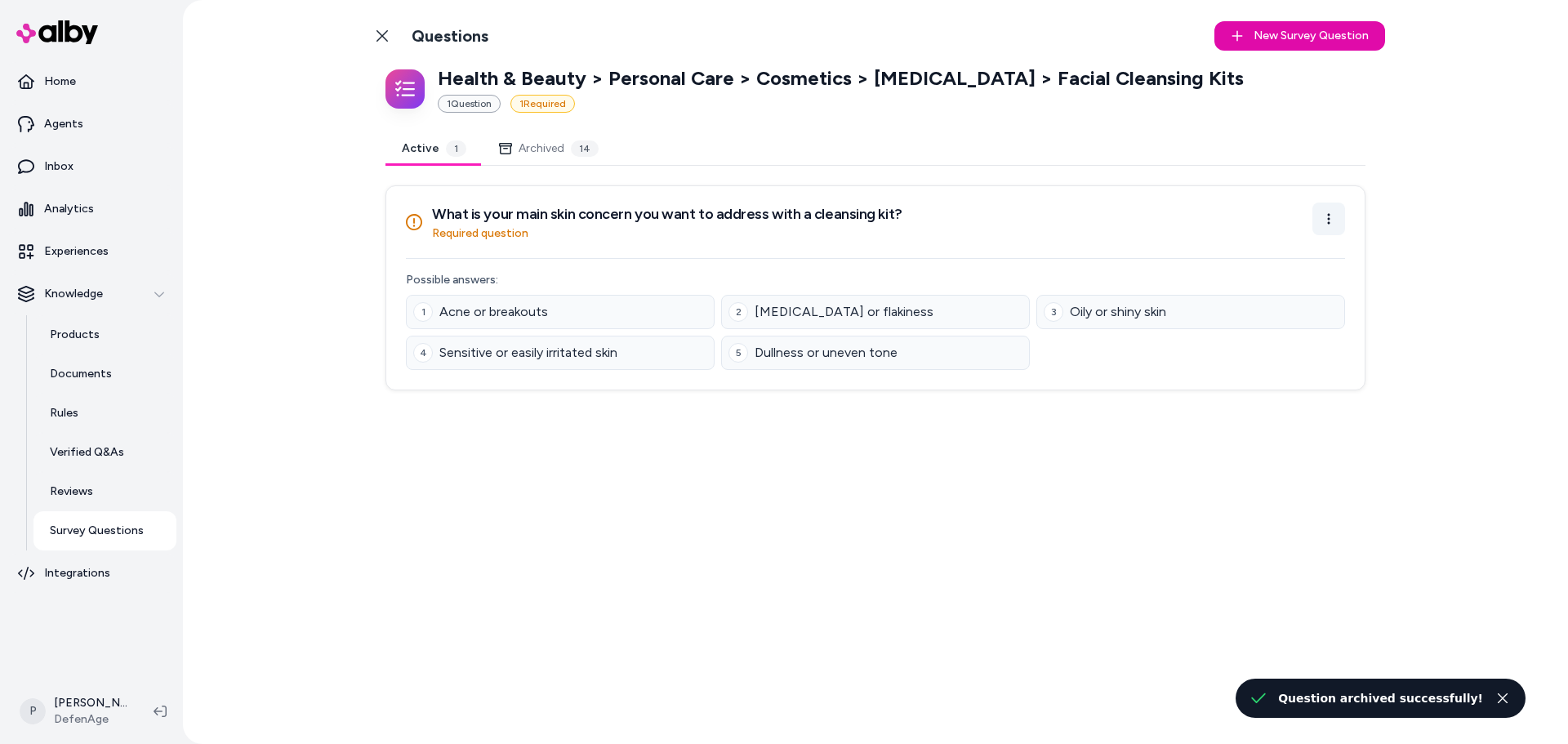
click at [1317, 211] on html "Home Agents Inbox Analytics Experiences Knowledge Products Documents Rules Veri…" at bounding box center [784, 372] width 1568 height 744
click at [1272, 284] on div "Archive Question" at bounding box center [1278, 282] width 134 height 26
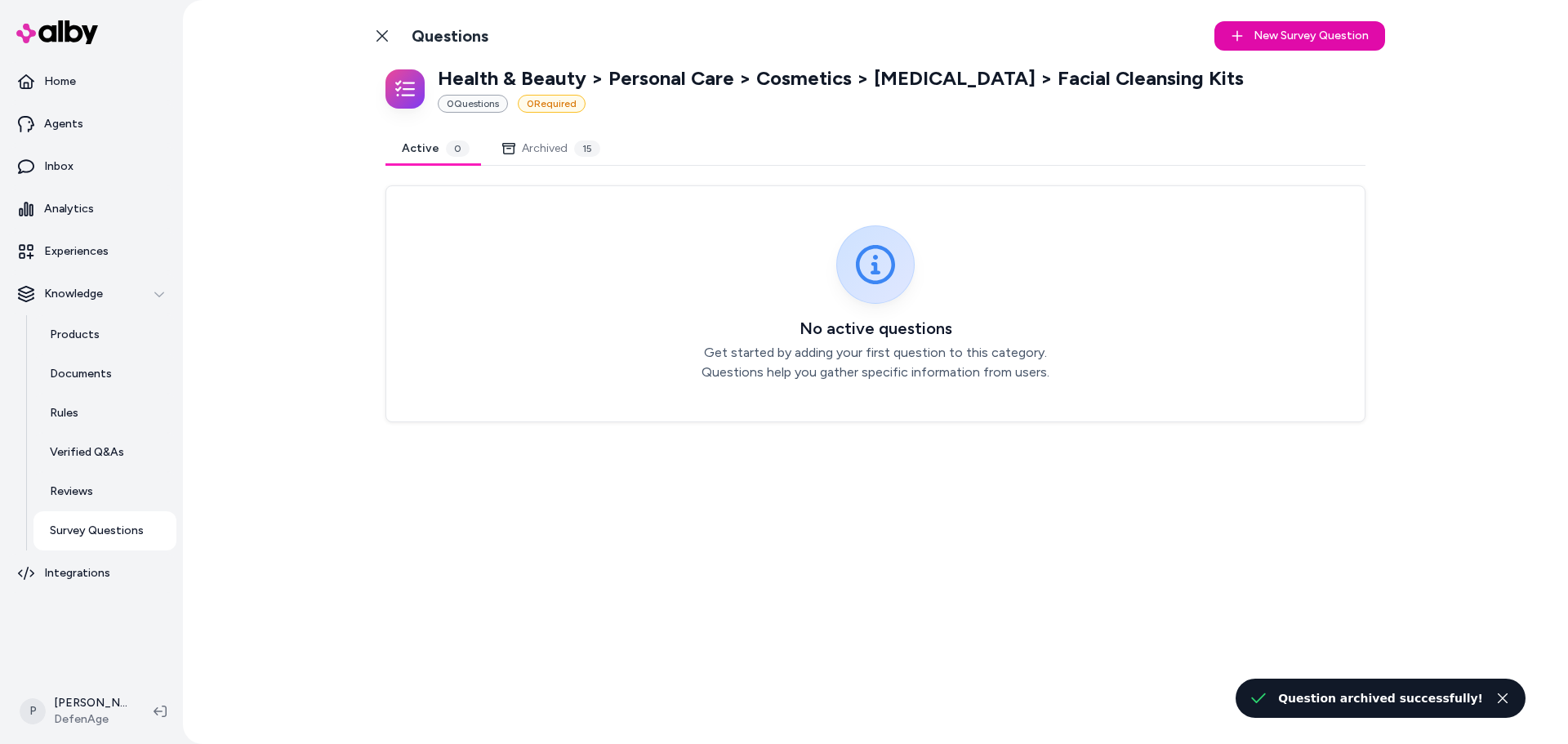
click at [567, 147] on button "Archived 15" at bounding box center [551, 148] width 130 height 33
click at [413, 153] on button "Active 0" at bounding box center [435, 148] width 101 height 33
click at [389, 39] on link "Back to Categories" at bounding box center [382, 36] width 33 height 33
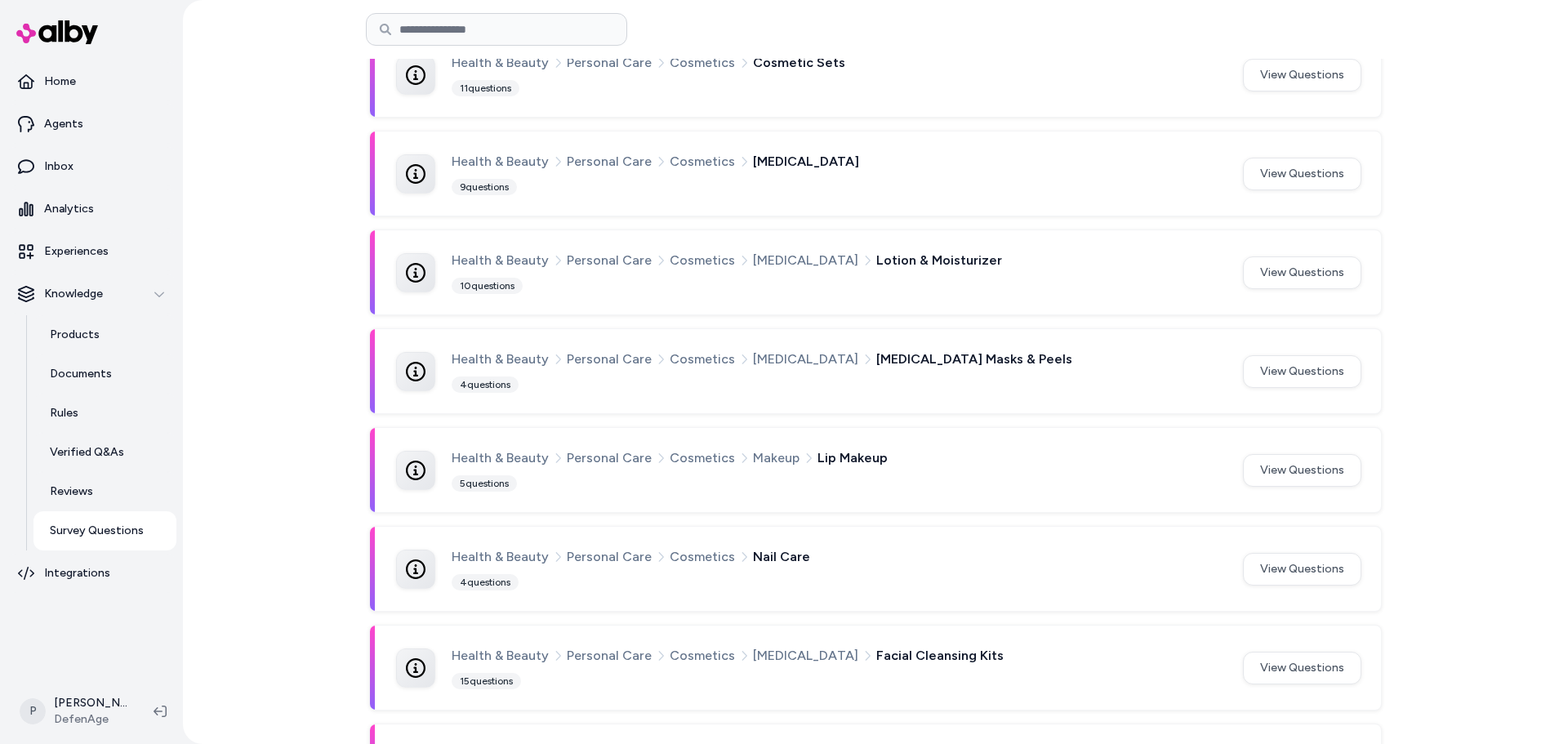
scroll to position [904, 0]
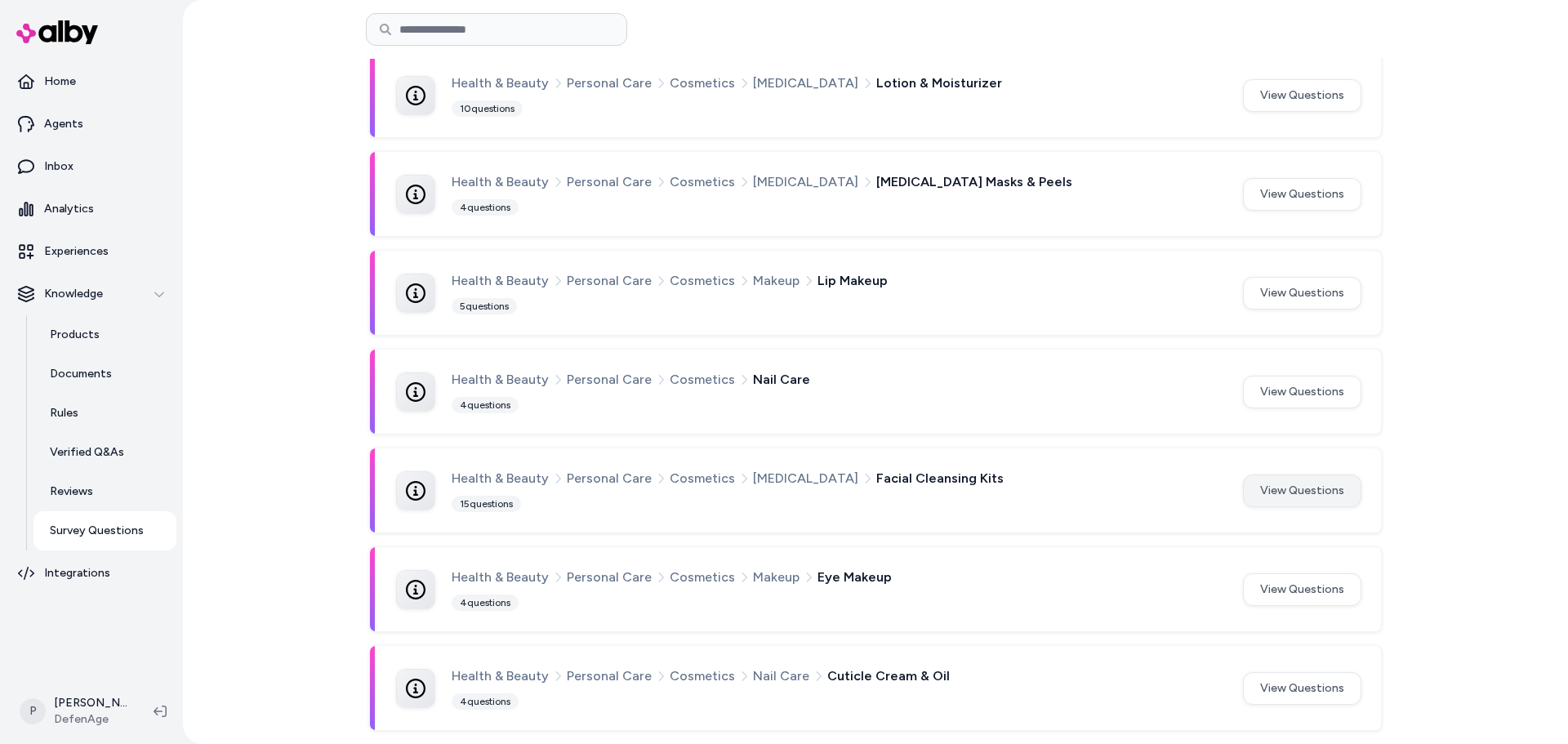
click at [1276, 492] on button "View Questions" at bounding box center [1302, 491] width 118 height 33
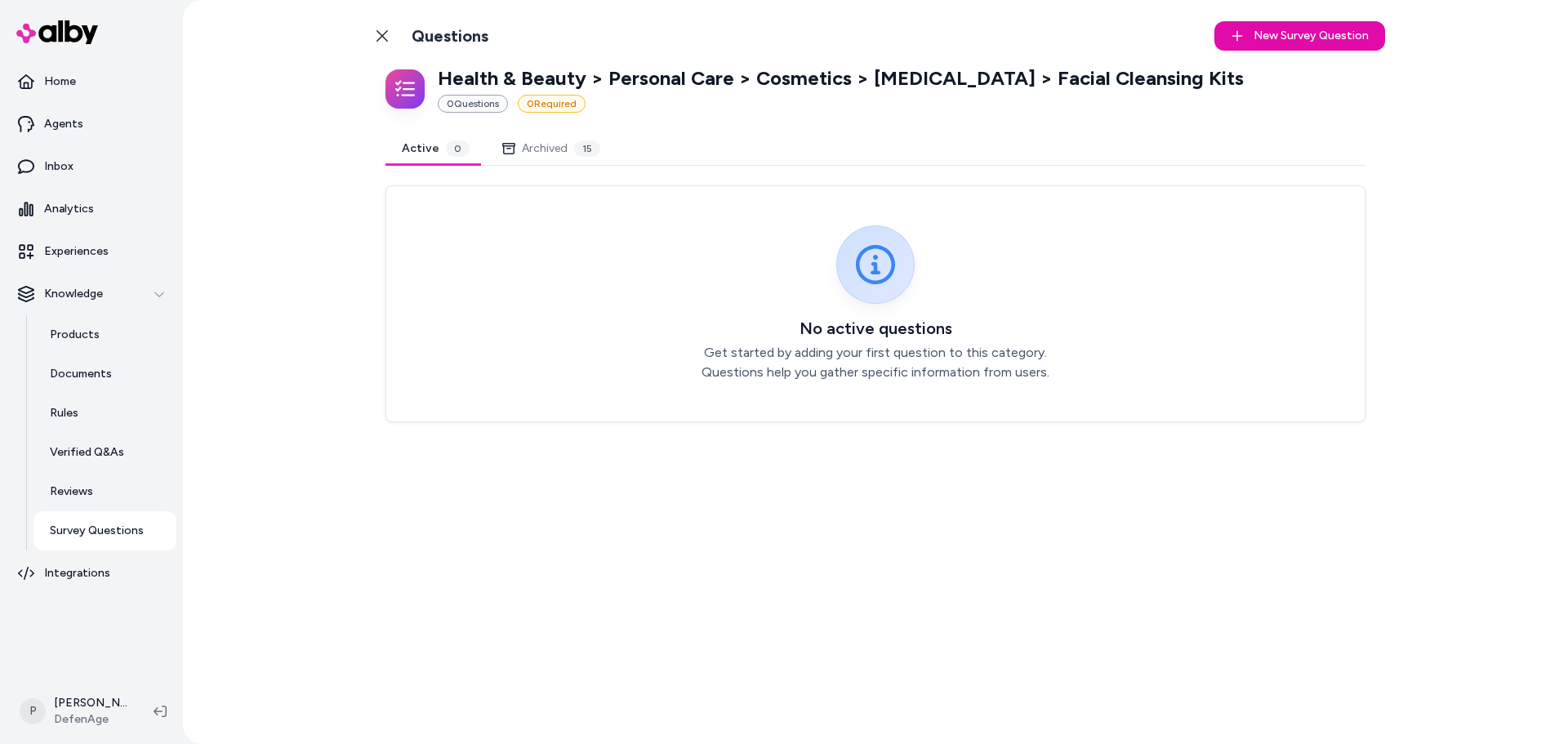
click at [502, 140] on button "Archived 15" at bounding box center [551, 148] width 130 height 33
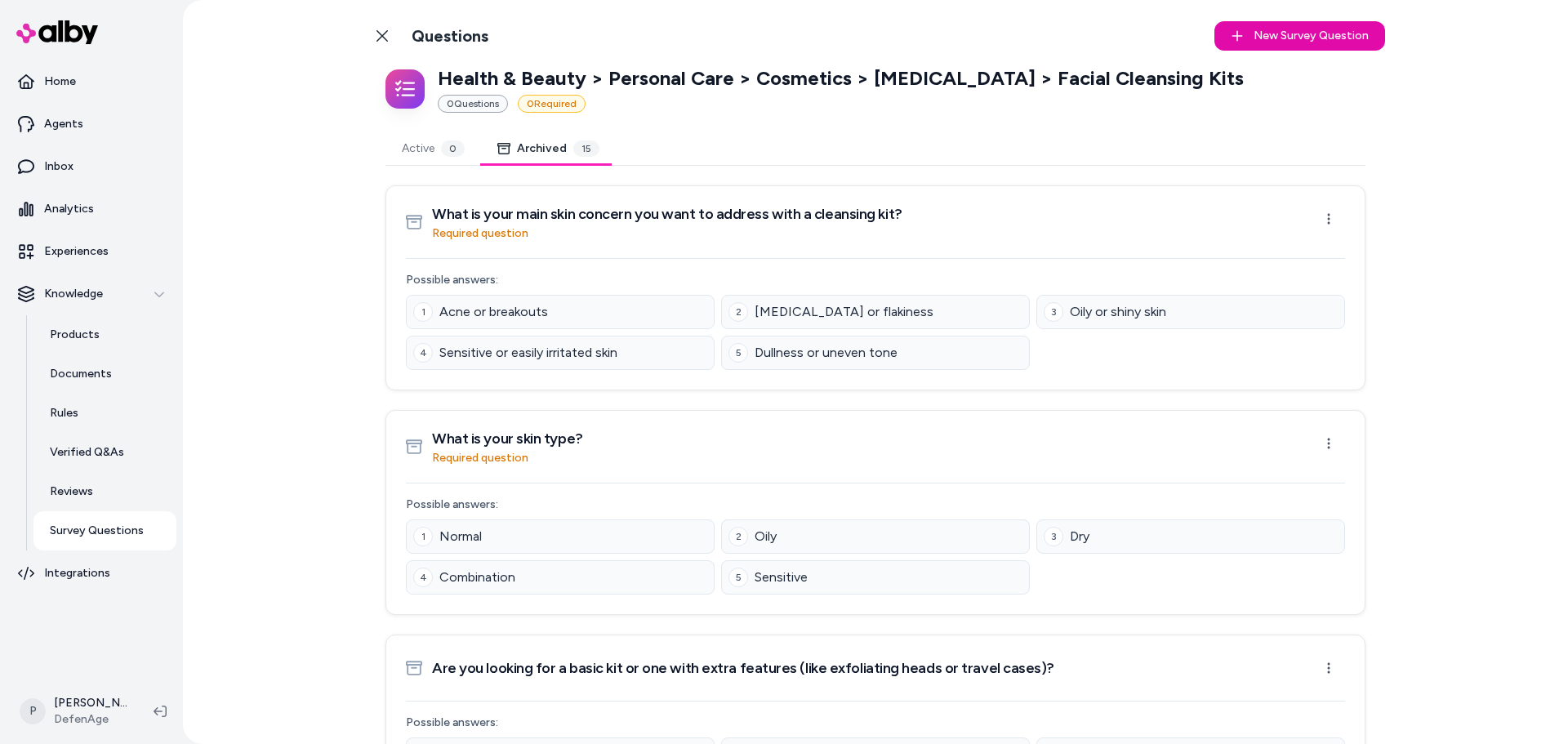
click at [411, 158] on button "Active 0" at bounding box center [433, 148] width 96 height 33
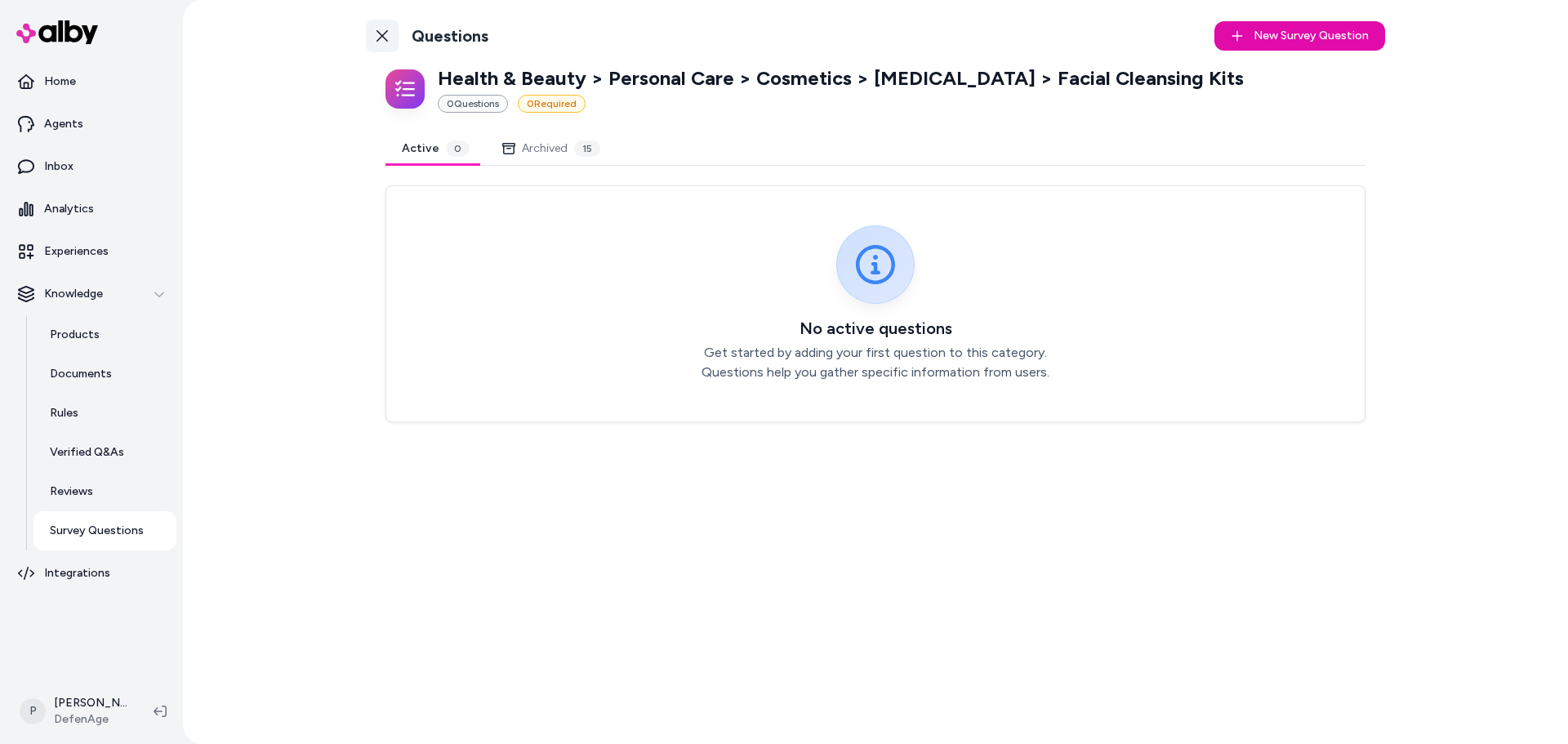
click at [392, 44] on link "Back to Categories" at bounding box center [382, 36] width 33 height 33
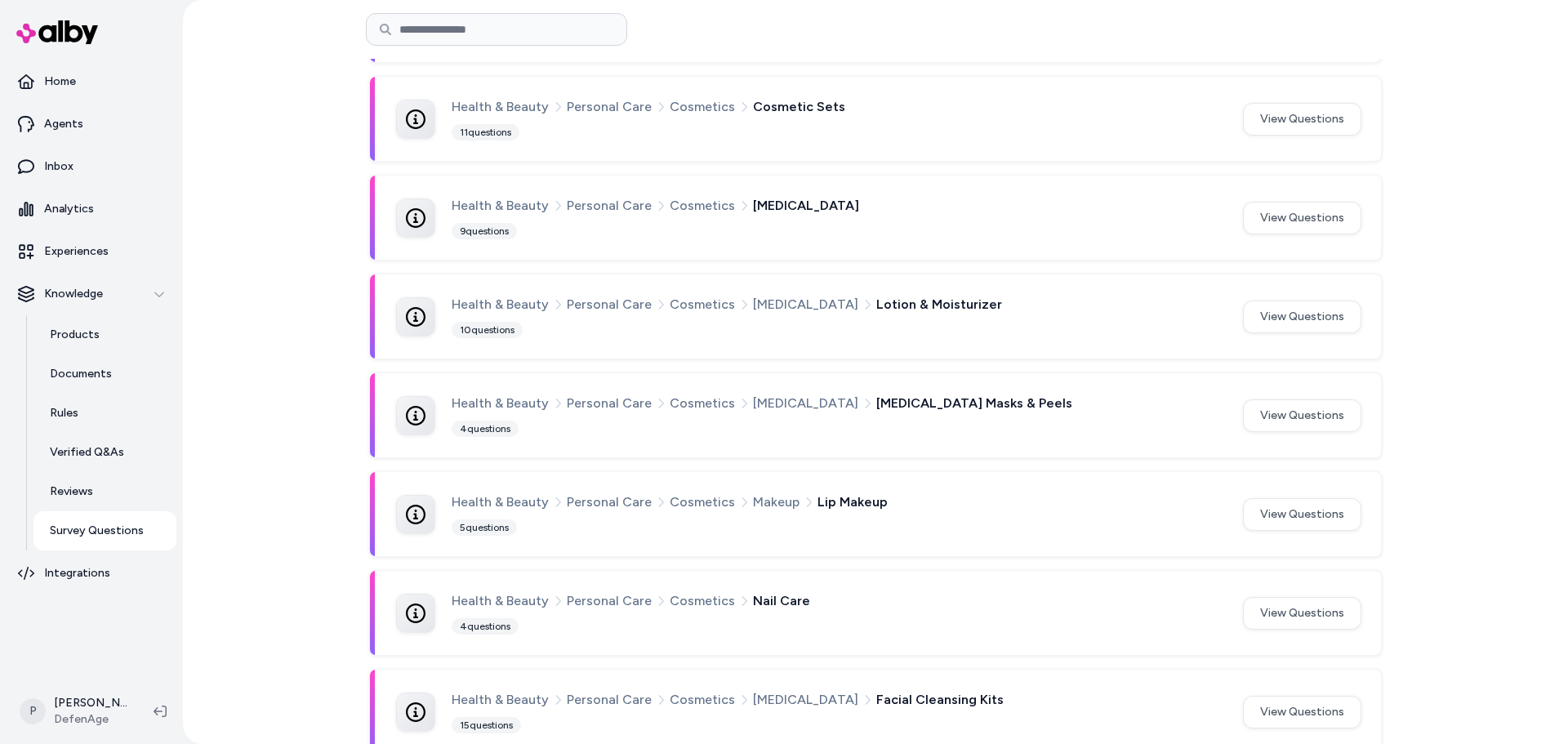
scroll to position [904, 0]
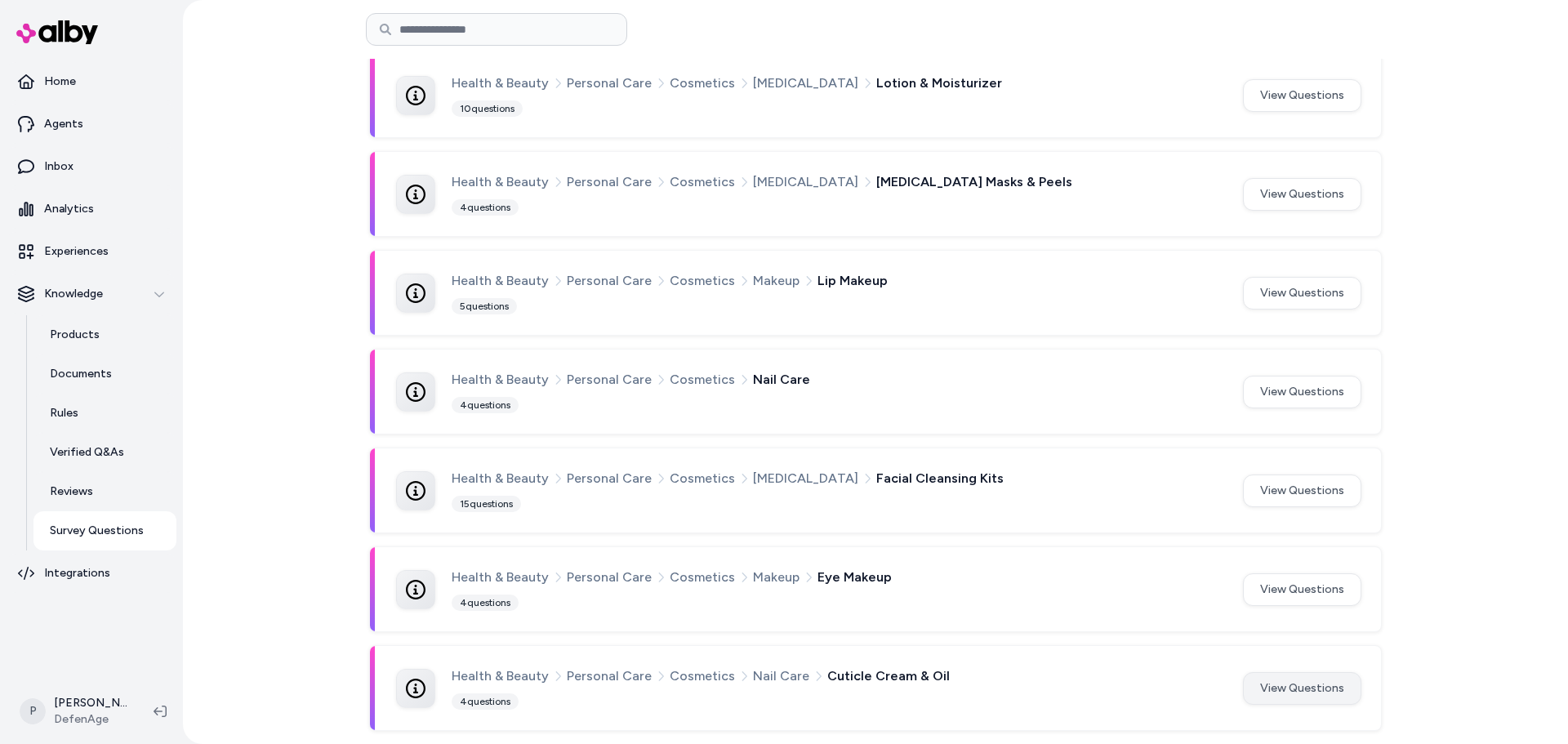
click at [1320, 687] on button "View Questions" at bounding box center [1302, 688] width 118 height 33
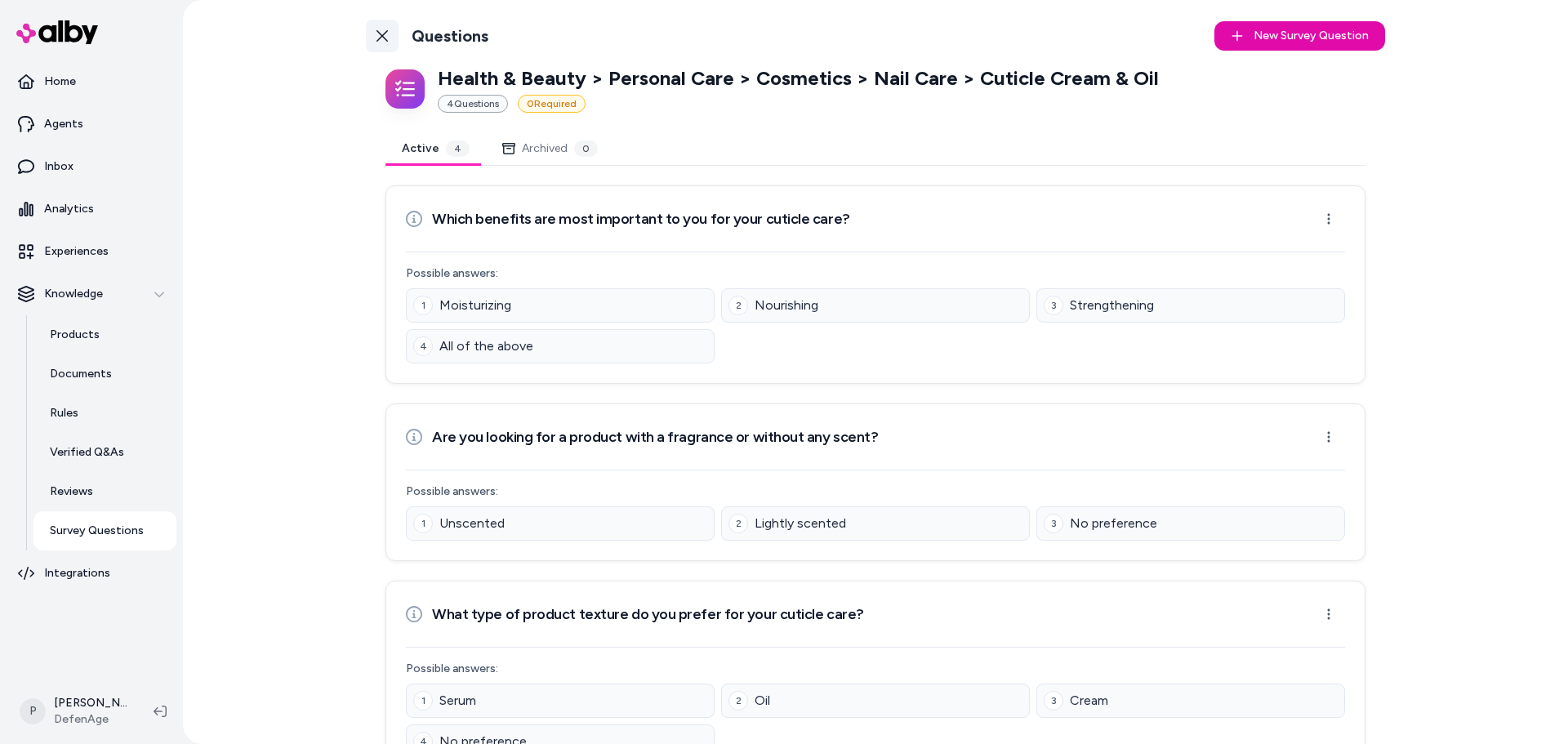
click at [391, 47] on link "Back to Categories" at bounding box center [382, 36] width 33 height 33
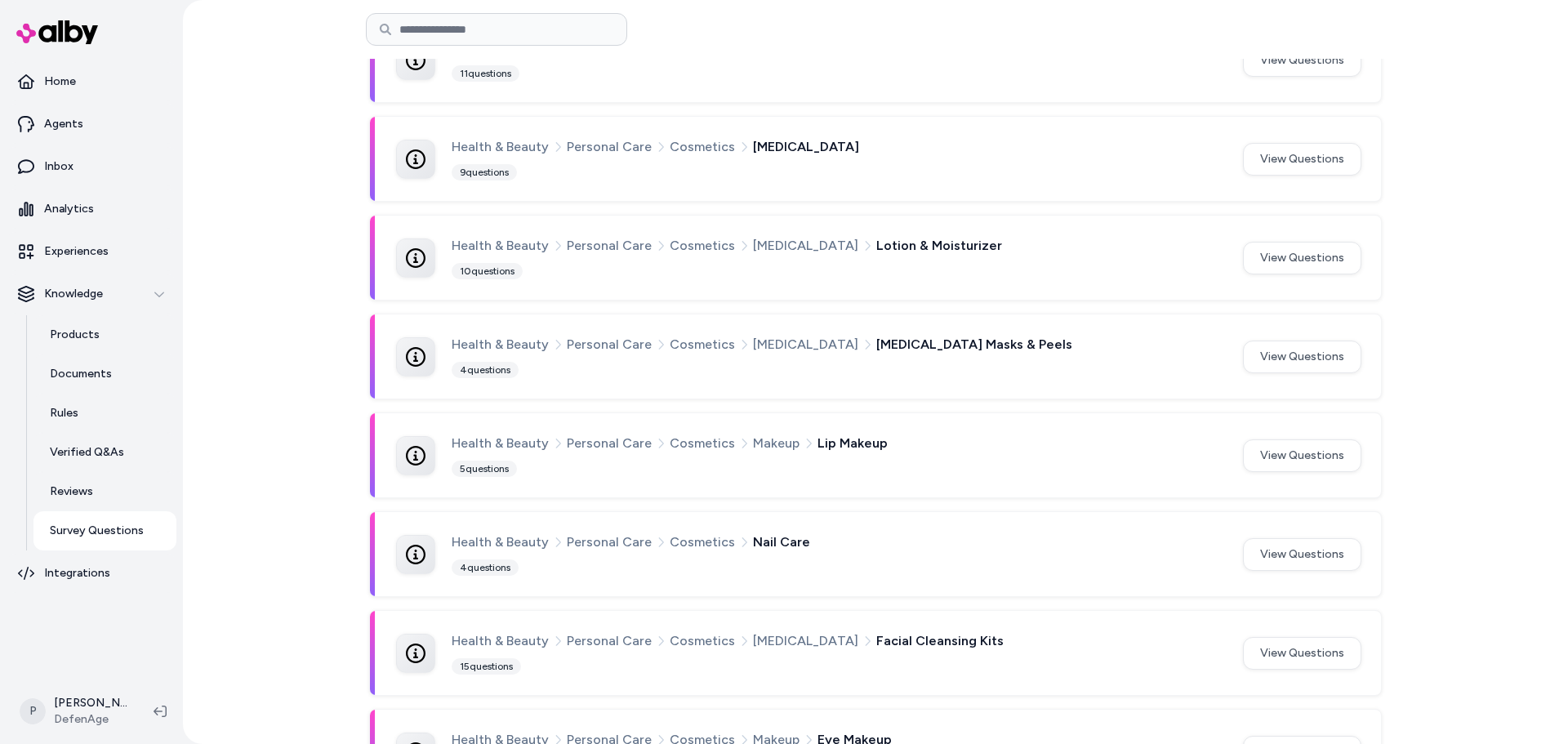
scroll to position [741, 0]
click at [1288, 263] on button "View Questions" at bounding box center [1302, 259] width 118 height 33
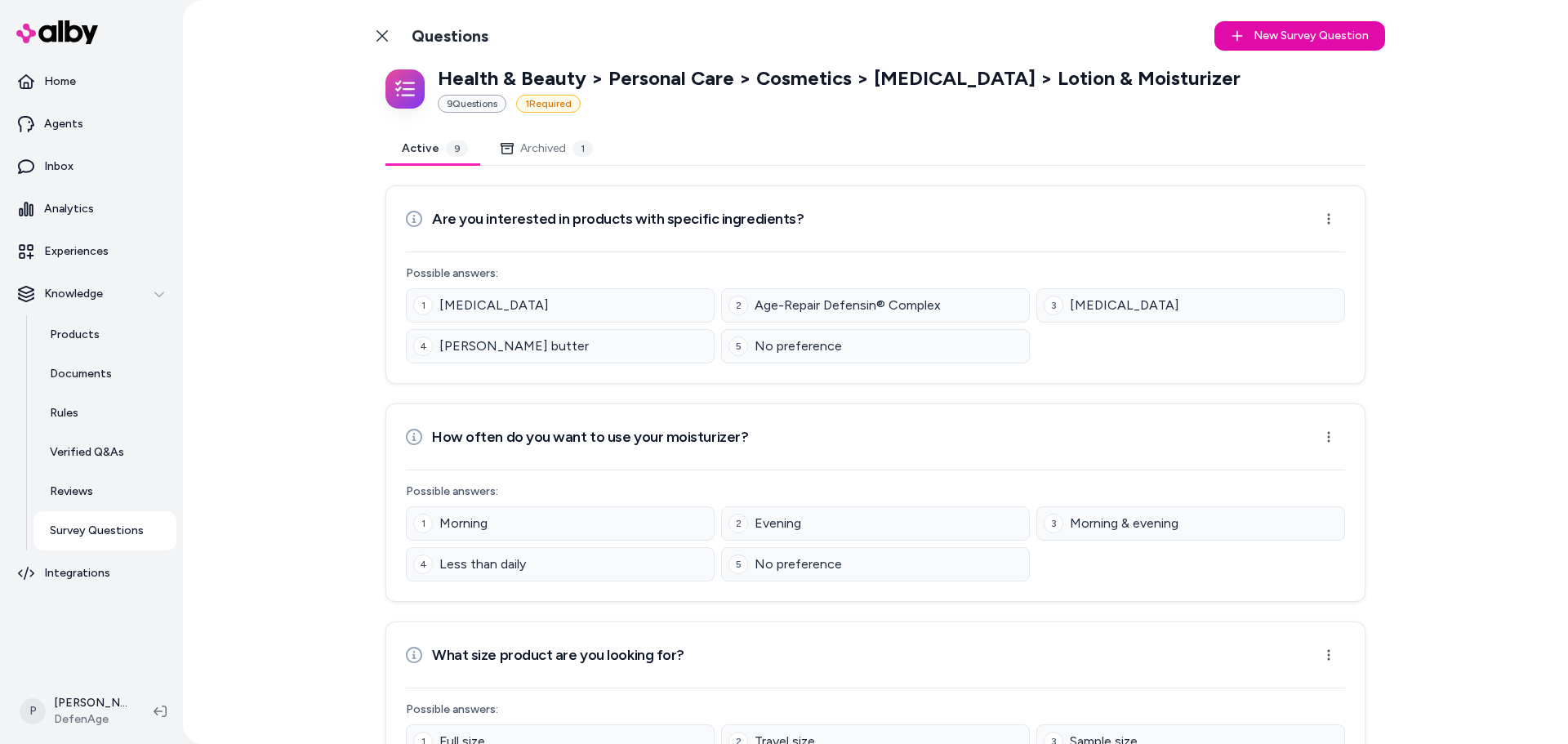
click at [555, 145] on button "Archived 1" at bounding box center [547, 148] width 125 height 33
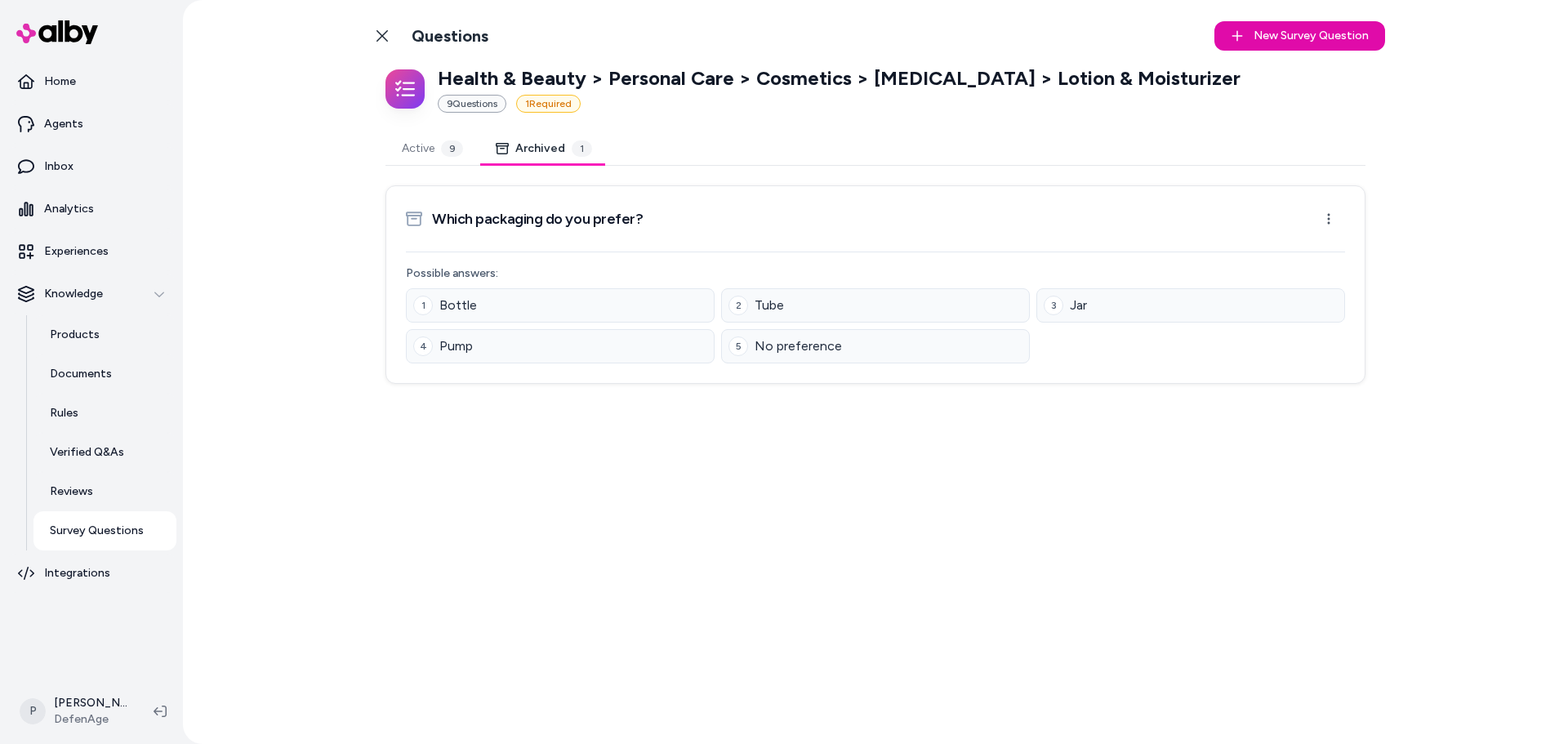
click at [407, 143] on button "Active 9" at bounding box center [432, 148] width 94 height 33
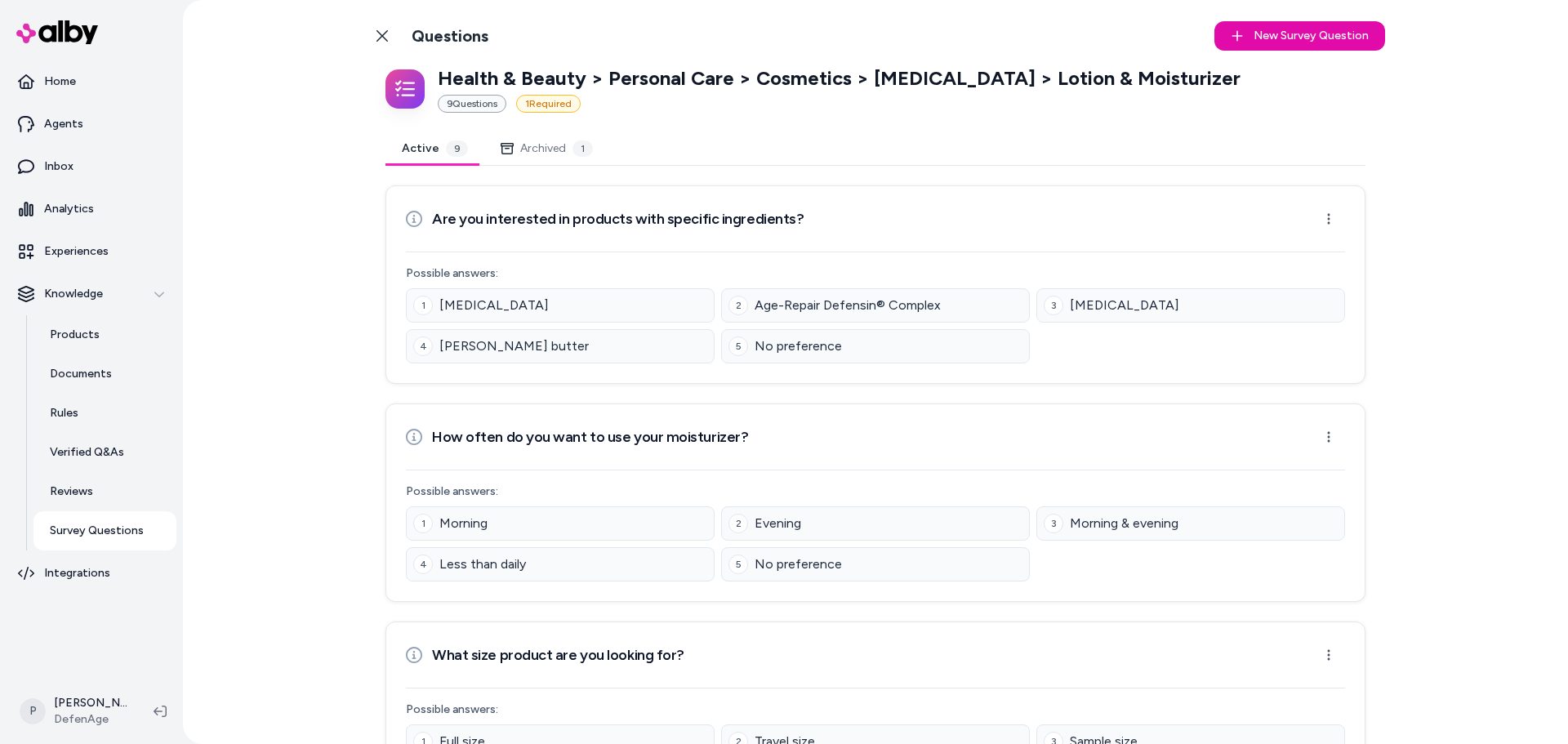
click at [389, 42] on link "Back to Categories" at bounding box center [382, 36] width 33 height 33
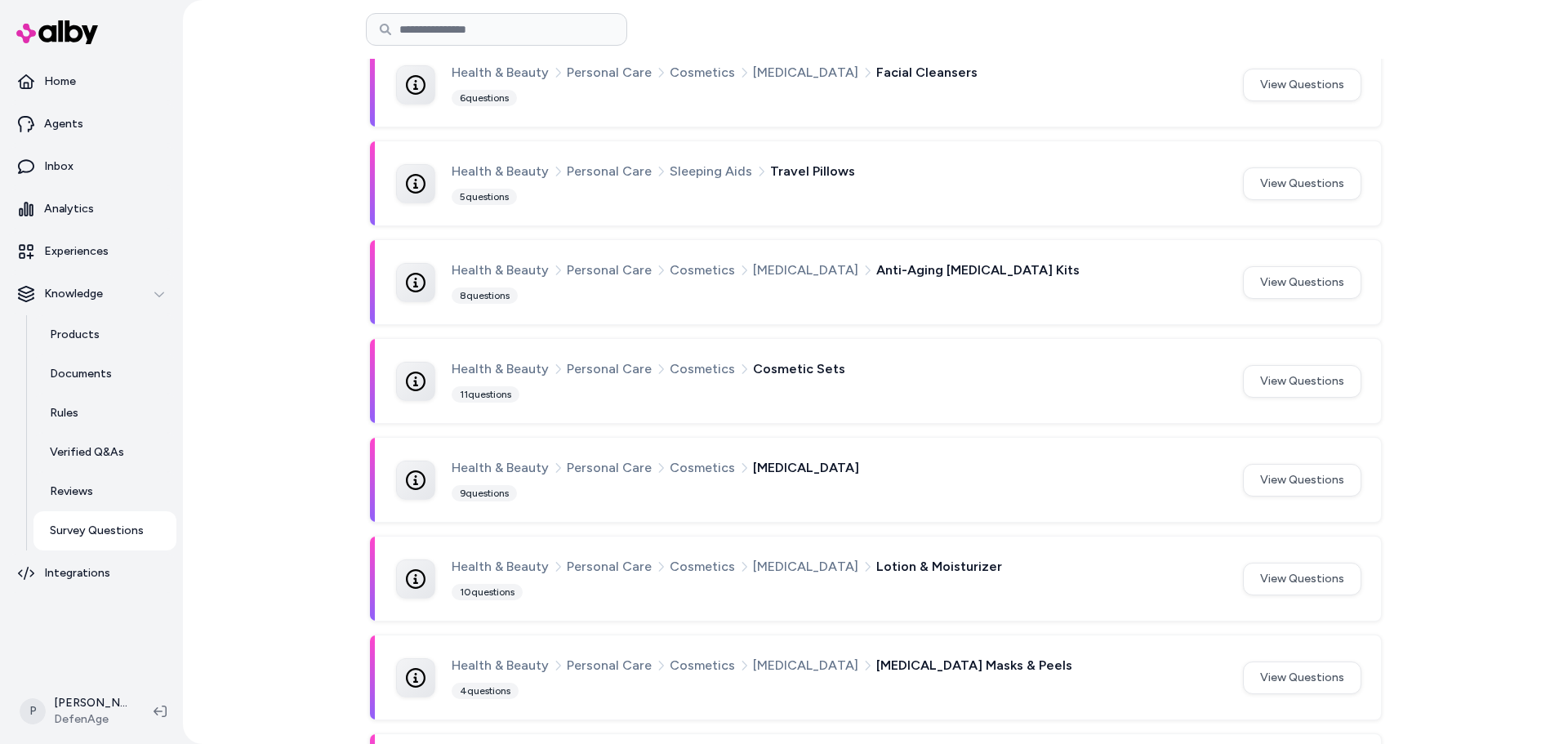
scroll to position [414, 0]
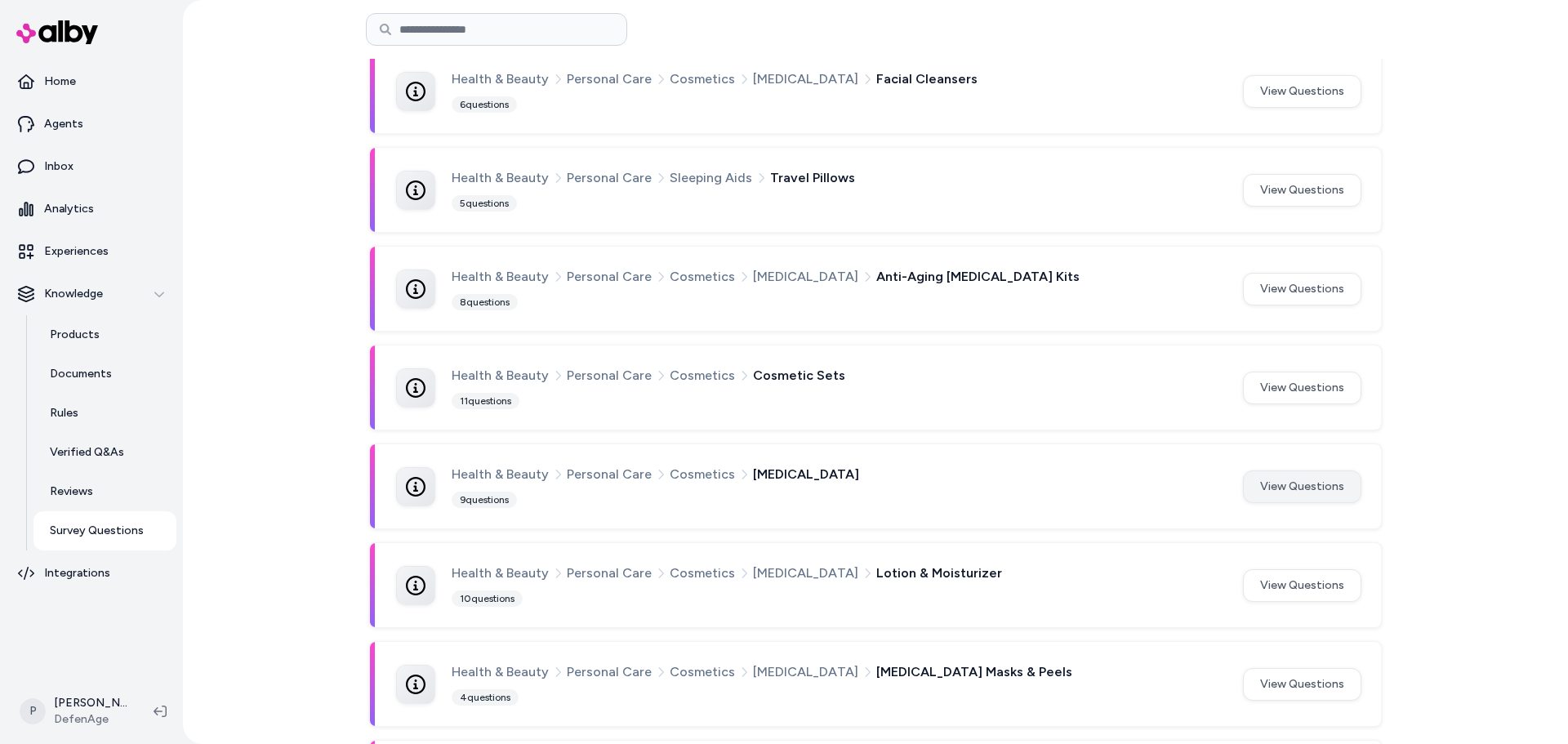
click at [1320, 496] on button "View Questions" at bounding box center [1302, 487] width 118 height 33
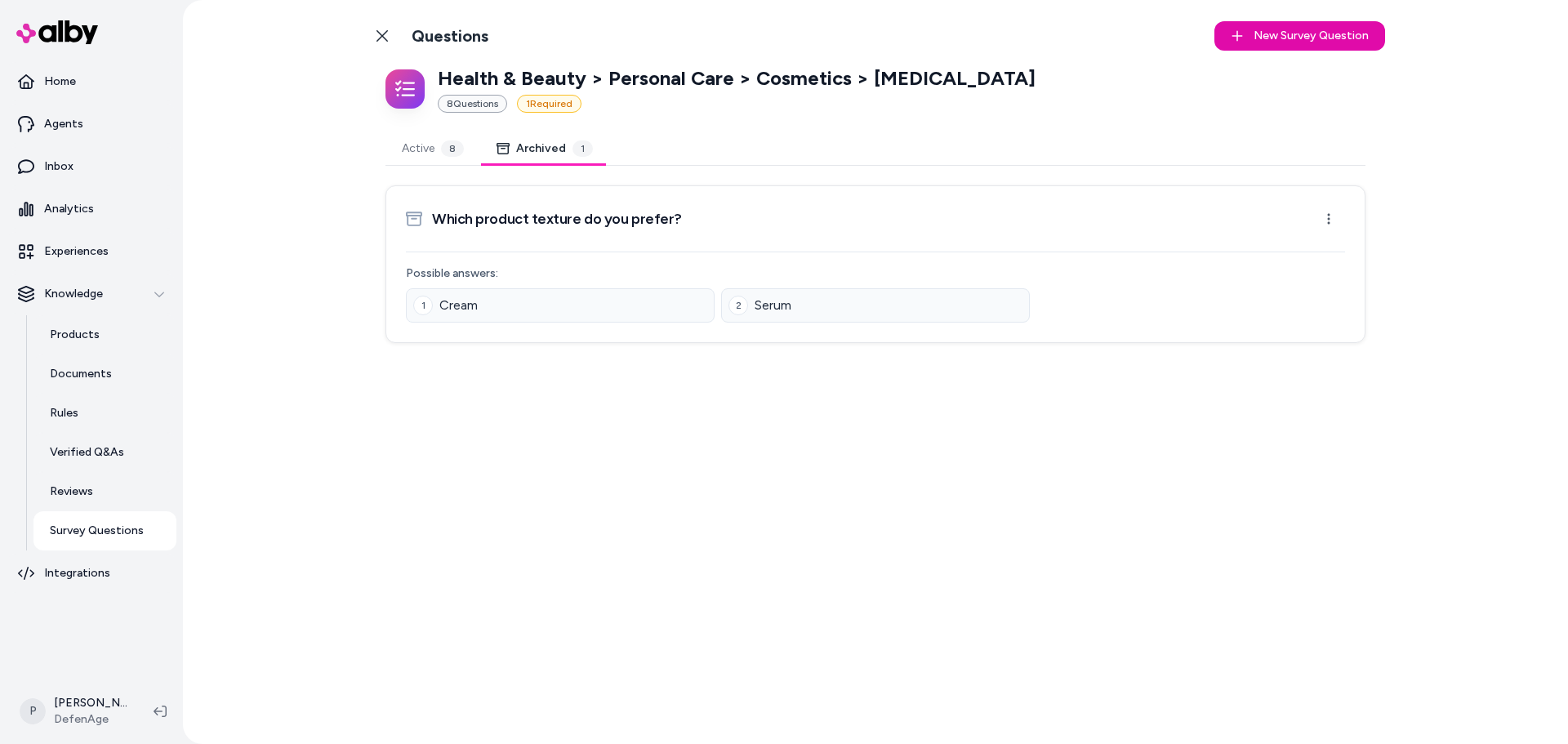
click at [565, 143] on button "Archived 1" at bounding box center [544, 148] width 129 height 33
click at [453, 142] on div "8" at bounding box center [452, 148] width 23 height 16
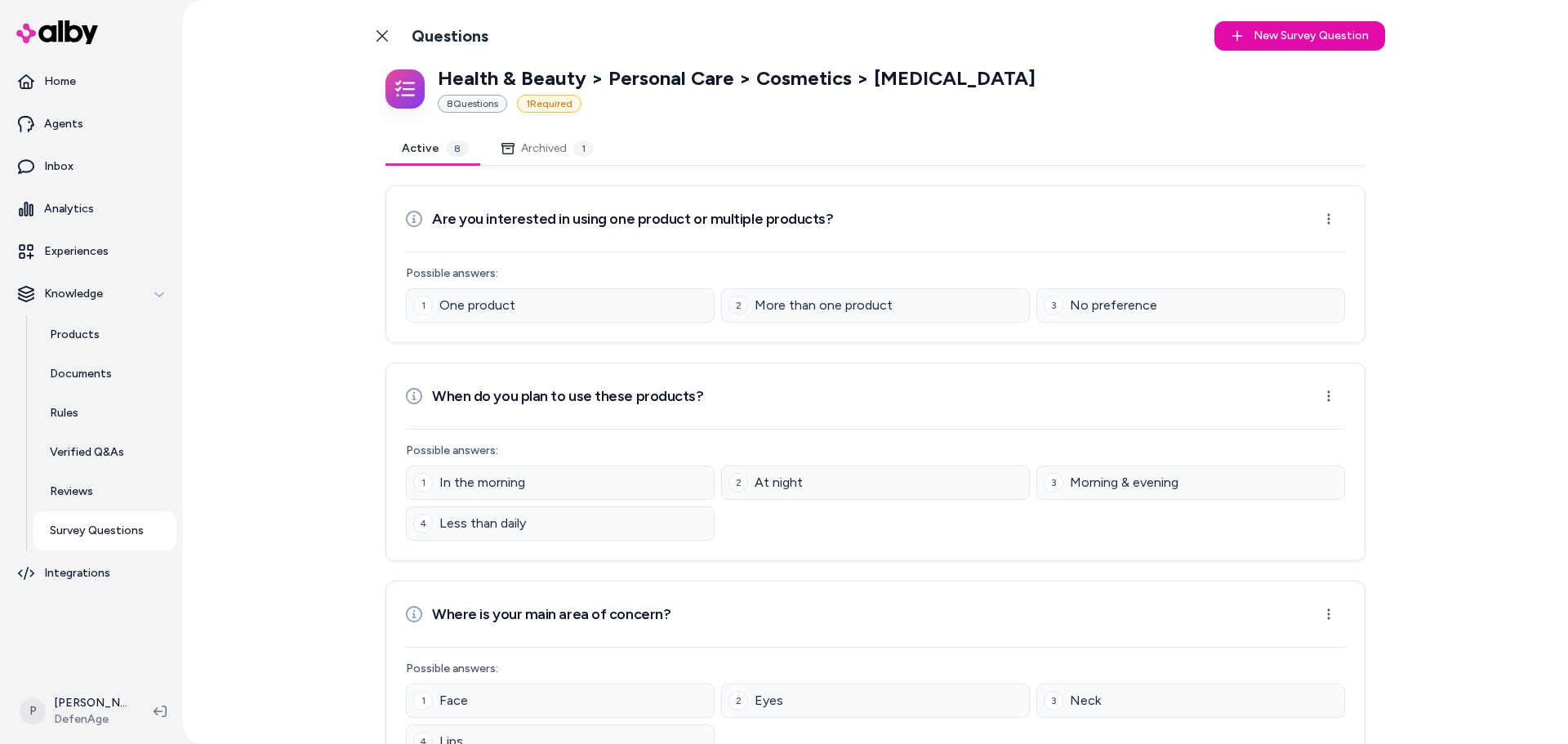
click at [380, 32] on icon at bounding box center [382, 36] width 13 height 13
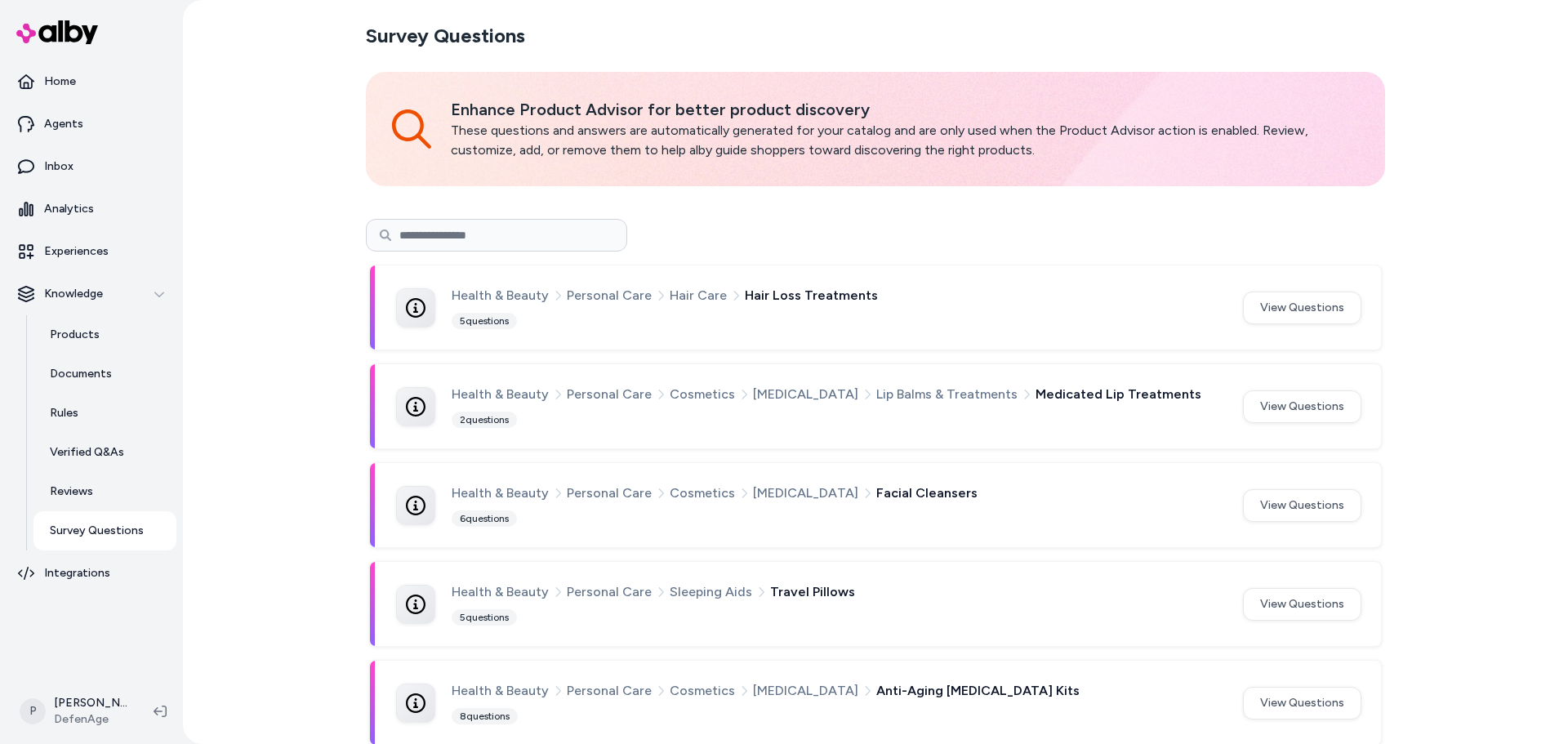
scroll to position [163, 0]
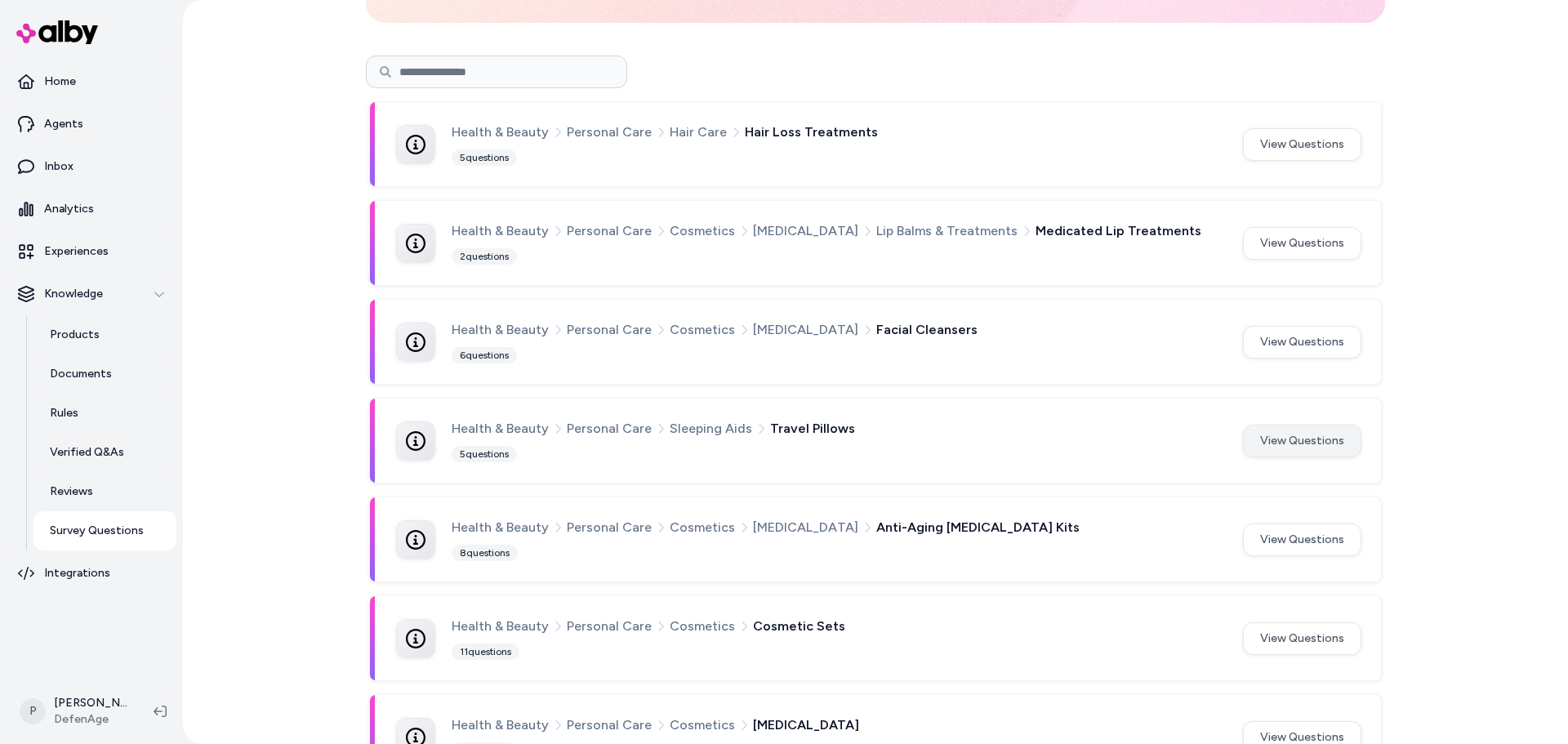
click at [1275, 447] on button "View Questions" at bounding box center [1302, 441] width 118 height 33
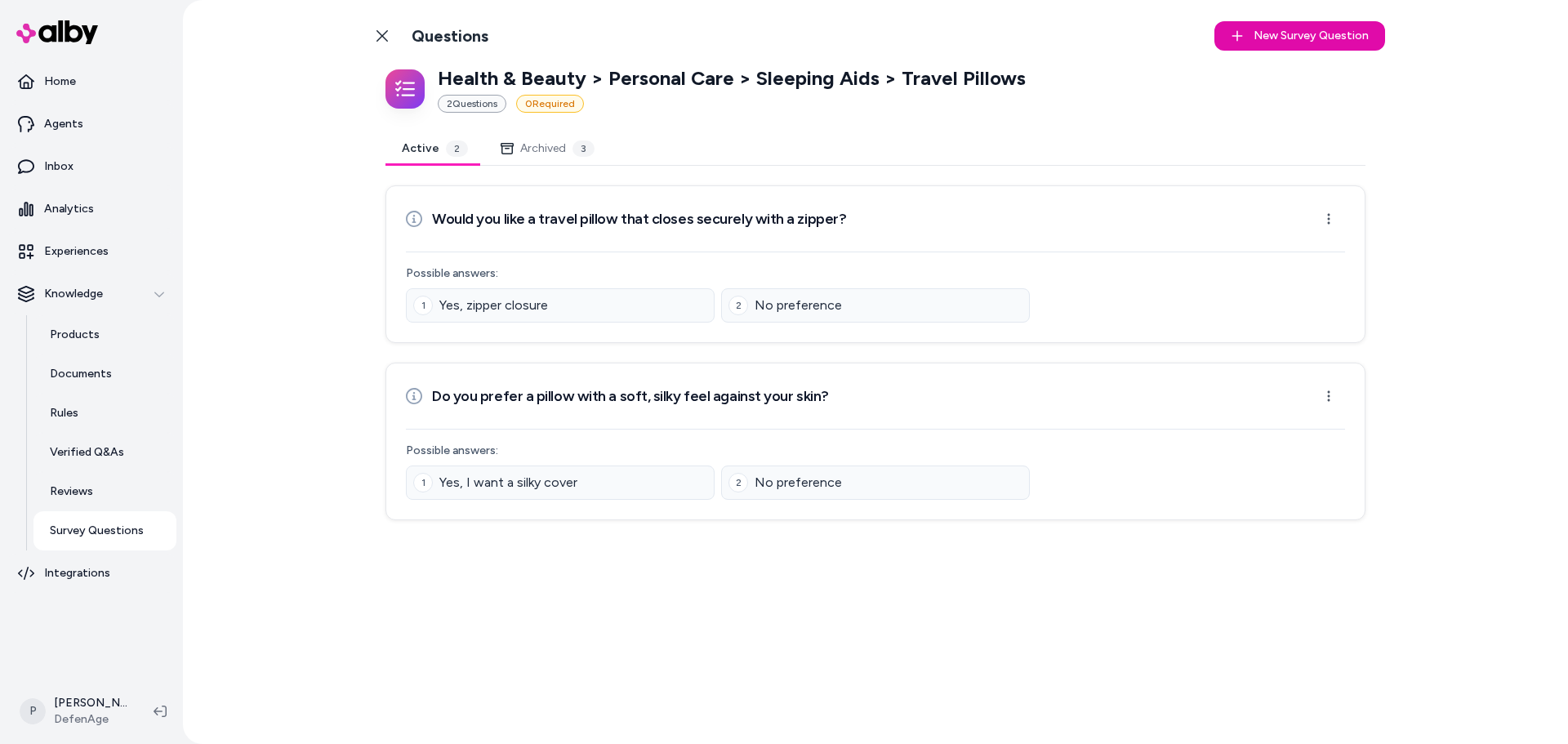
click at [593, 150] on button "Archived 3" at bounding box center [548, 148] width 126 height 33
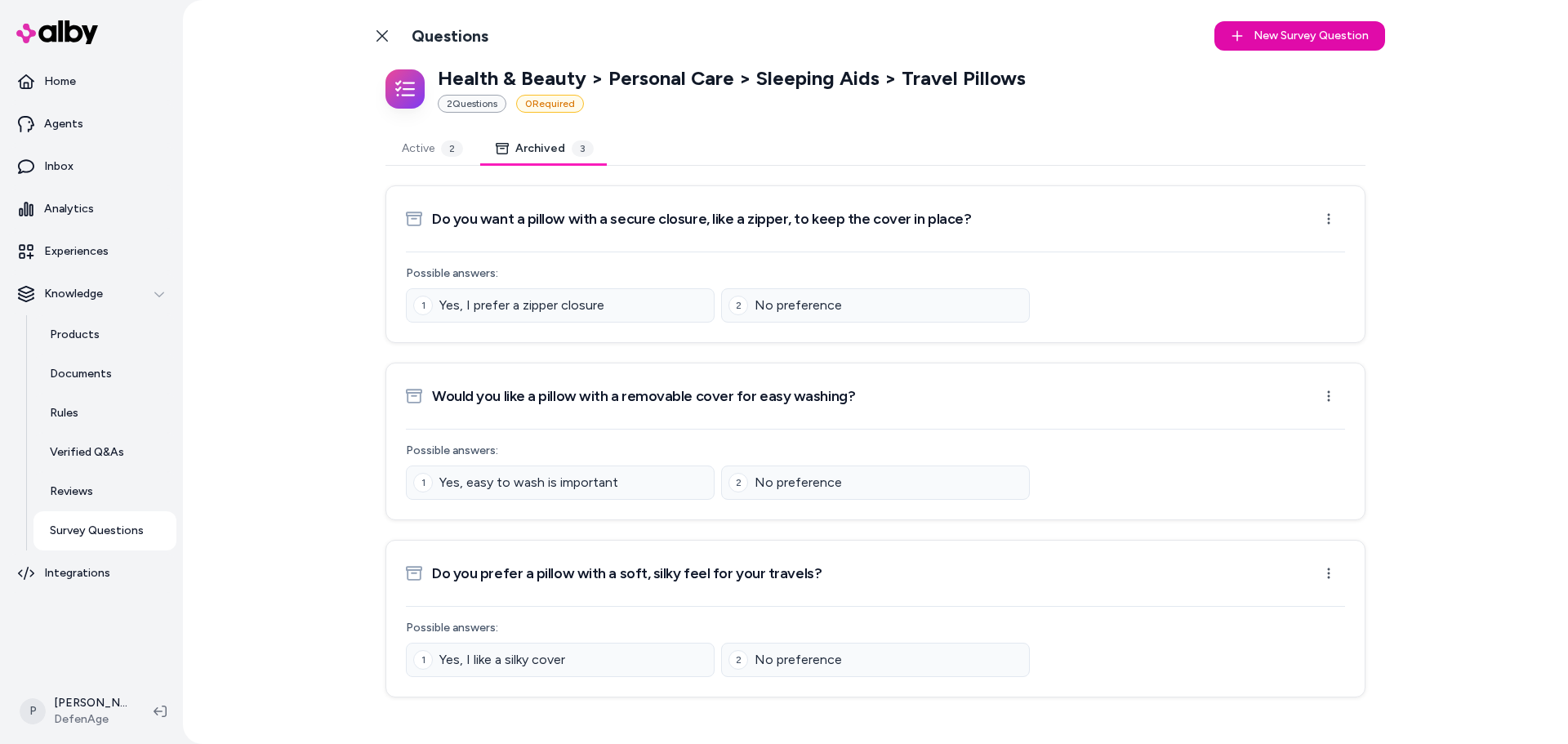
click at [435, 145] on button "Active 2" at bounding box center [432, 148] width 94 height 33
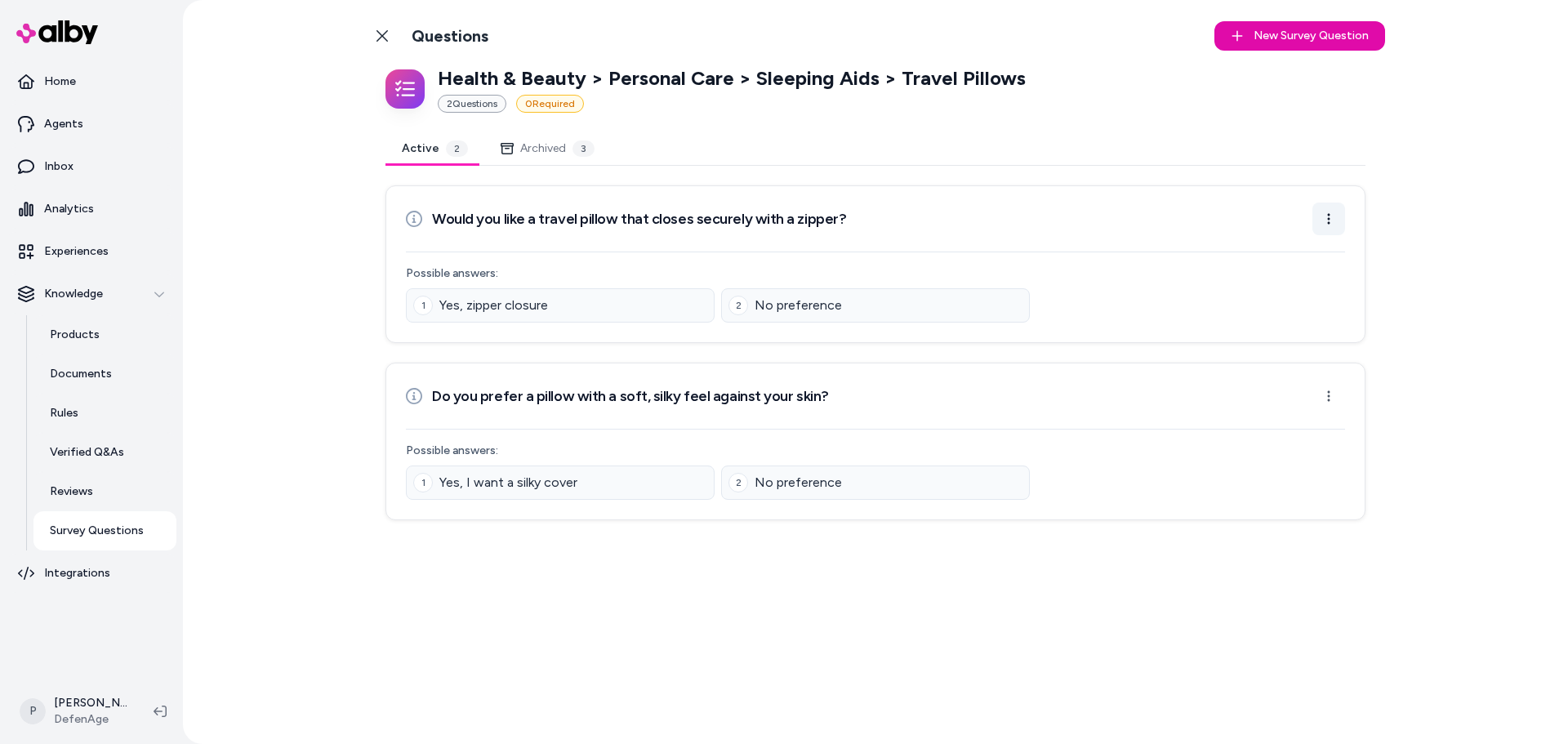
click at [1330, 217] on html "Home Agents Inbox Analytics Experiences Knowledge Products Documents Rules Veri…" at bounding box center [784, 372] width 1568 height 744
click at [1257, 280] on div "Archive Question" at bounding box center [1278, 282] width 134 height 26
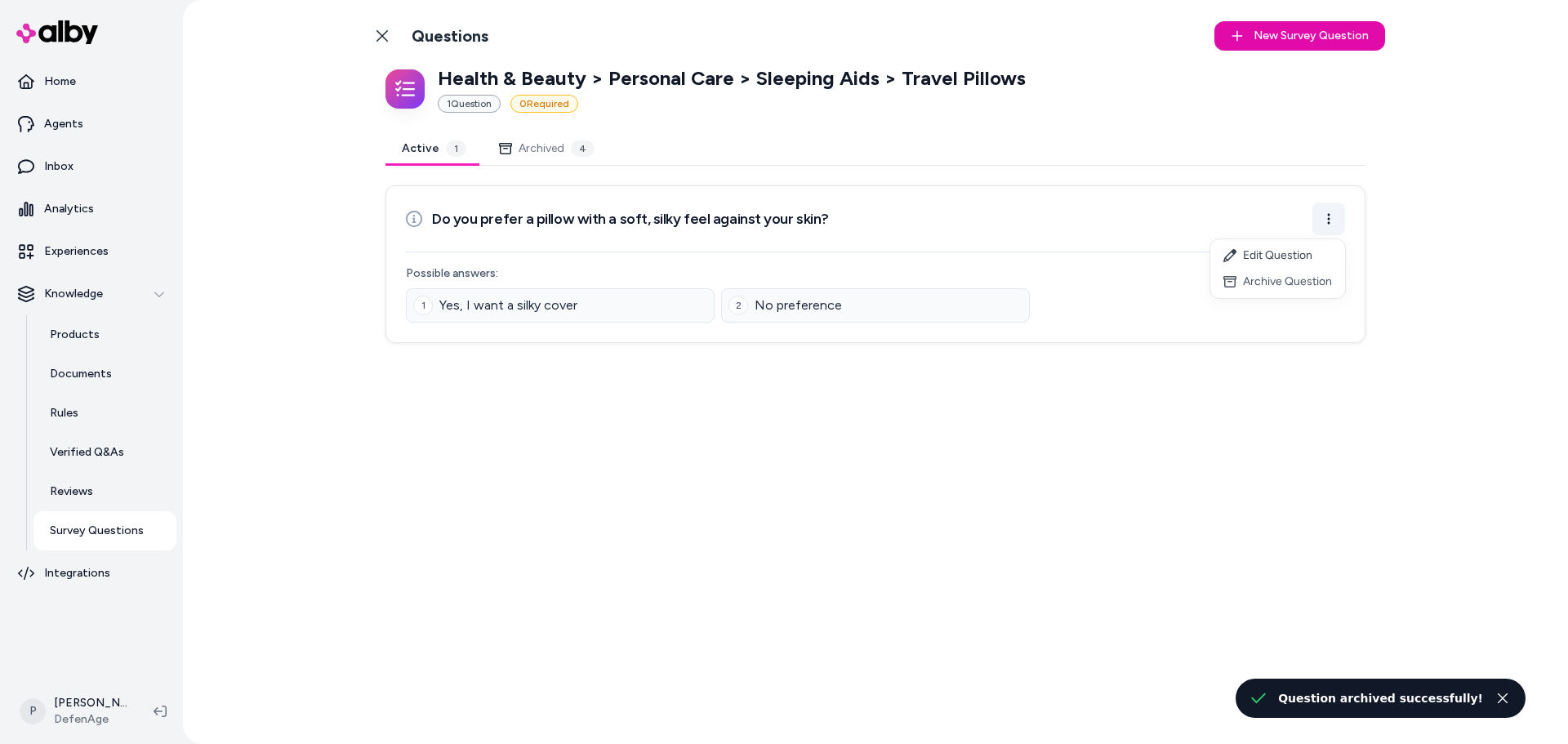
click at [1328, 221] on html "Home Agents Inbox Analytics Experiences Knowledge Products Documents Rules Veri…" at bounding box center [784, 372] width 1568 height 744
click at [1259, 289] on div "Archive Question" at bounding box center [1278, 282] width 134 height 26
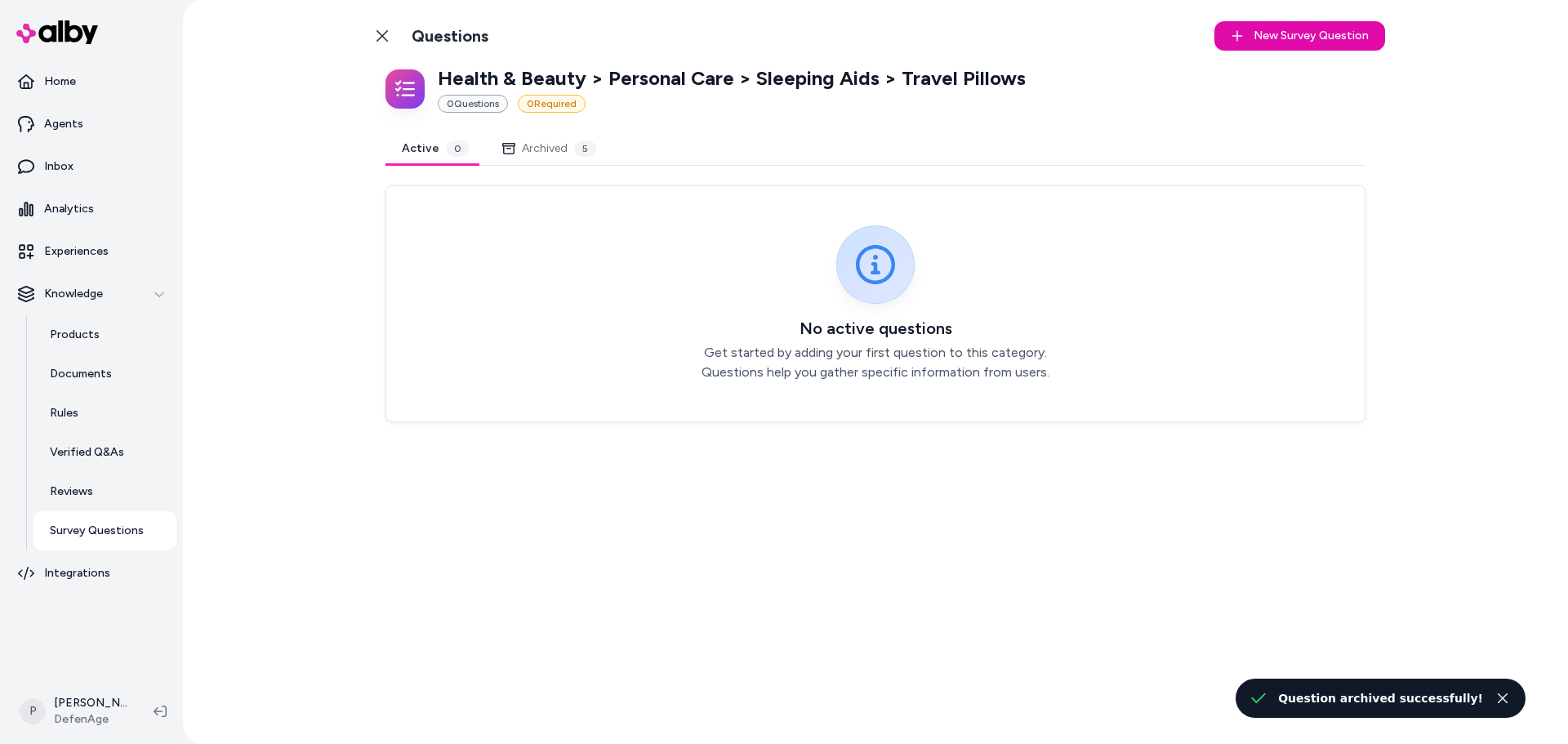
click at [543, 143] on button "Archived 5" at bounding box center [549, 148] width 126 height 33
click at [404, 140] on button "Active 0" at bounding box center [435, 148] width 101 height 33
click at [375, 34] on link "Back to Categories" at bounding box center [382, 36] width 33 height 33
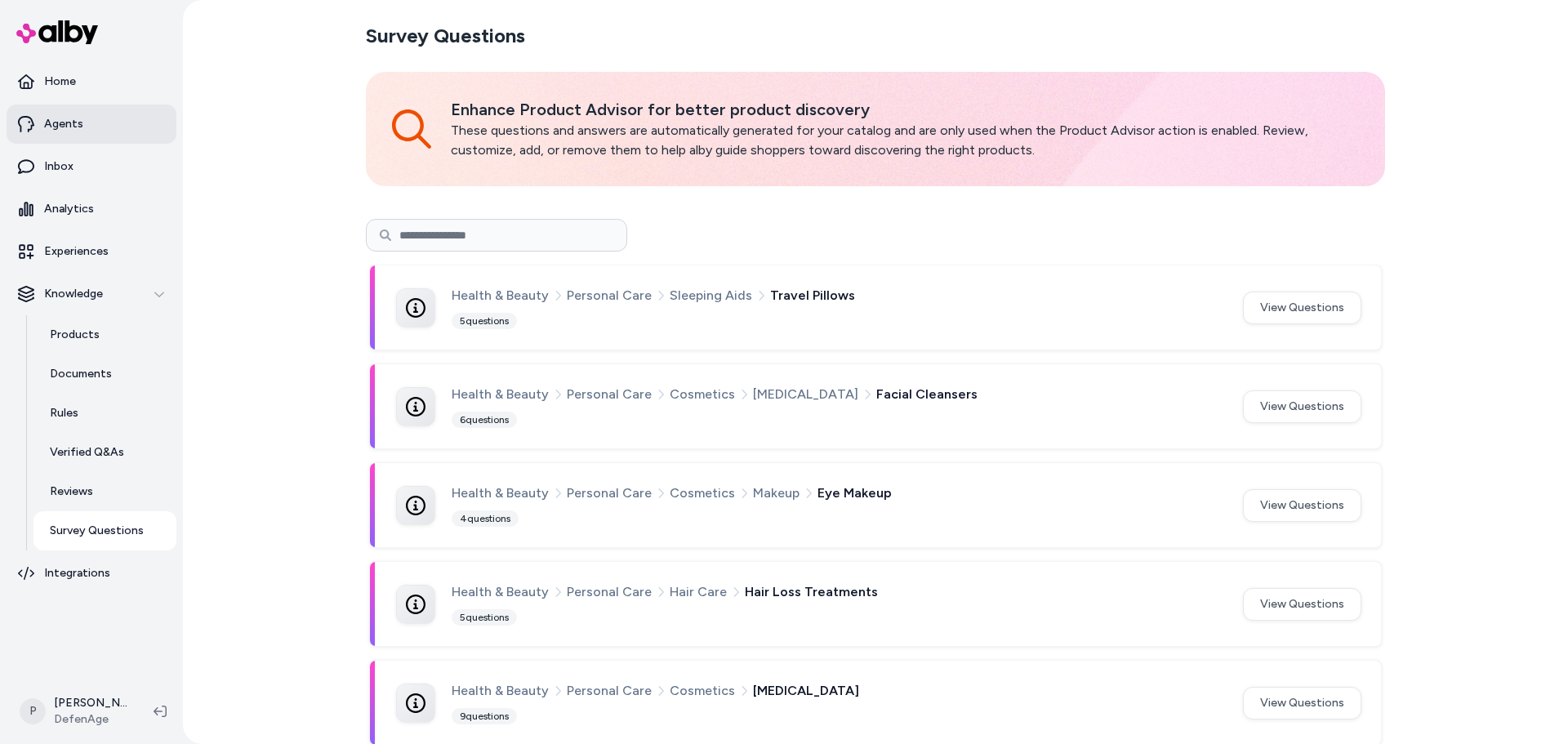
click at [89, 131] on link "Agents" at bounding box center [91, 125] width 170 height 39
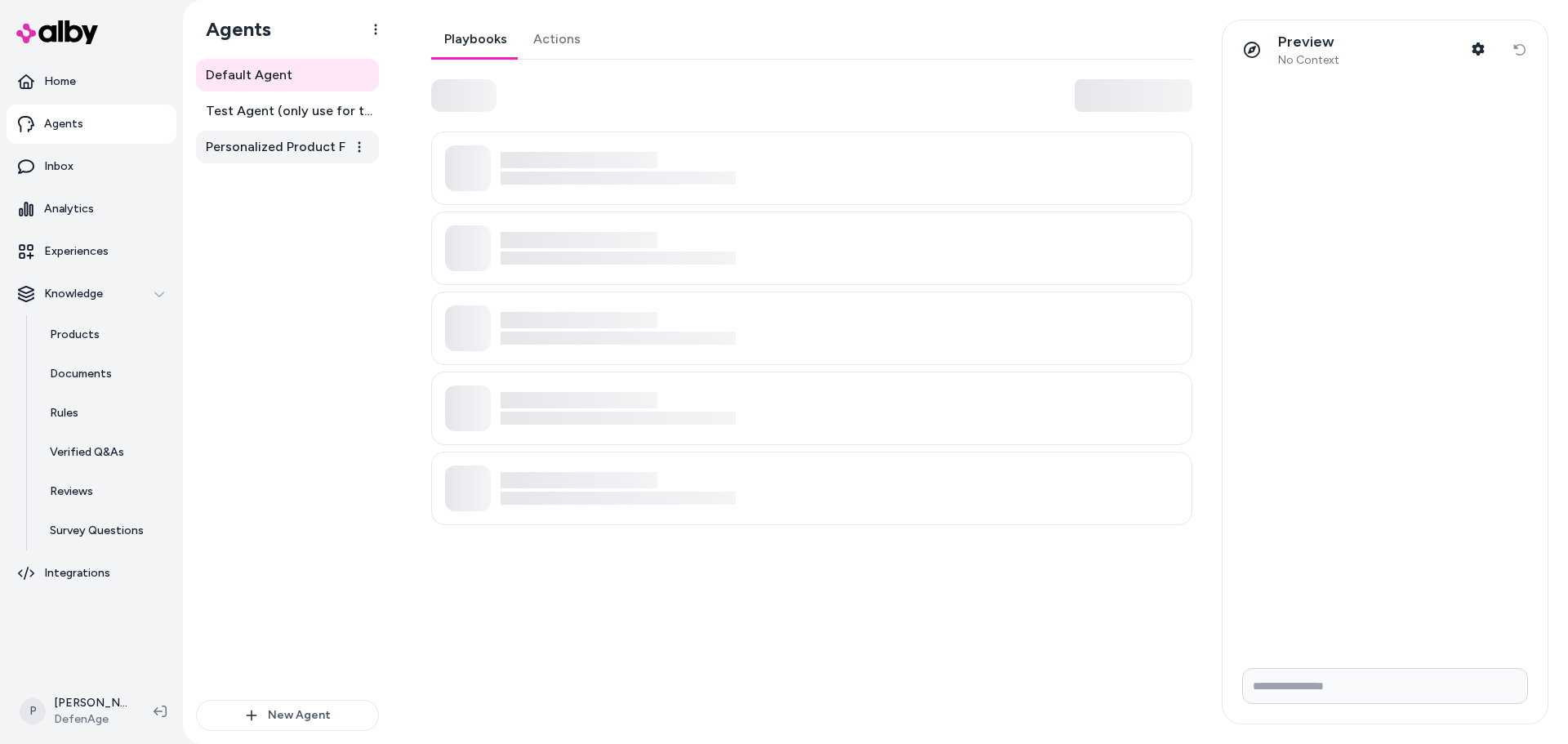
click at [309, 150] on span "Personalized Product Finder Agent" at bounding box center [289, 147] width 166 height 20
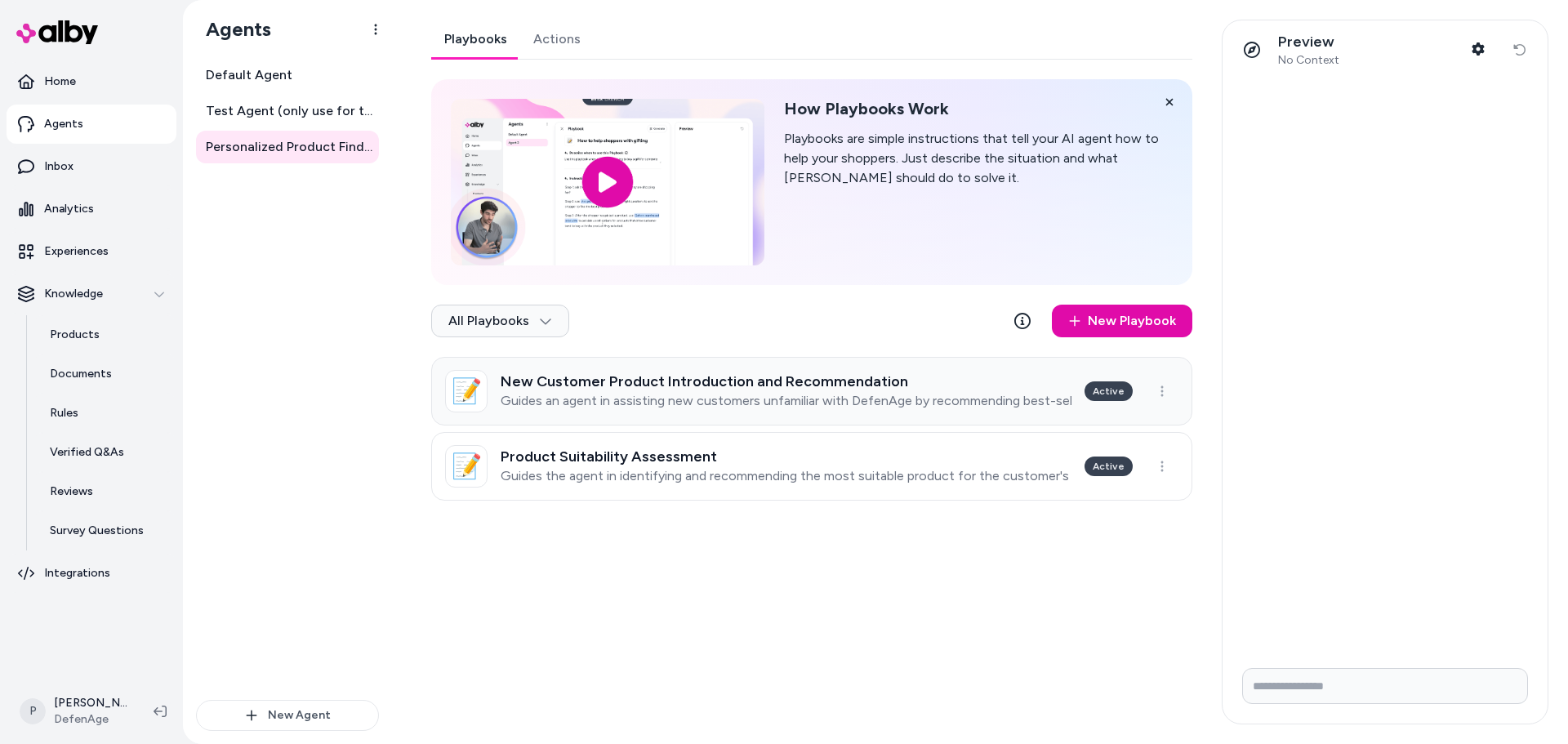
click at [707, 407] on p "Guides an agent in assisting new customers unfamiliar with DefenAge by recommen…" at bounding box center [786, 401] width 570 height 16
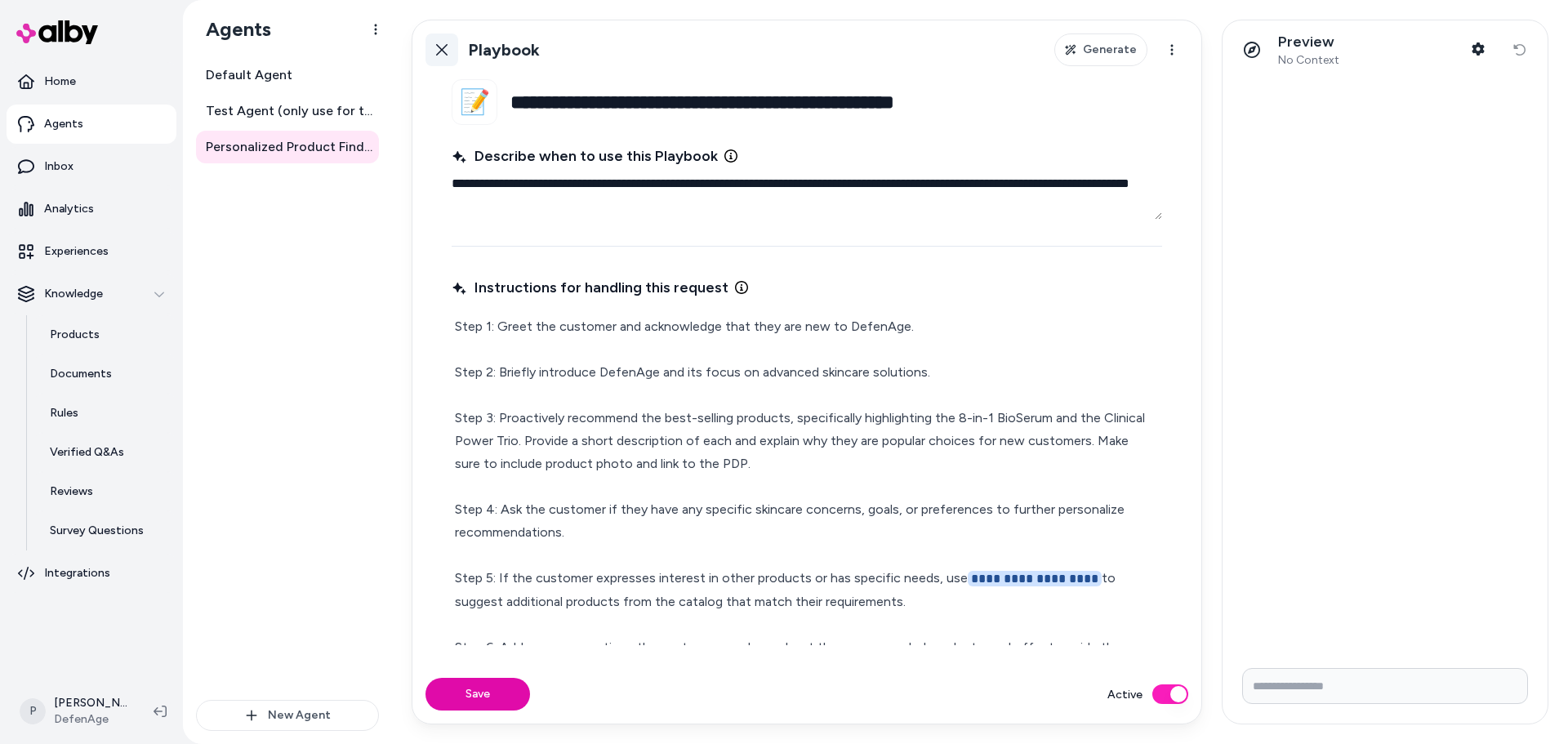
click at [452, 61] on link "Back" at bounding box center [442, 50] width 33 height 33
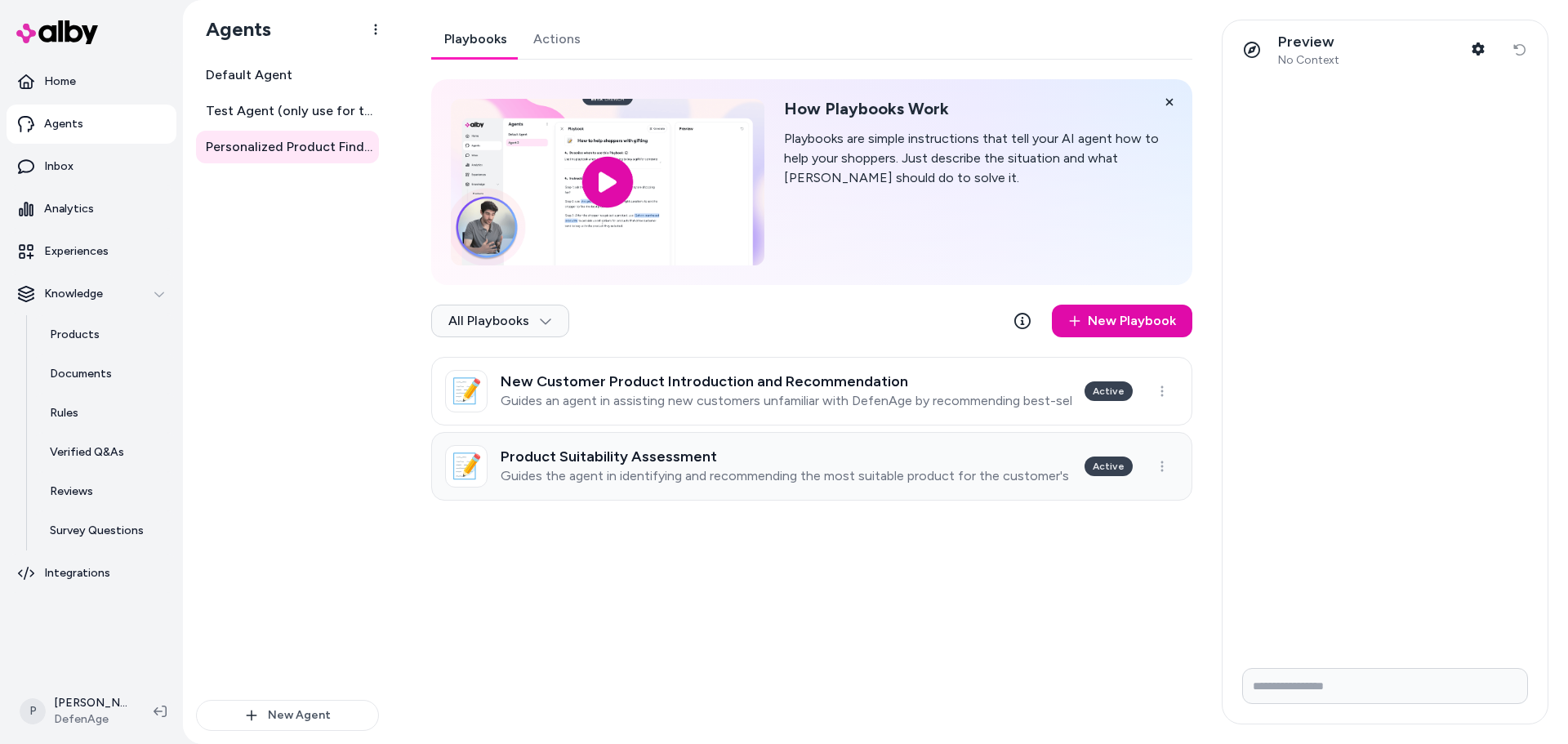
click at [676, 477] on p "Guides the agent in identifying and recommending the most suitable product for …" at bounding box center [786, 476] width 570 height 16
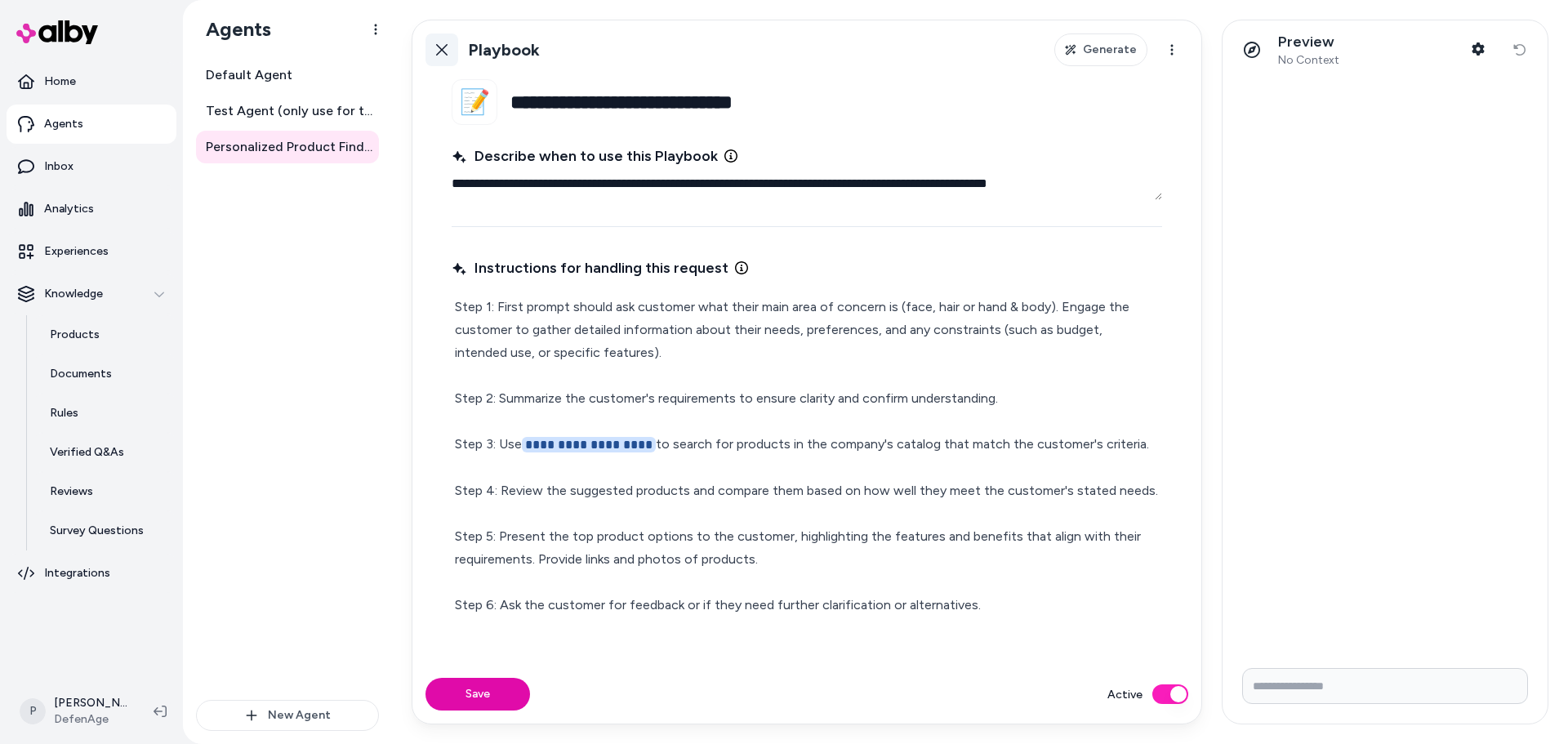
click at [435, 44] on icon at bounding box center [442, 50] width 13 height 13
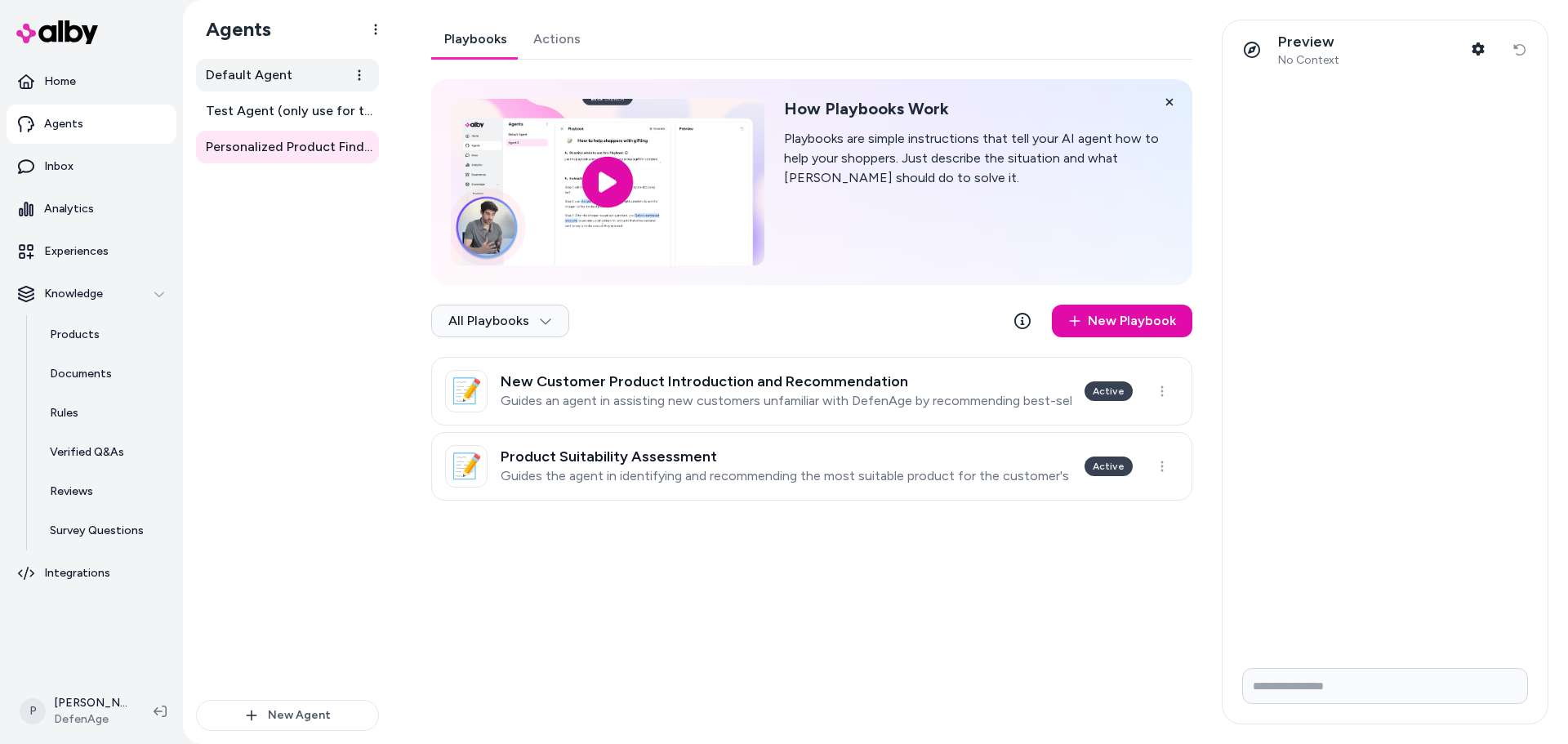
click at [279, 64] on link "Default Agent" at bounding box center [287, 75] width 183 height 33
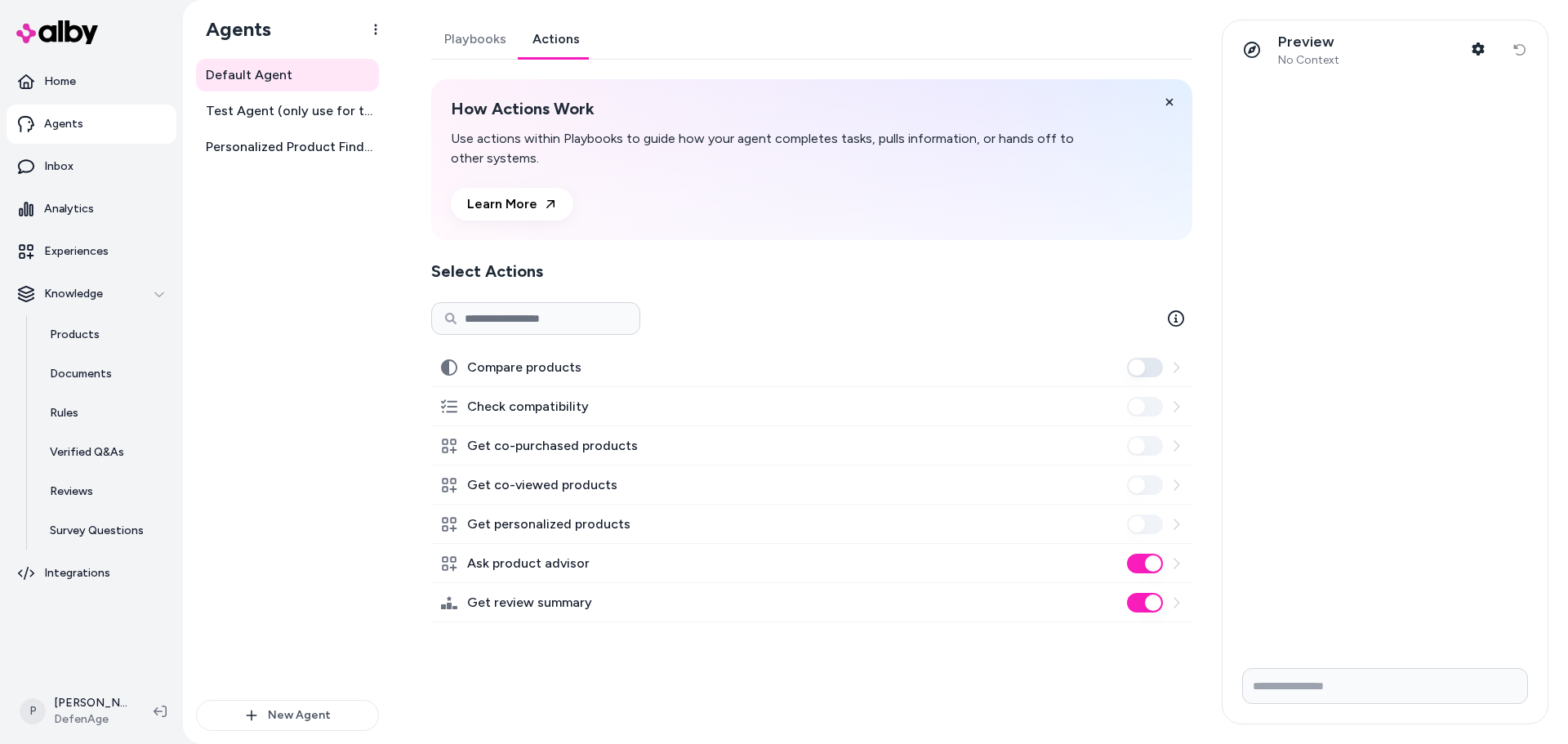
click at [543, 39] on link "Actions" at bounding box center [557, 39] width 74 height 39
click at [456, 40] on link "Playbooks" at bounding box center [475, 39] width 89 height 39
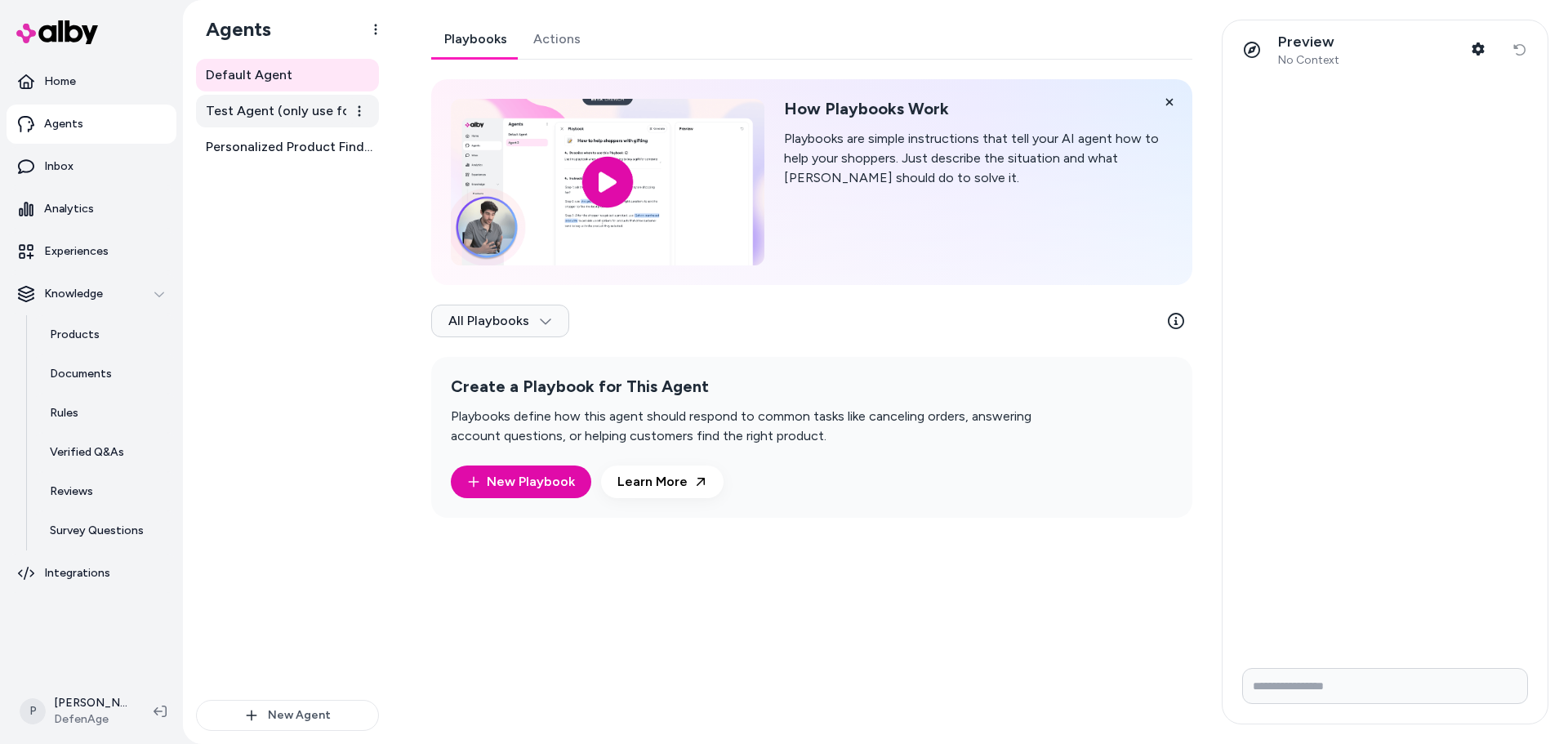
click at [286, 115] on span "Test Agent (only use for testing)" at bounding box center [289, 111] width 166 height 20
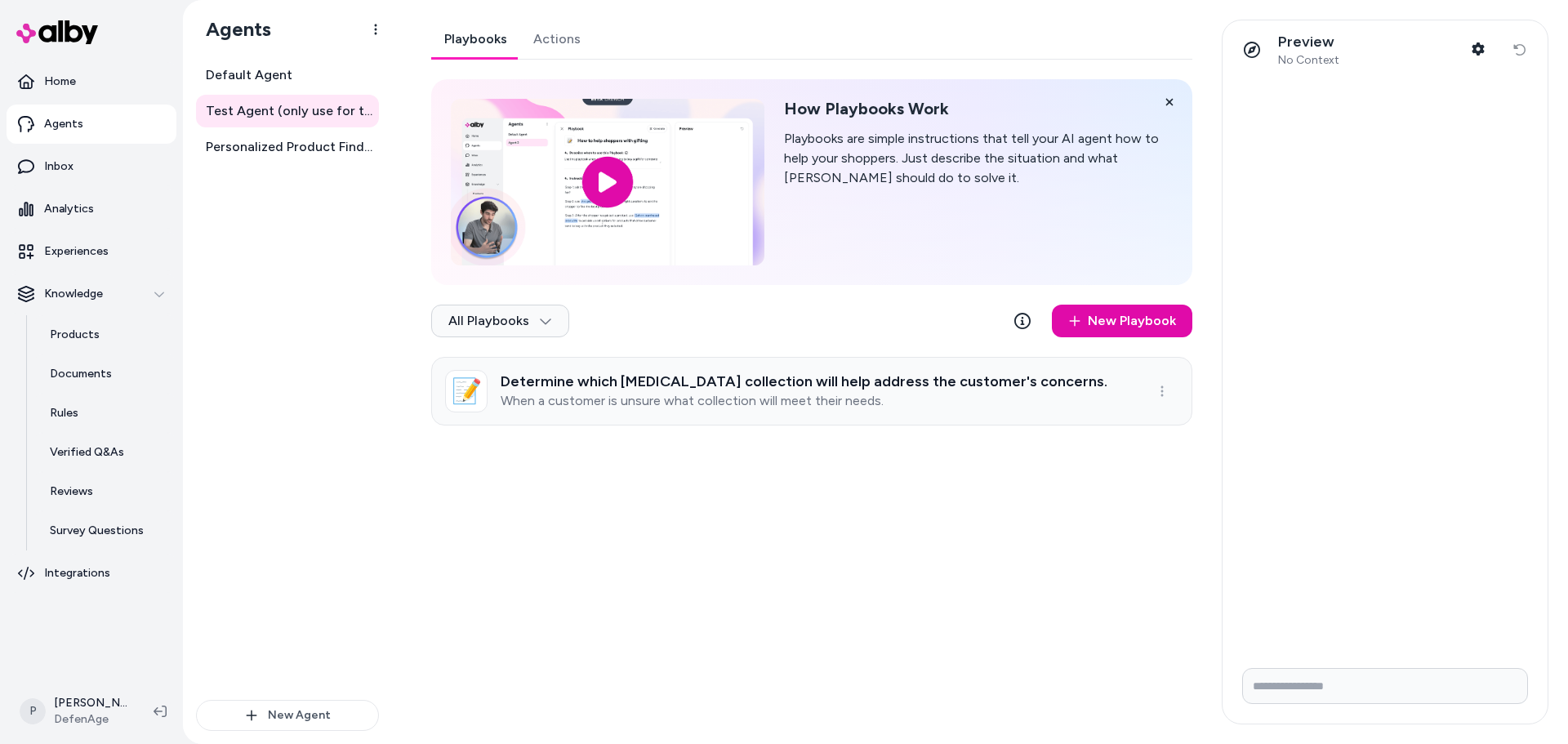
click at [685, 397] on p "When a customer is unsure what collection will meet their needs." at bounding box center [804, 401] width 607 height 16
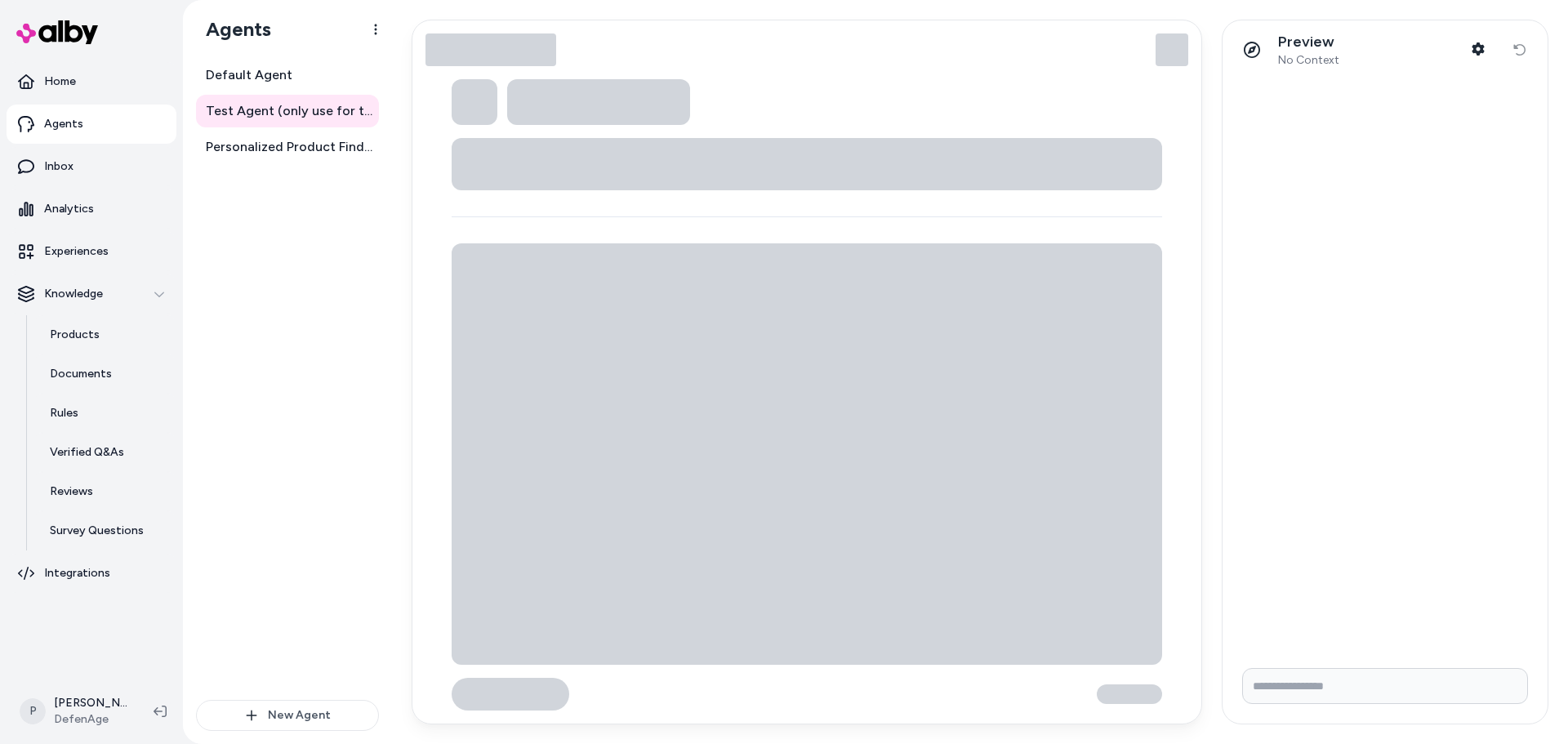
type textarea "*"
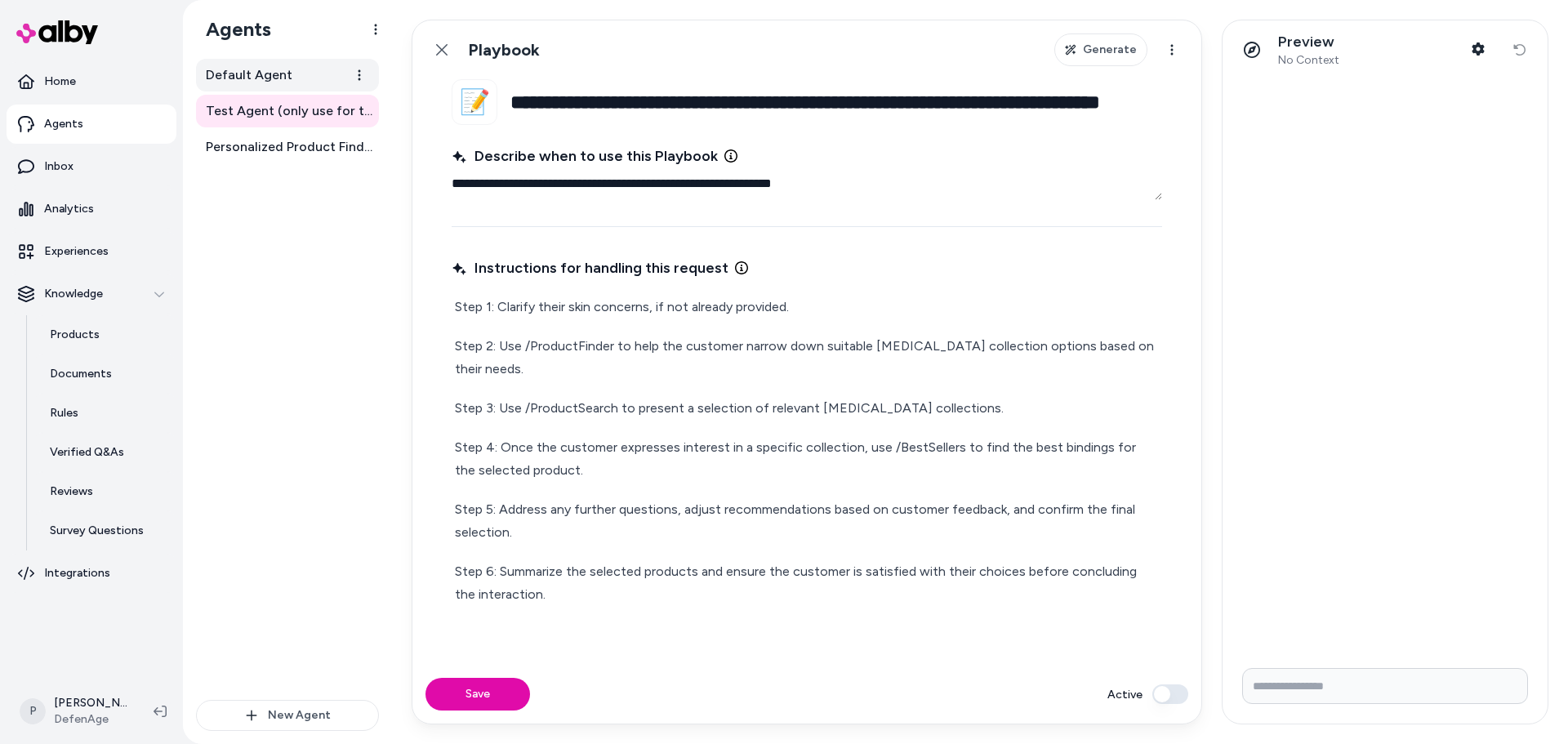
click at [266, 79] on span "Default Agent" at bounding box center [249, 75] width 87 height 20
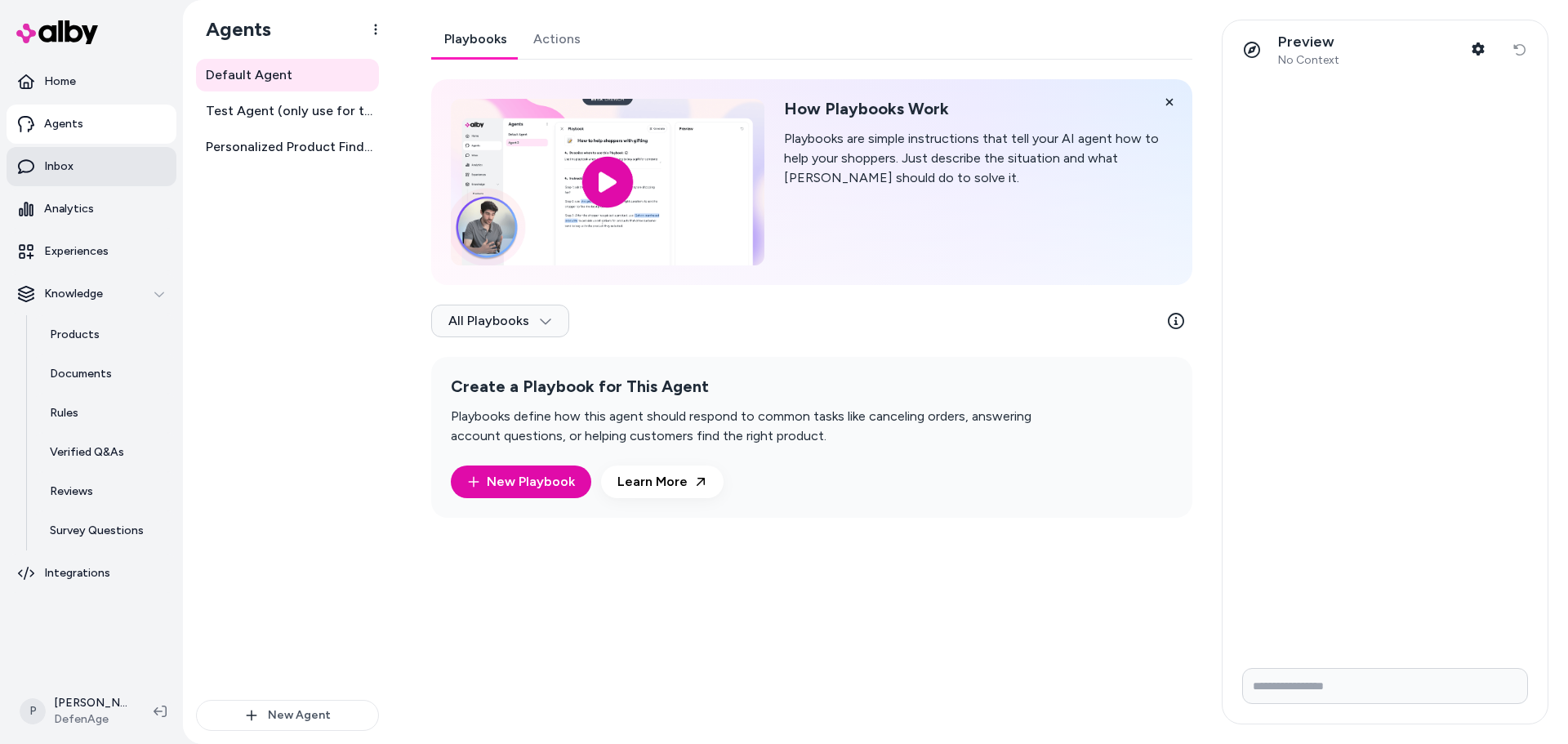
click at [125, 161] on link "Inbox" at bounding box center [91, 166] width 170 height 39
click at [131, 158] on link "Inbox" at bounding box center [91, 166] width 170 height 39
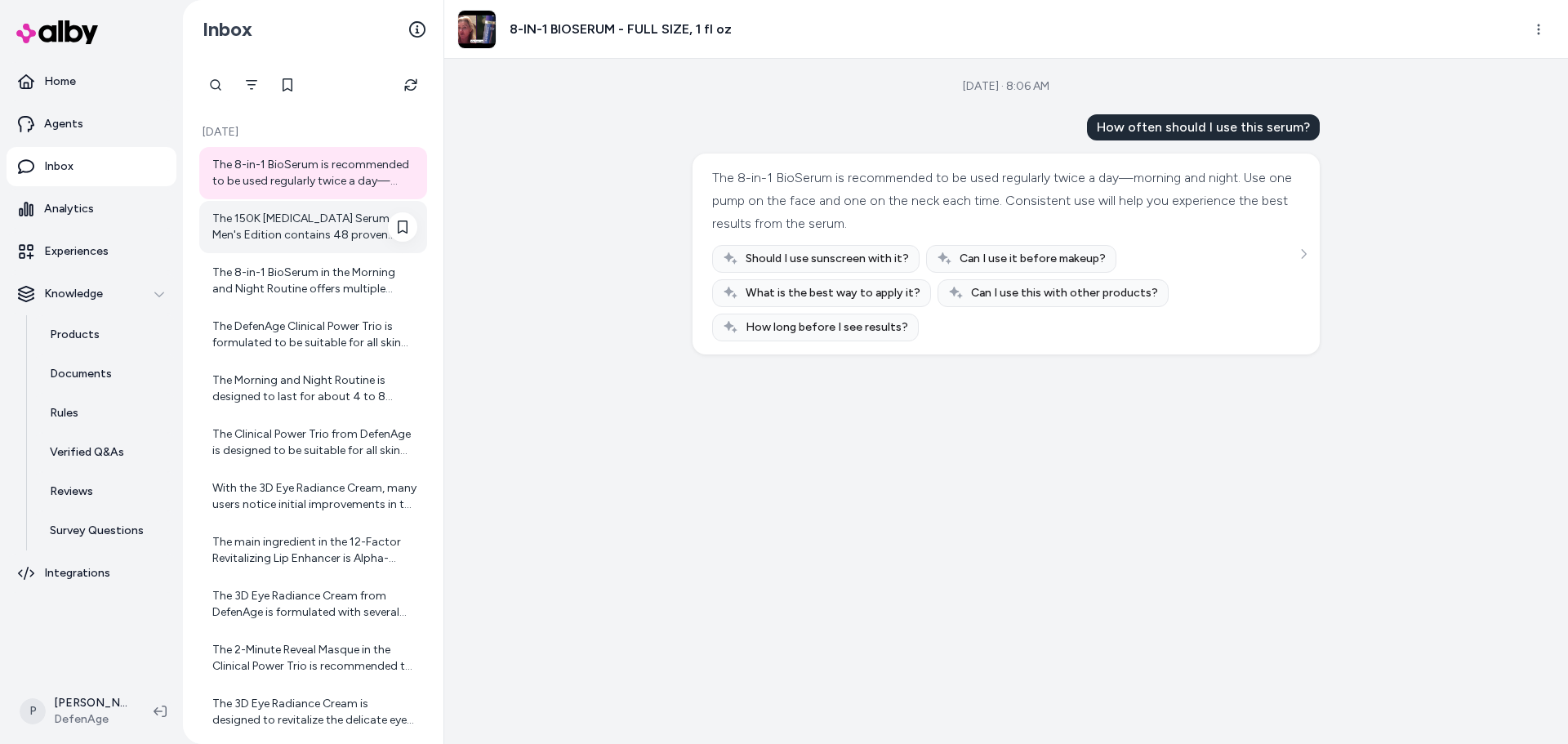
click at [366, 225] on div "The 150K [MEDICAL_DATA] Serum - Men's Edition contains 48 proven natural ingred…" at bounding box center [315, 227] width 205 height 33
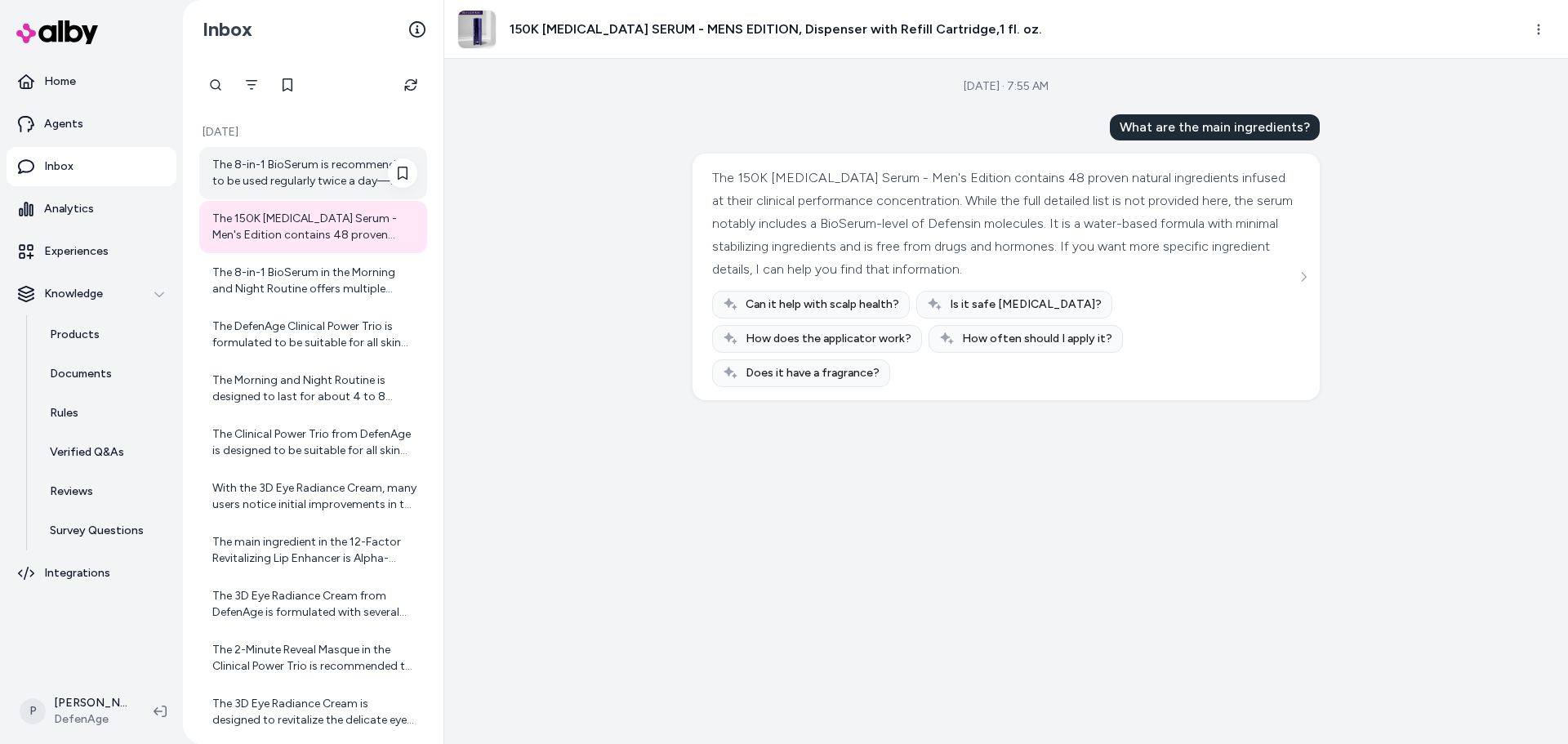
click at [271, 175] on div "The 8-in-1 BioSerum is recommended to be used regularly twice a day—morning and…" at bounding box center [315, 173] width 205 height 33
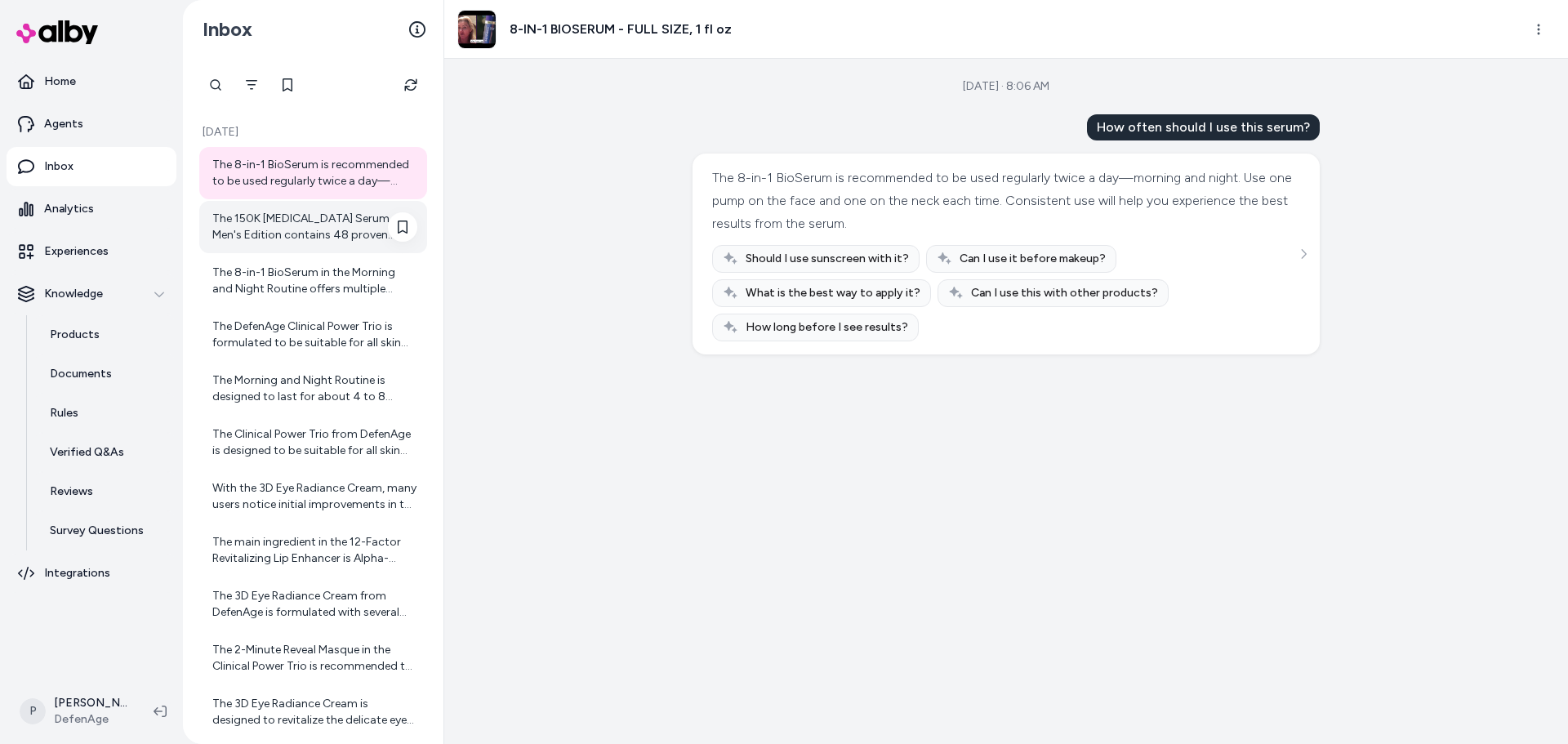
click at [340, 228] on div "The 150K [MEDICAL_DATA] Serum - Men's Edition contains 48 proven natural ingred…" at bounding box center [315, 227] width 205 height 33
